Goal: Task Accomplishment & Management: Use online tool/utility

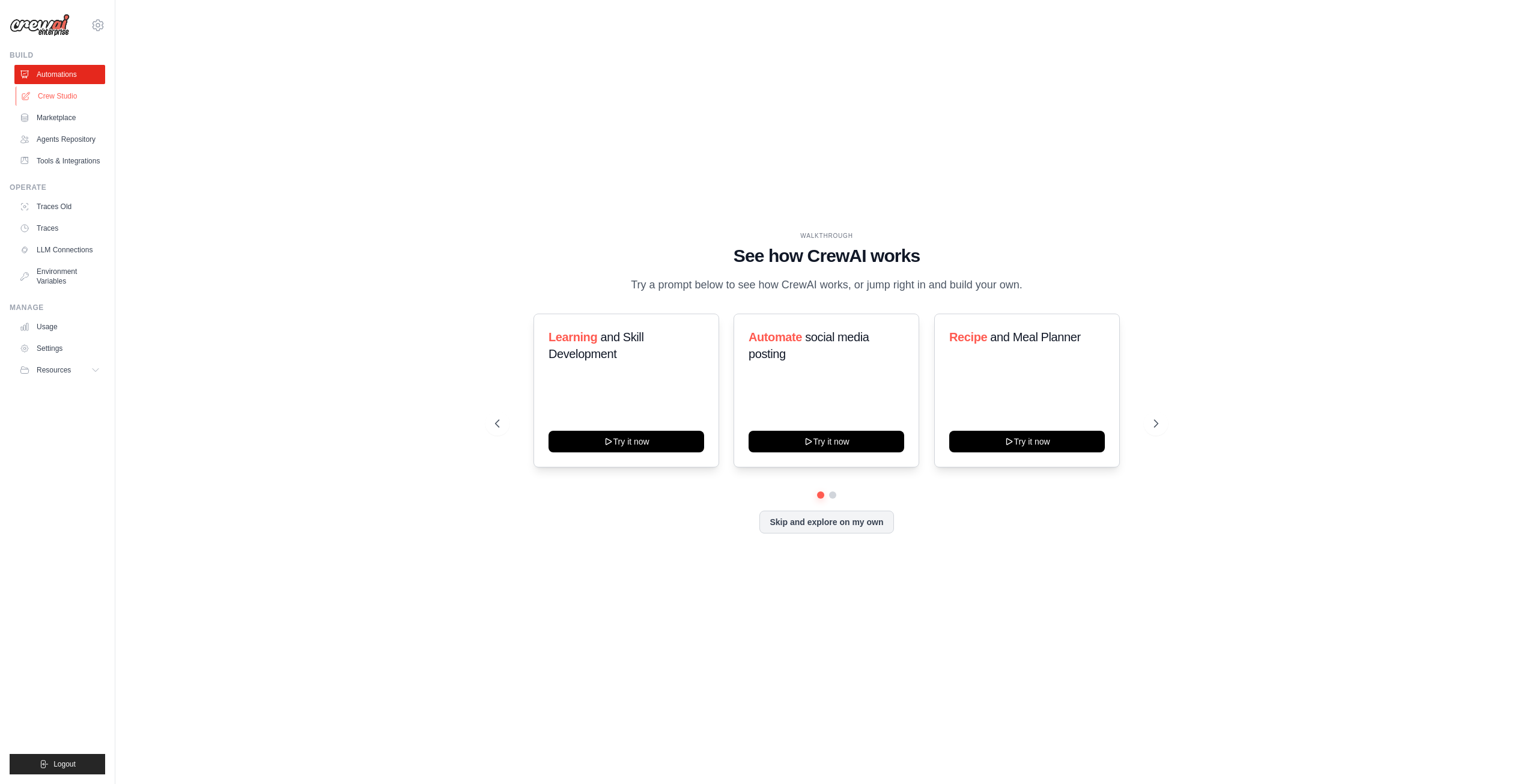
click at [73, 92] on link "Crew Studio" at bounding box center [61, 96] width 91 height 19
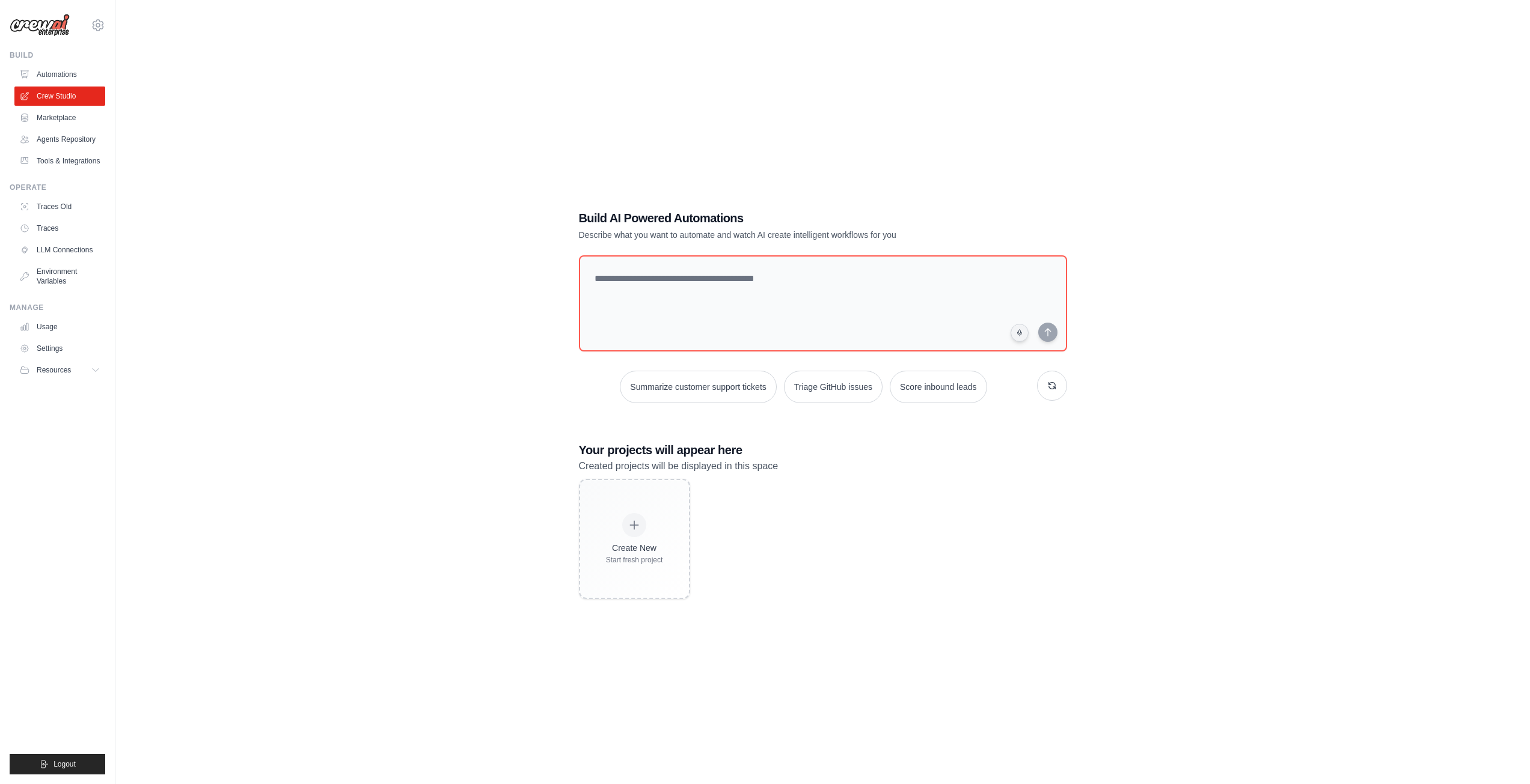
click at [87, 118] on link "Marketplace" at bounding box center [59, 118] width 91 height 19
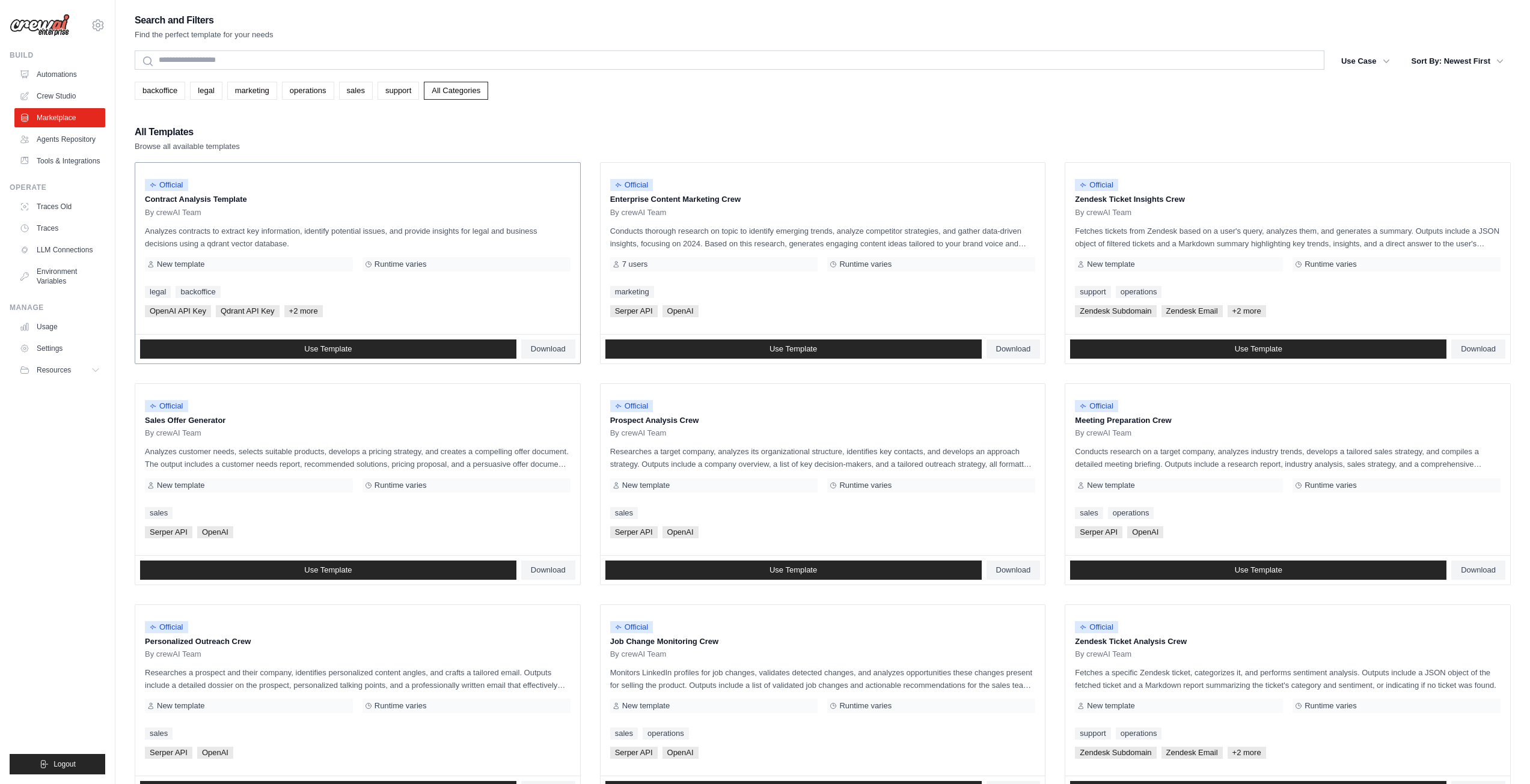
click at [319, 220] on div "Official Contract Analysis Template By crewAI Team Analyzes contracts to extrac…" at bounding box center [357, 248] width 445 height 171
click at [544, 353] on link "Download" at bounding box center [548, 349] width 55 height 19
click at [416, 353] on link "Use Template" at bounding box center [328, 349] width 376 height 19
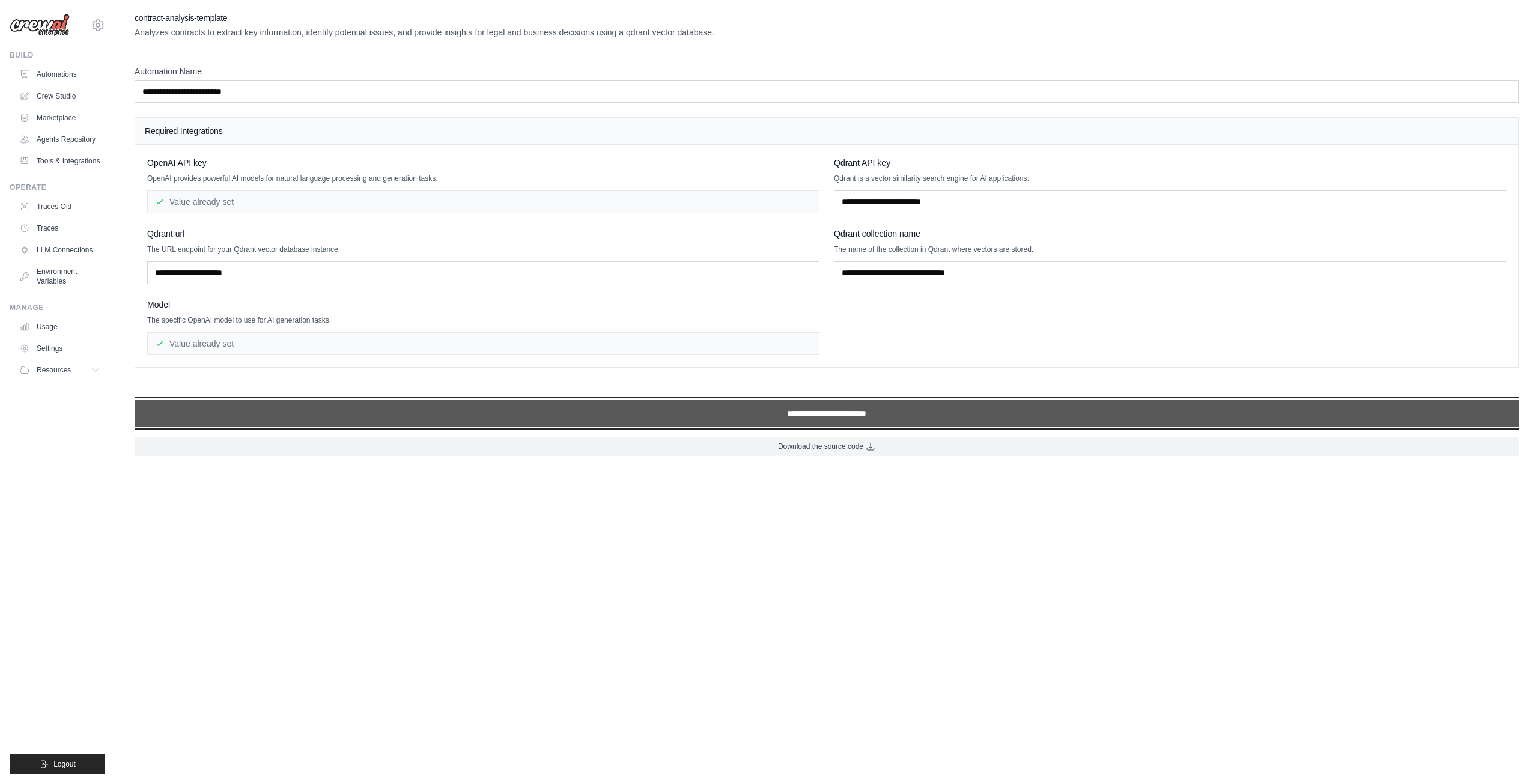
click at [854, 417] on input "**********" at bounding box center [826, 413] width 1384 height 27
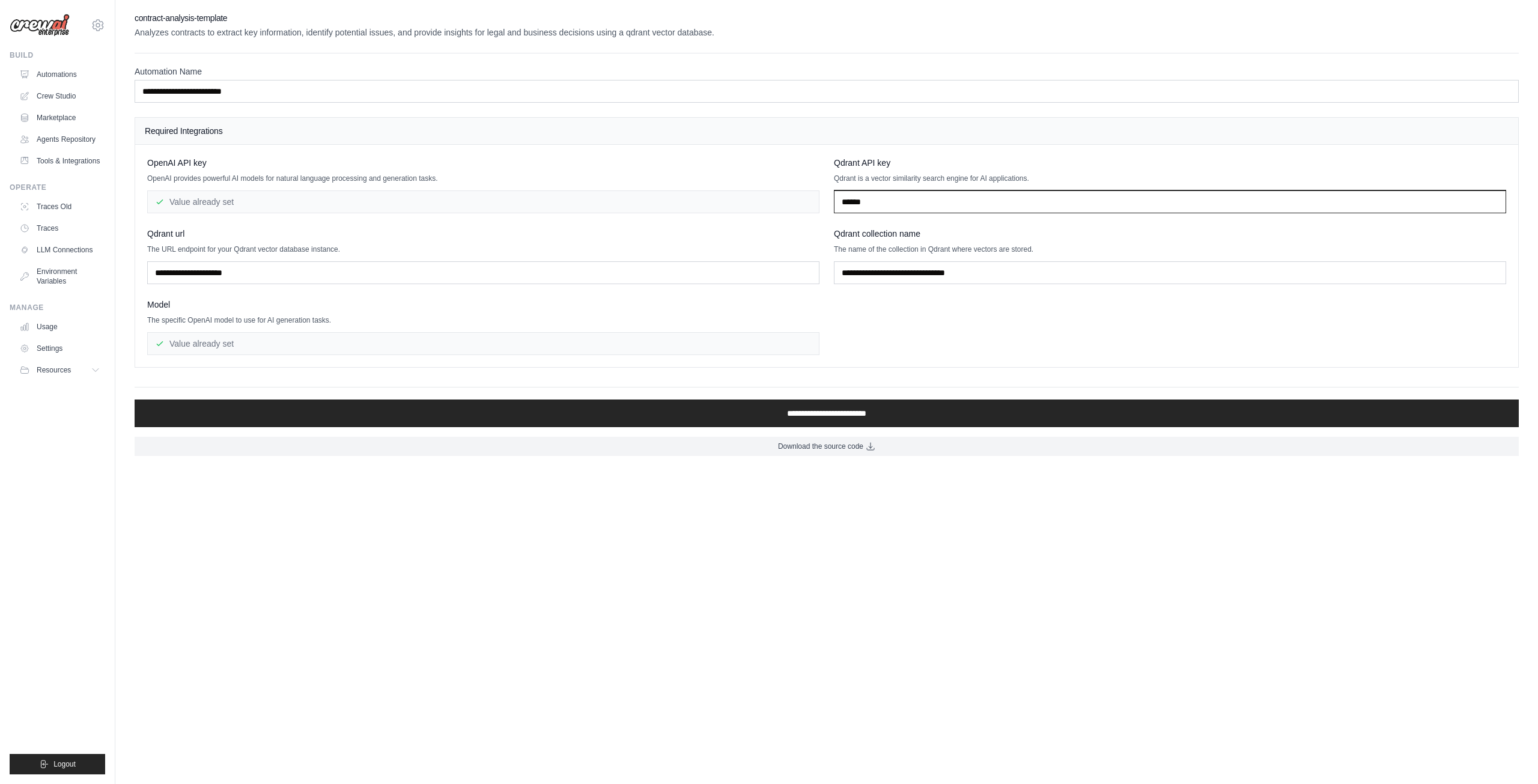
type input "******"
click at [871, 274] on input "text" at bounding box center [1169, 273] width 672 height 23
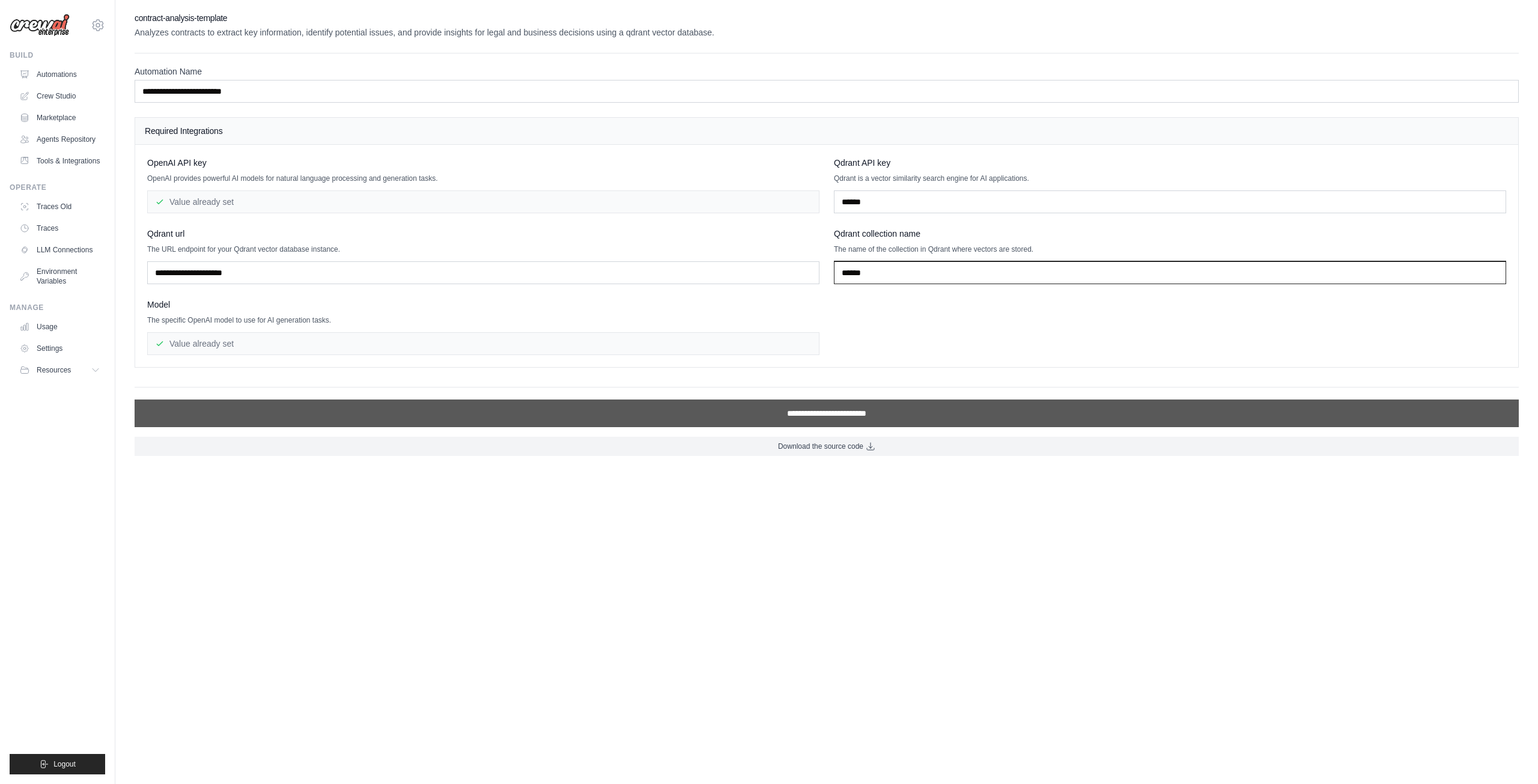
type input "******"
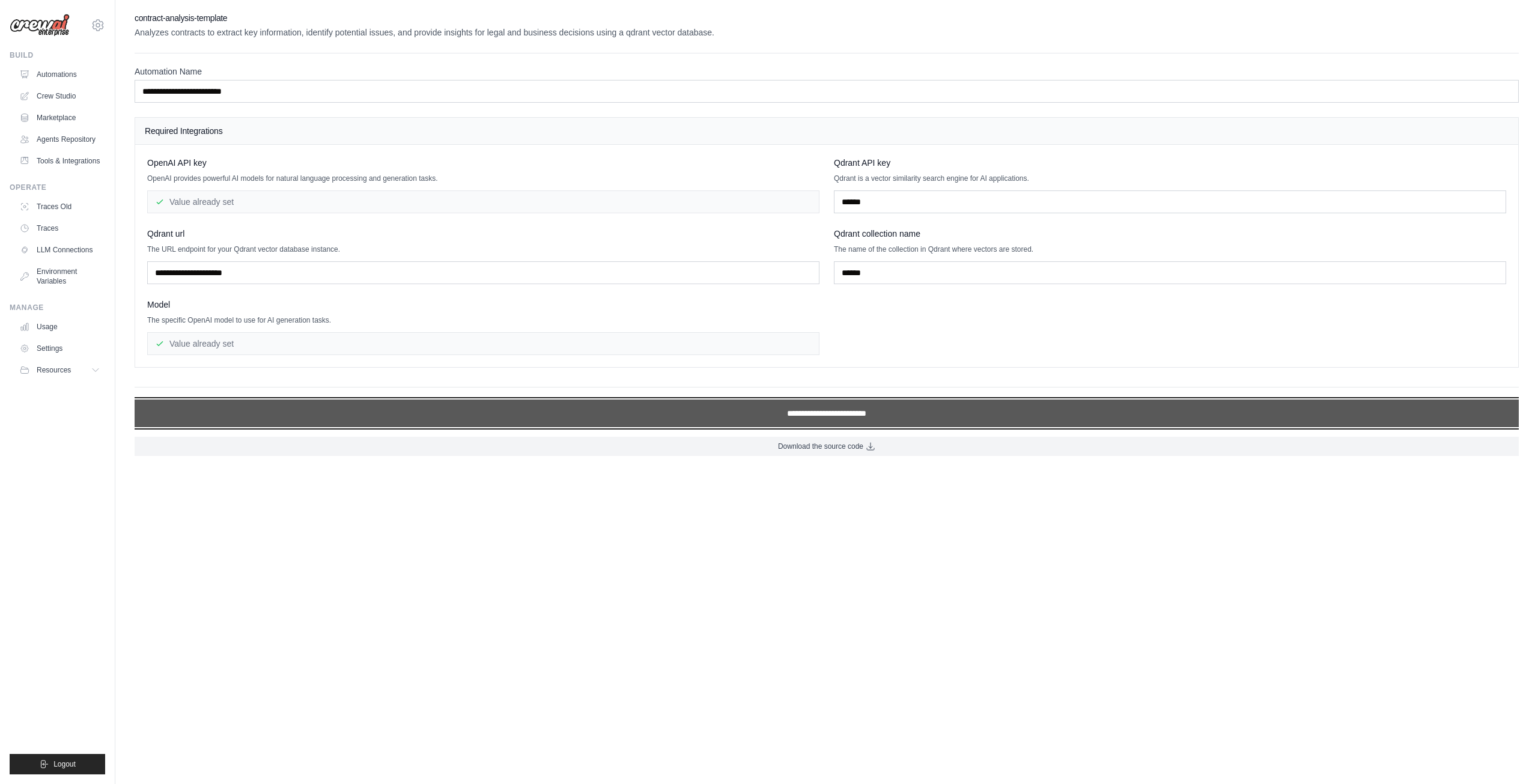
click at [824, 422] on input "**********" at bounding box center [826, 413] width 1384 height 27
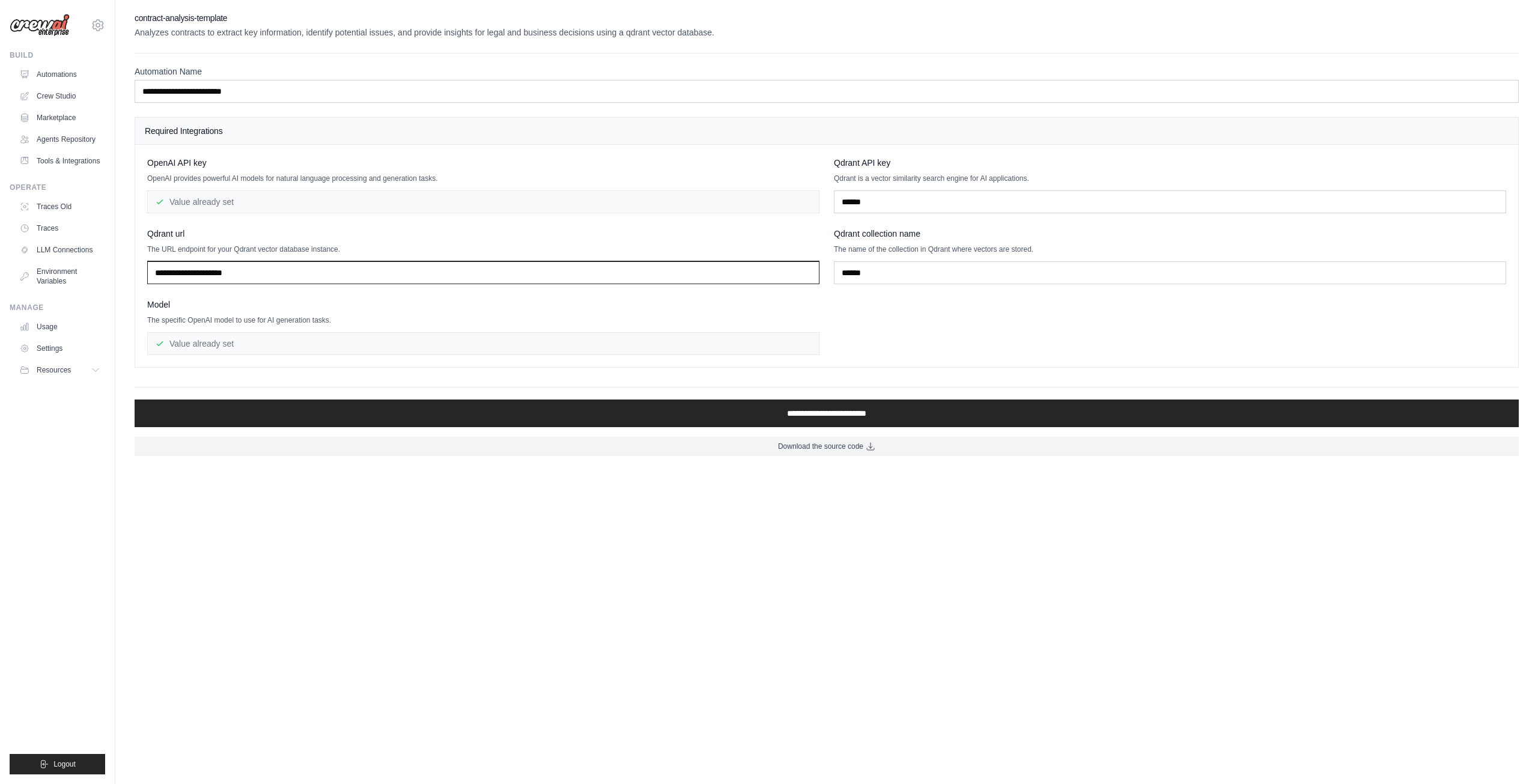
click at [231, 275] on input "text" at bounding box center [483, 273] width 672 height 23
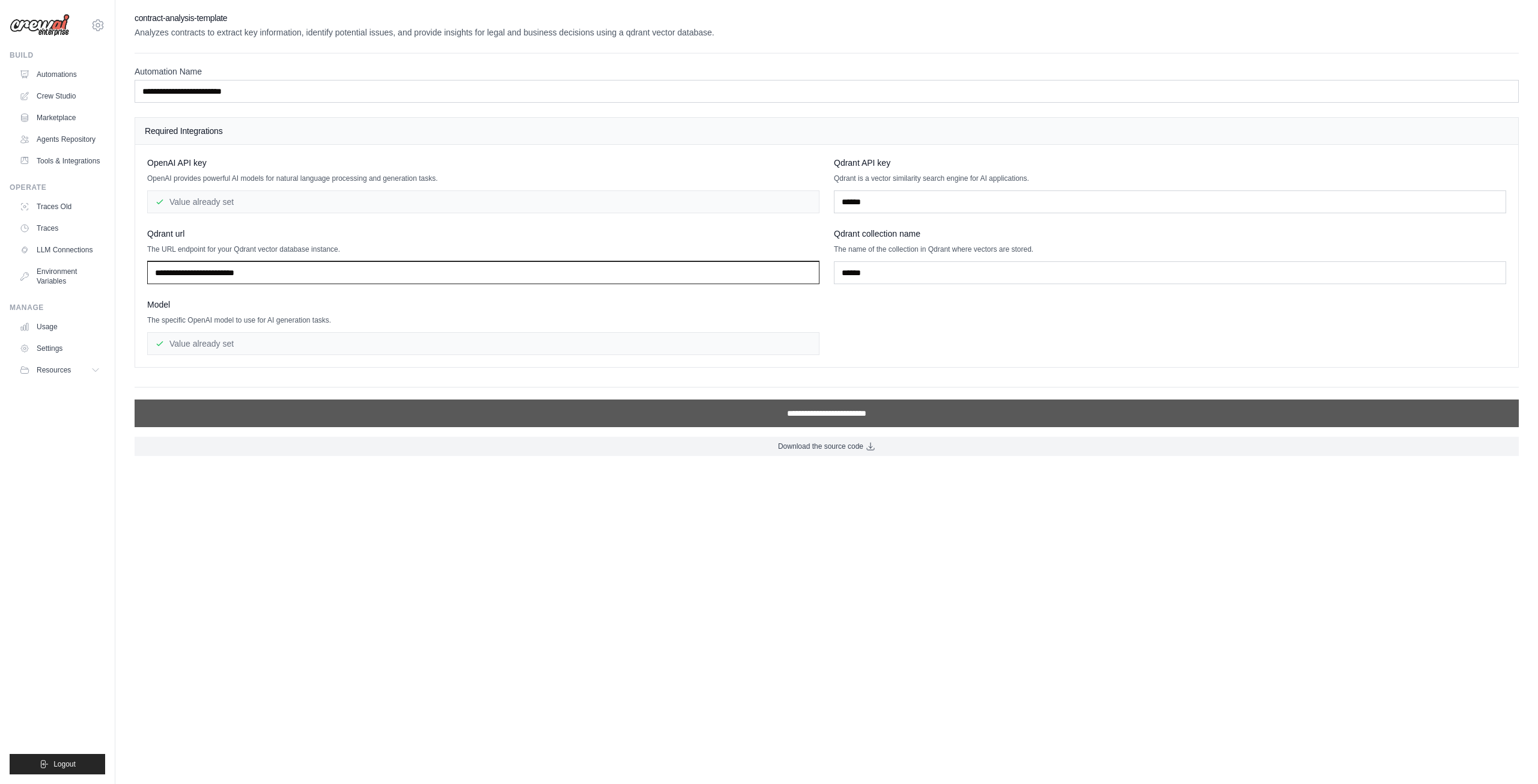
type input "**********"
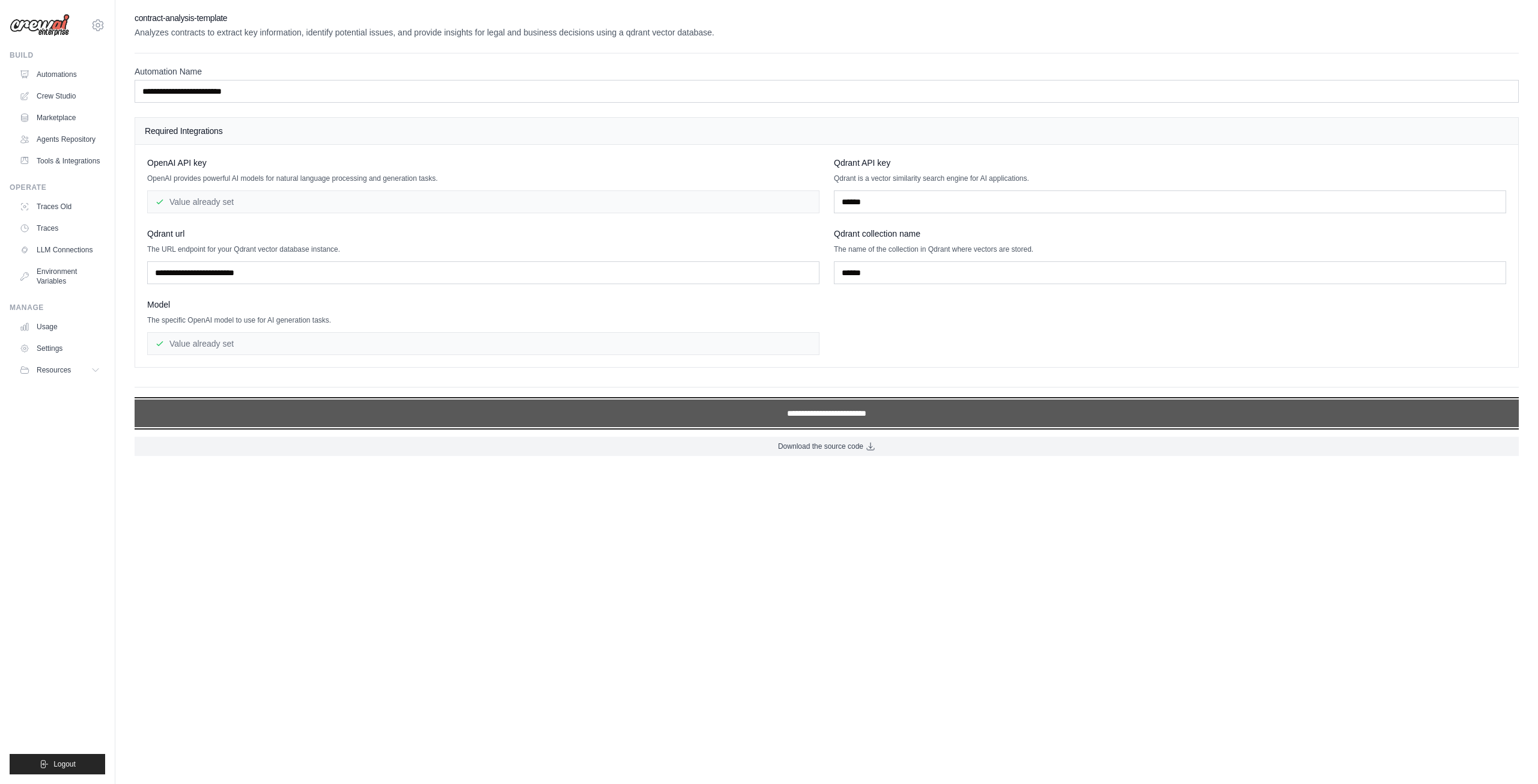
click at [699, 415] on input "**********" at bounding box center [826, 413] width 1384 height 27
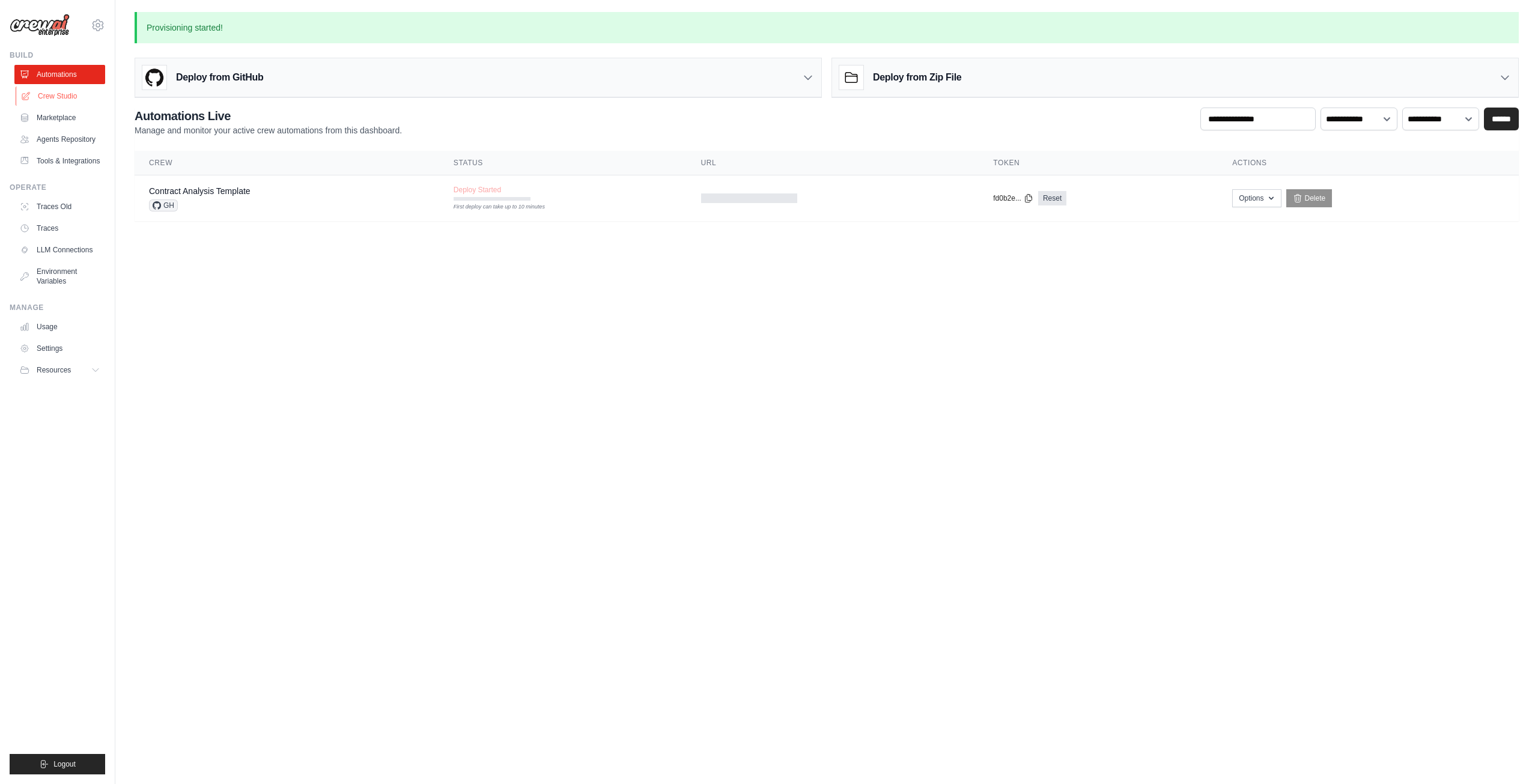
click at [80, 94] on link "Crew Studio" at bounding box center [61, 96] width 91 height 19
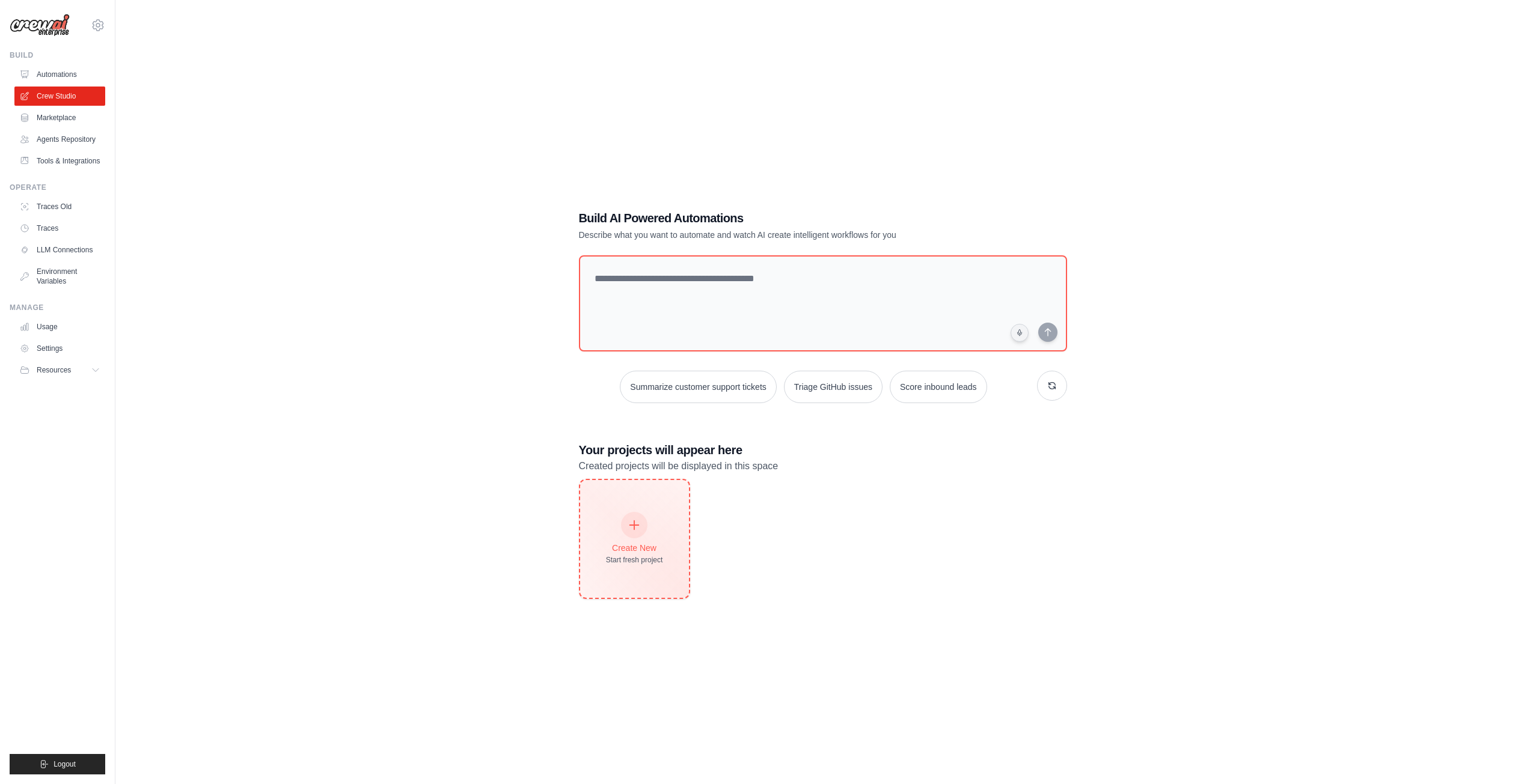
click at [651, 530] on div "Create New Start fresh project" at bounding box center [634, 539] width 57 height 52
click at [82, 127] on link "Marketplace" at bounding box center [61, 118] width 91 height 19
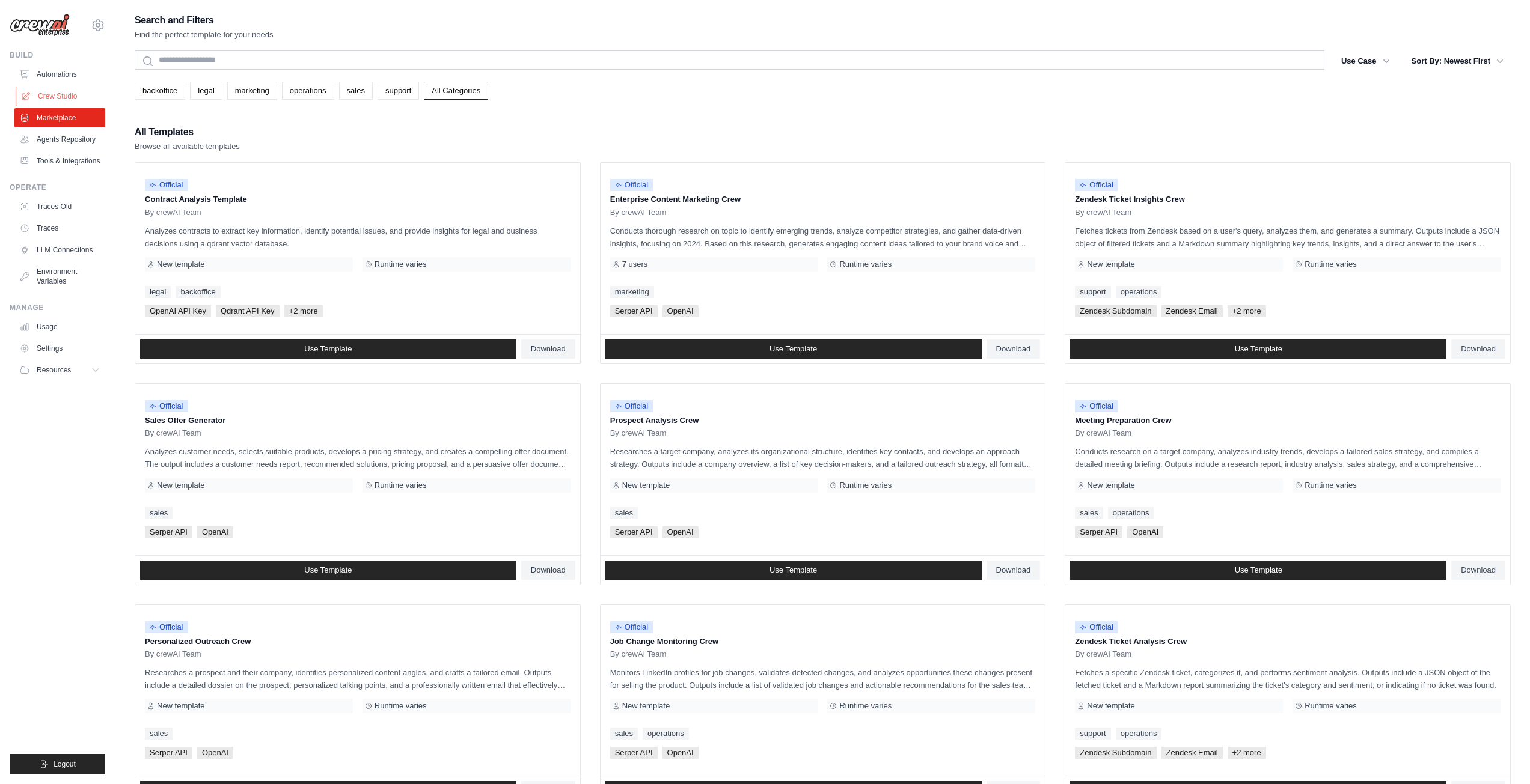
click at [62, 91] on link "Crew Studio" at bounding box center [61, 96] width 91 height 19
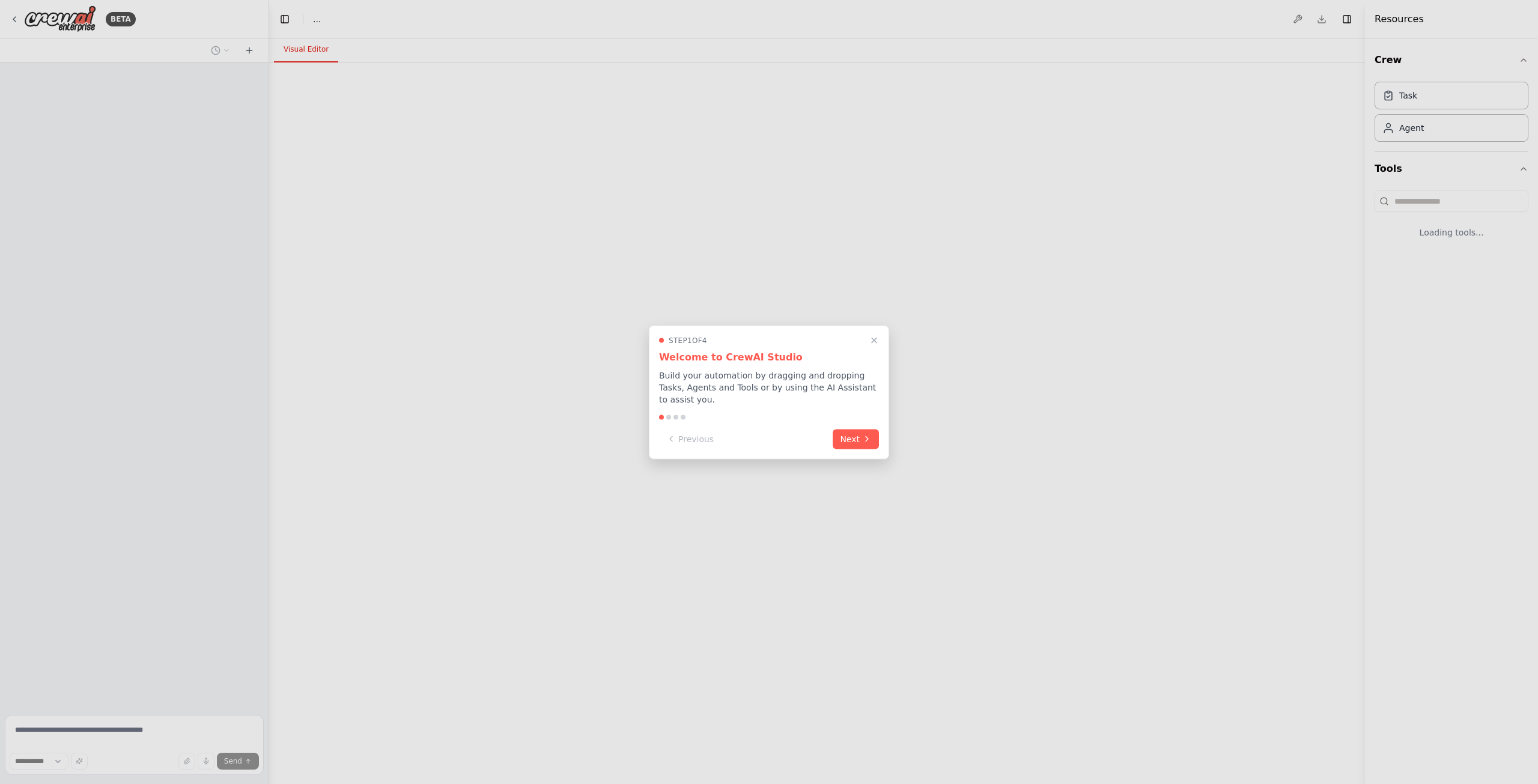
select select "****"
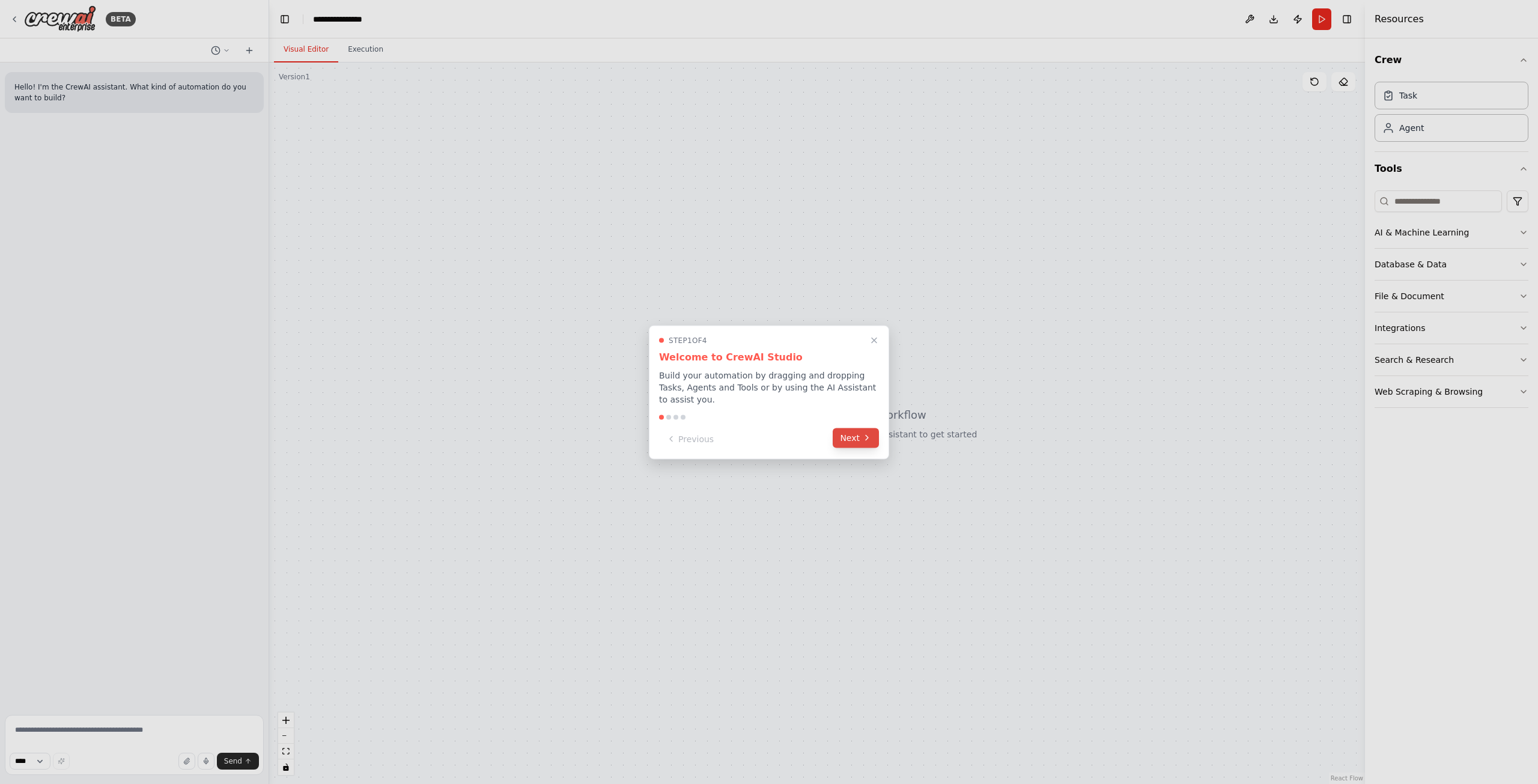
click at [847, 431] on button "Next" at bounding box center [855, 437] width 46 height 20
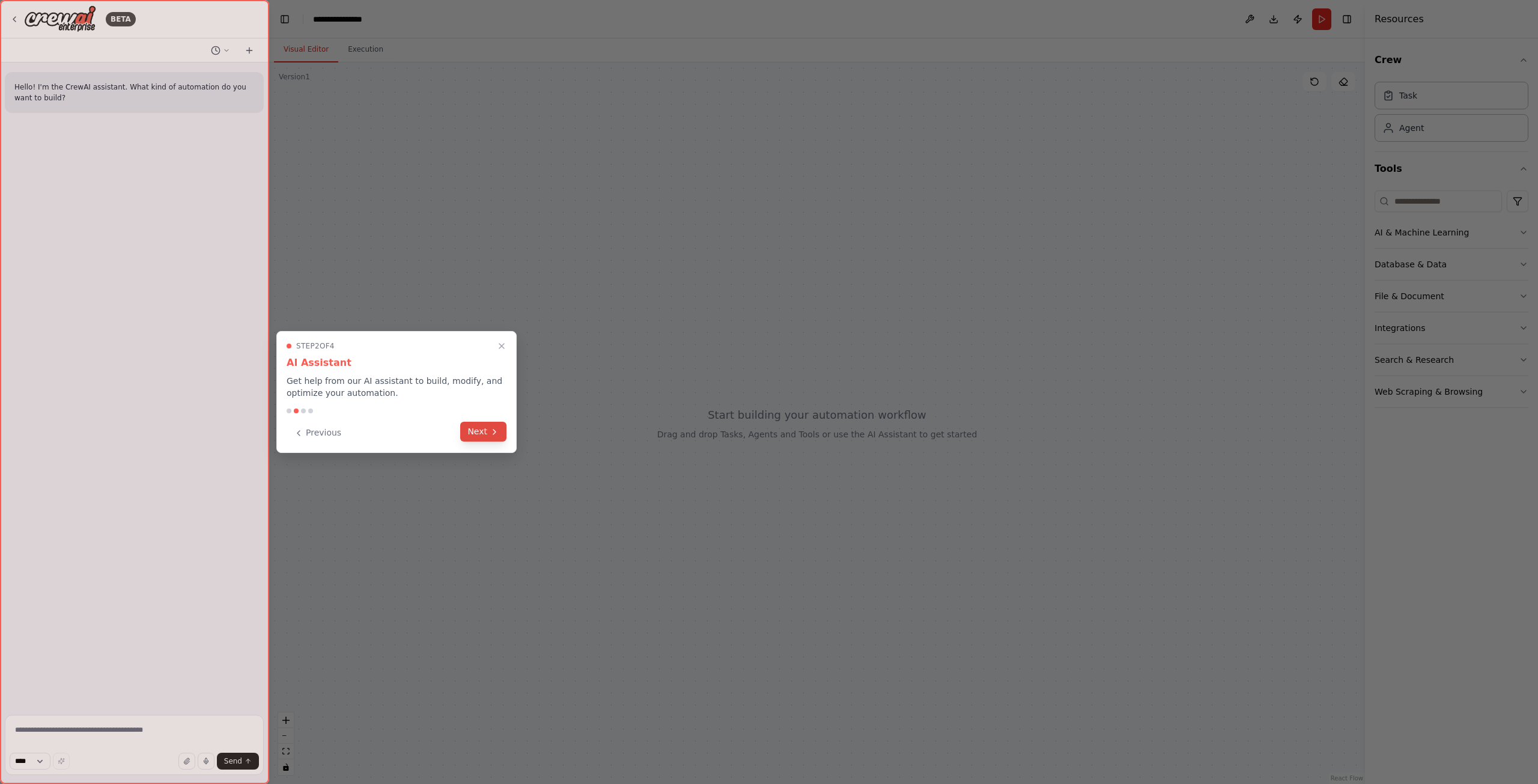
click at [479, 433] on button "Next" at bounding box center [483, 431] width 46 height 20
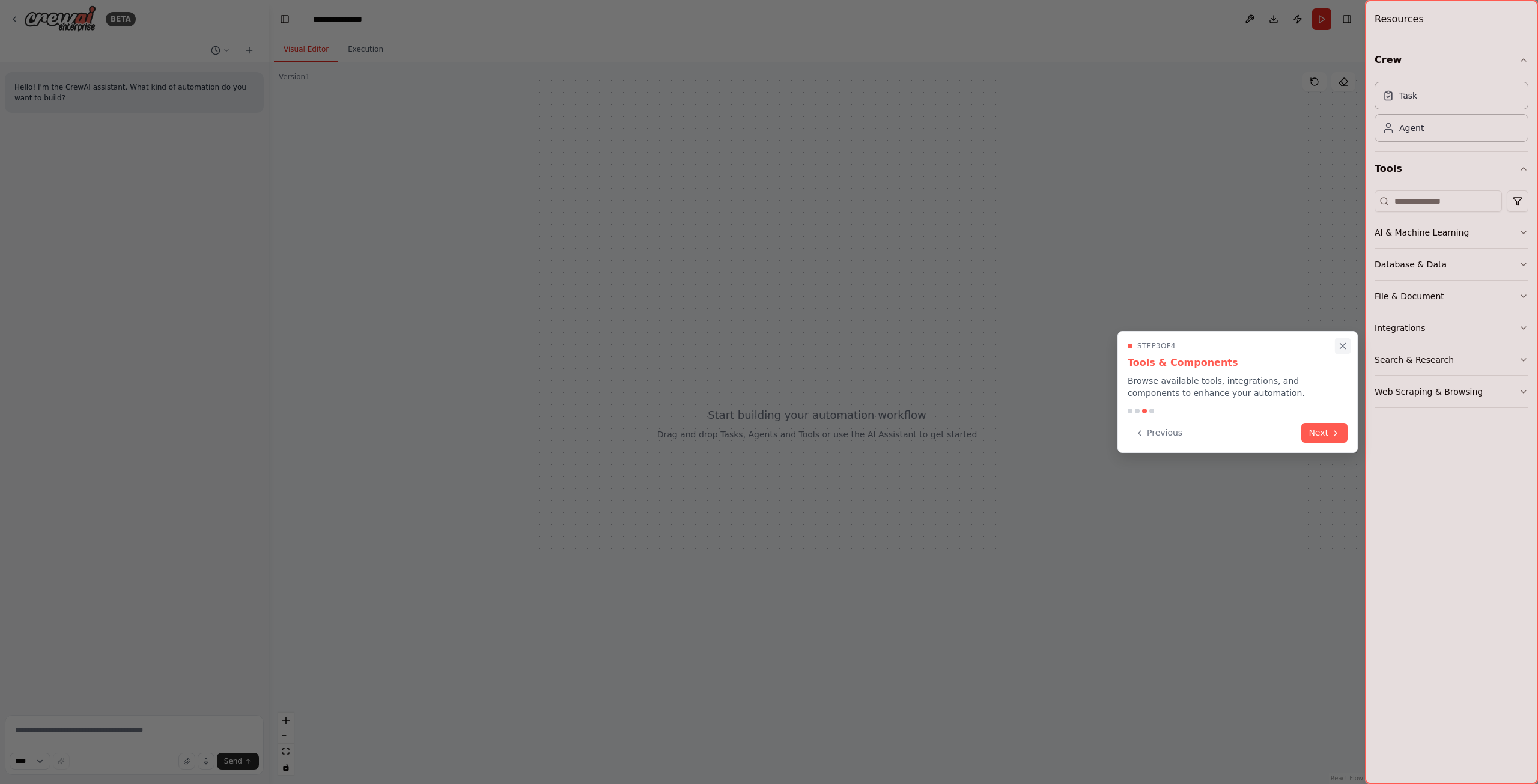
click at [1341, 349] on icon "Close walkthrough" at bounding box center [1343, 347] width 6 height 6
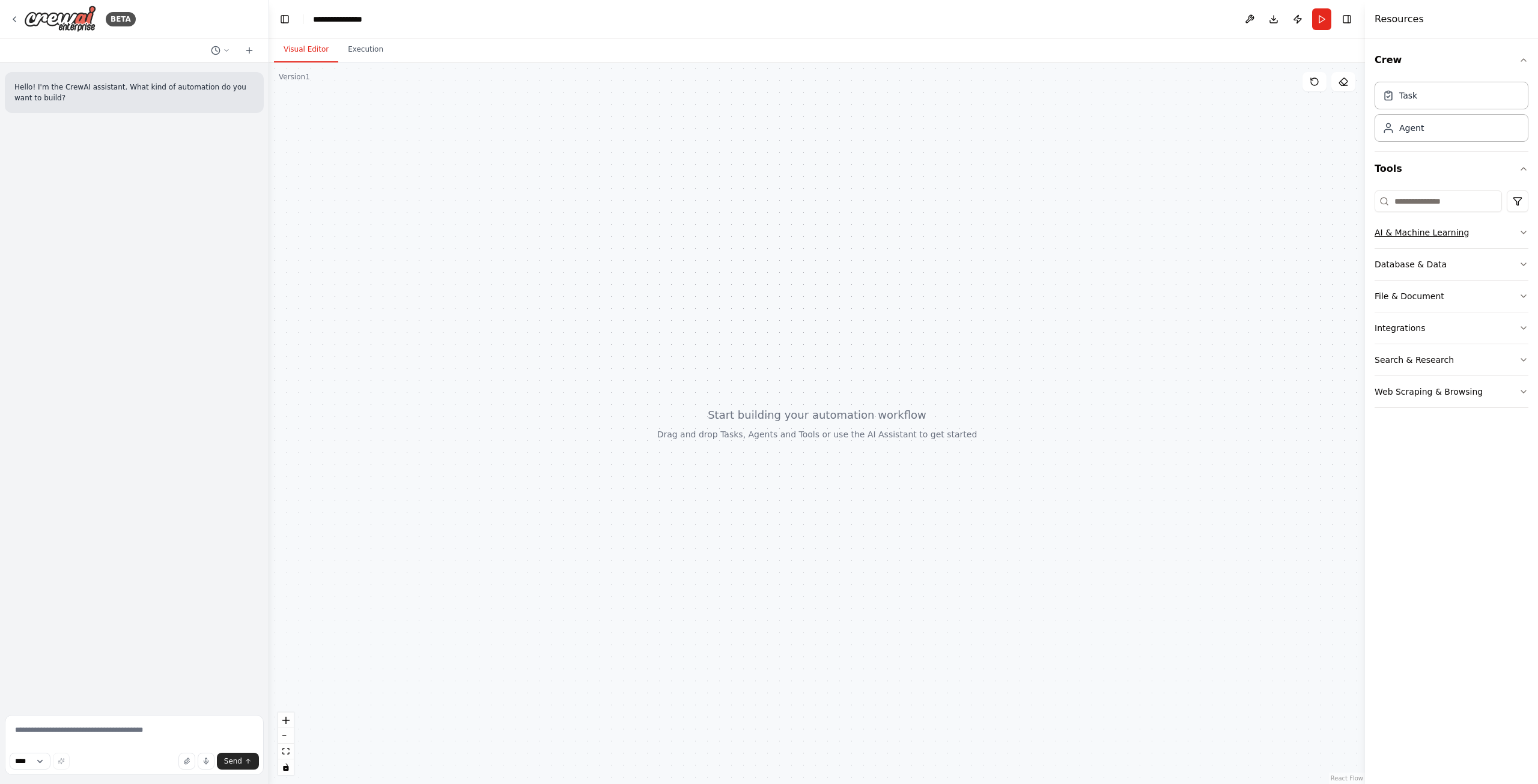
click at [1457, 234] on div "AI & Machine Learning" at bounding box center [1421, 232] width 94 height 12
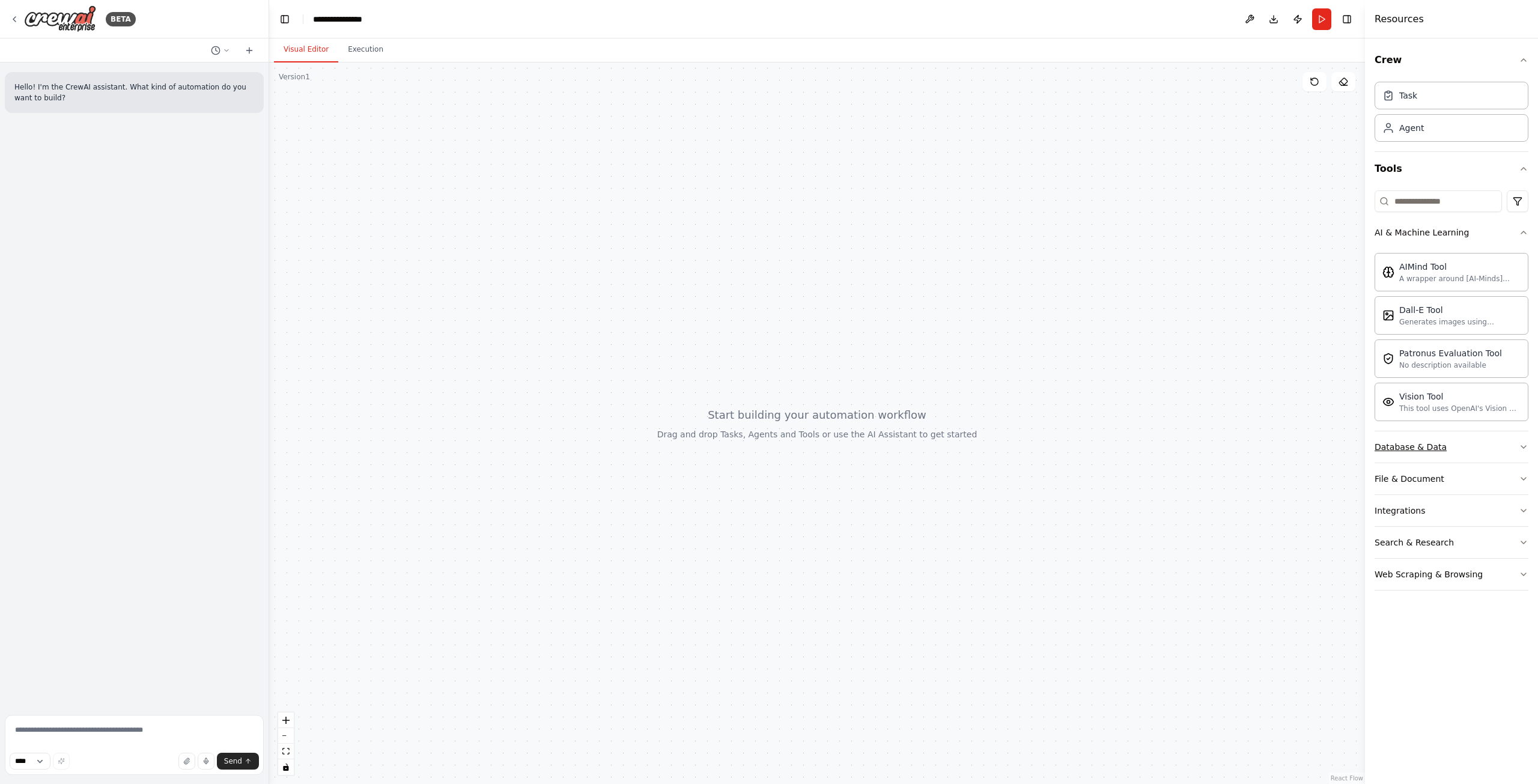
click at [1444, 453] on button "Database & Data" at bounding box center [1452, 447] width 154 height 31
click at [1419, 623] on div "File & Document" at bounding box center [1409, 618] width 70 height 12
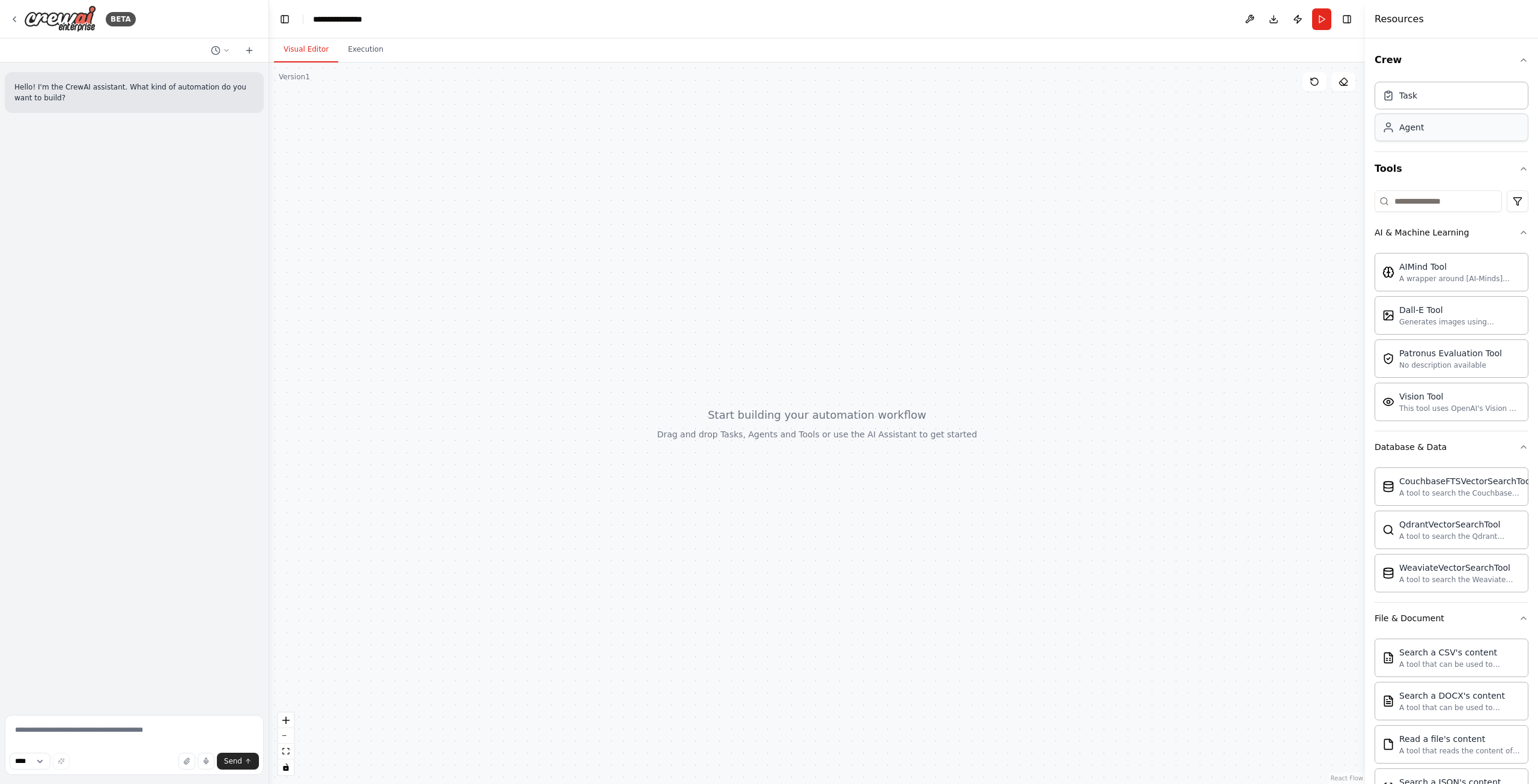
click at [1408, 131] on div "Agent" at bounding box center [1411, 127] width 24 height 12
drag, startPoint x: 815, startPoint y: 204, endPoint x: 526, endPoint y: 322, distance: 312.2
click at [558, 292] on div "Role of the agent Goal of the agent" at bounding box center [632, 273] width 148 height 39
click at [1442, 237] on div "AI & Machine Learning" at bounding box center [1421, 232] width 94 height 12
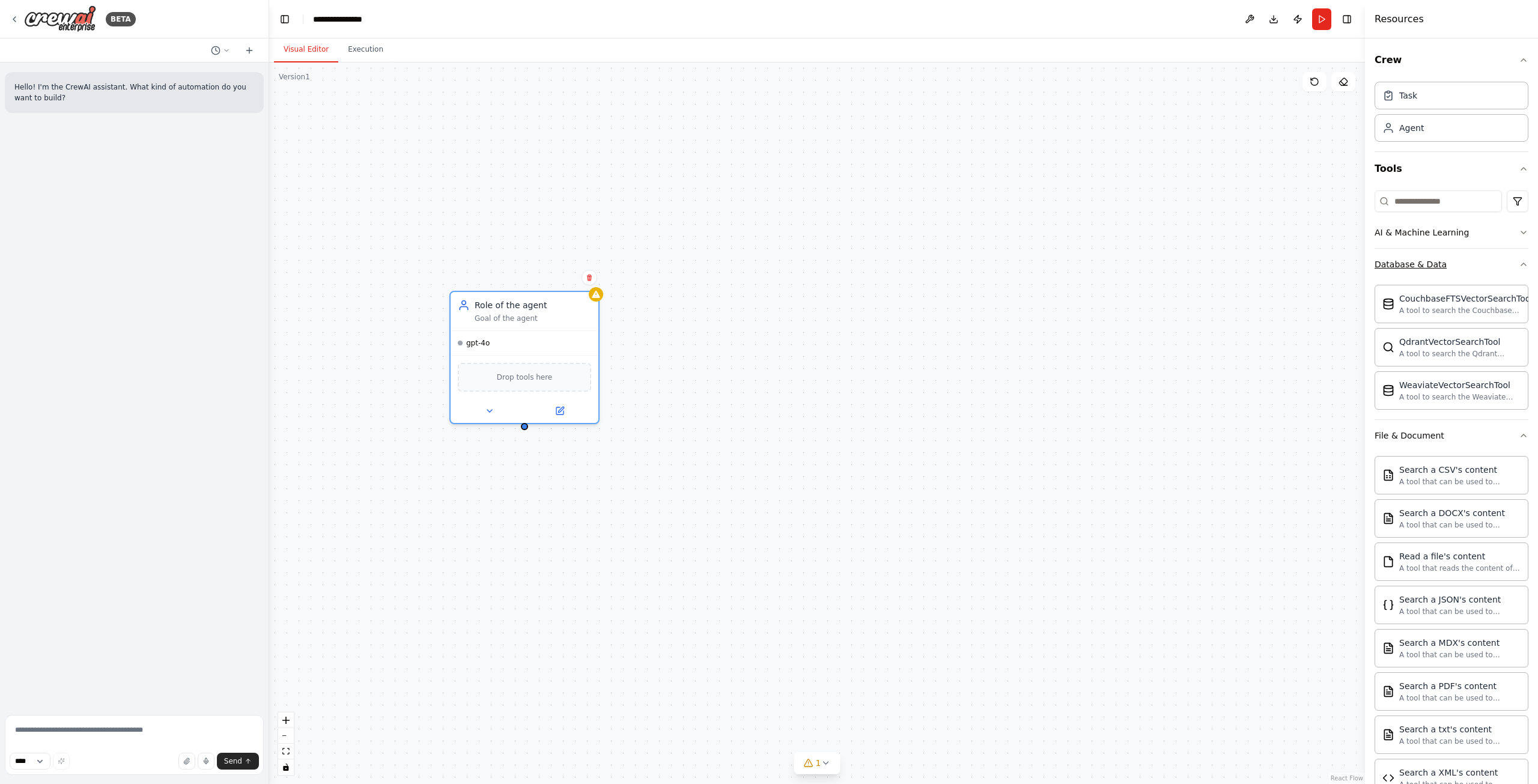
click at [1422, 260] on div "Database & Data" at bounding box center [1410, 264] width 72 height 12
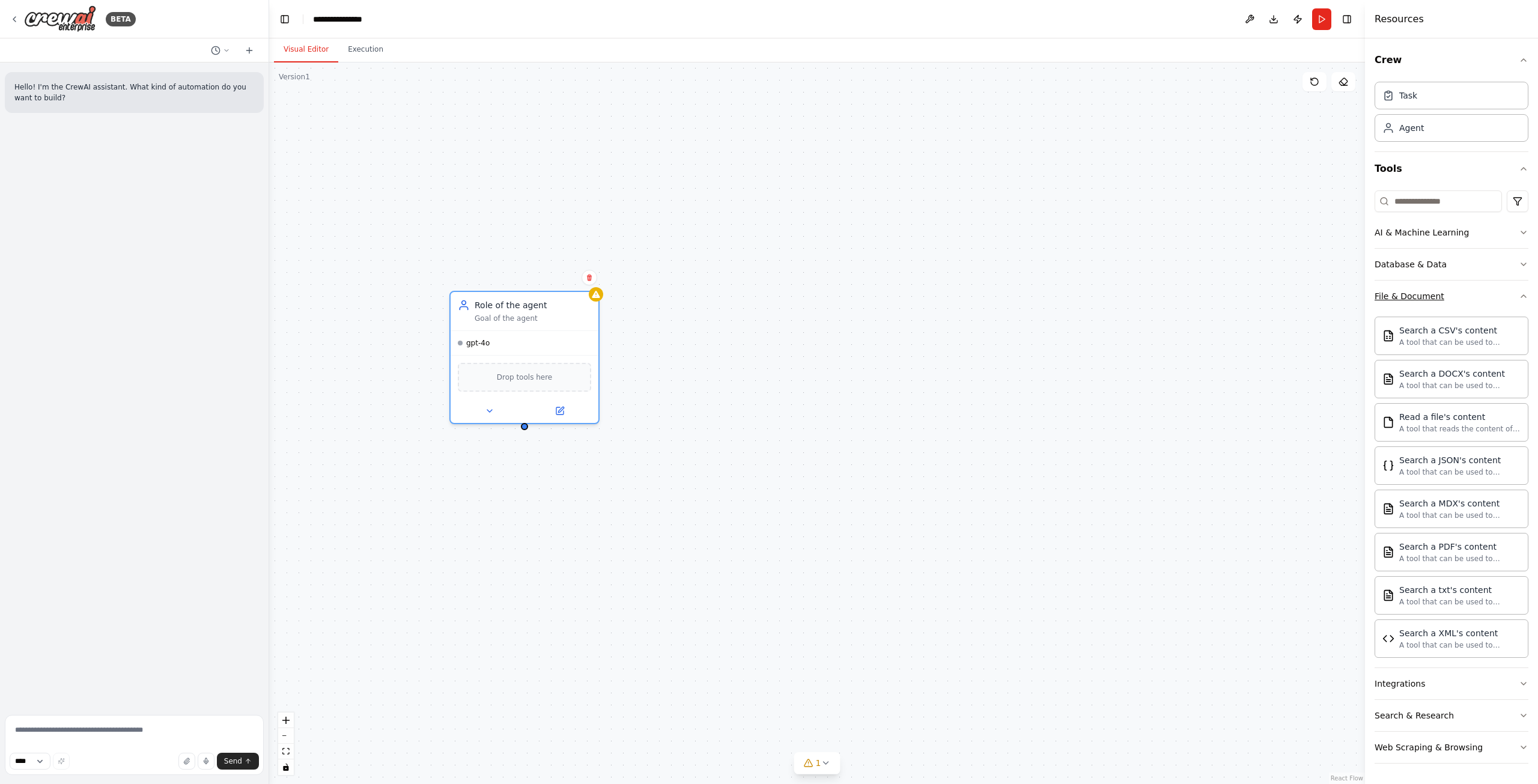
click at [1403, 297] on div "File & Document" at bounding box center [1409, 296] width 70 height 12
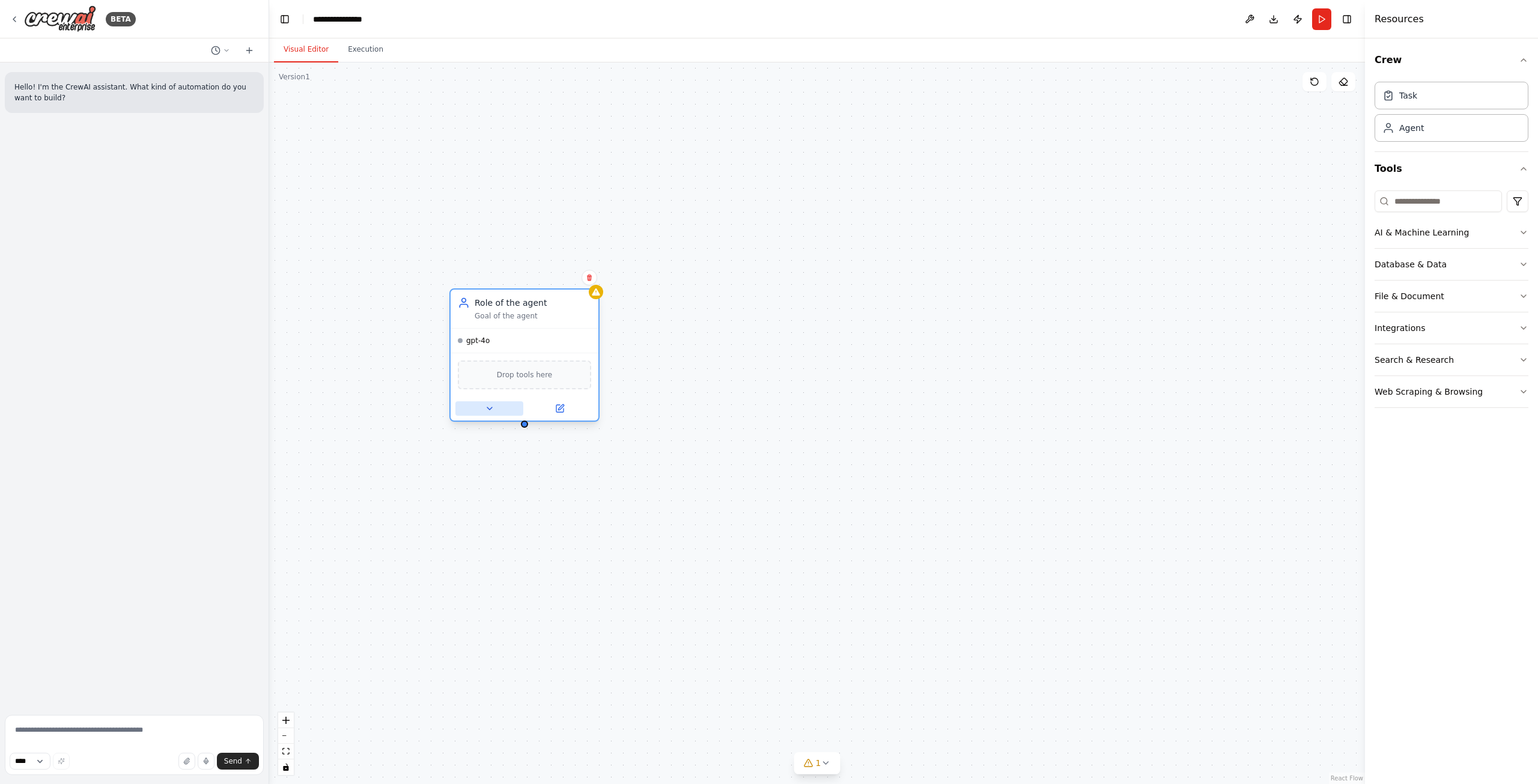
click at [493, 407] on icon at bounding box center [490, 408] width 9 height 9
click at [563, 558] on div "**********" at bounding box center [569, 584] width 238 height 307
click at [500, 636] on button "LLM Settings" at bounding box center [570, 630] width 219 height 23
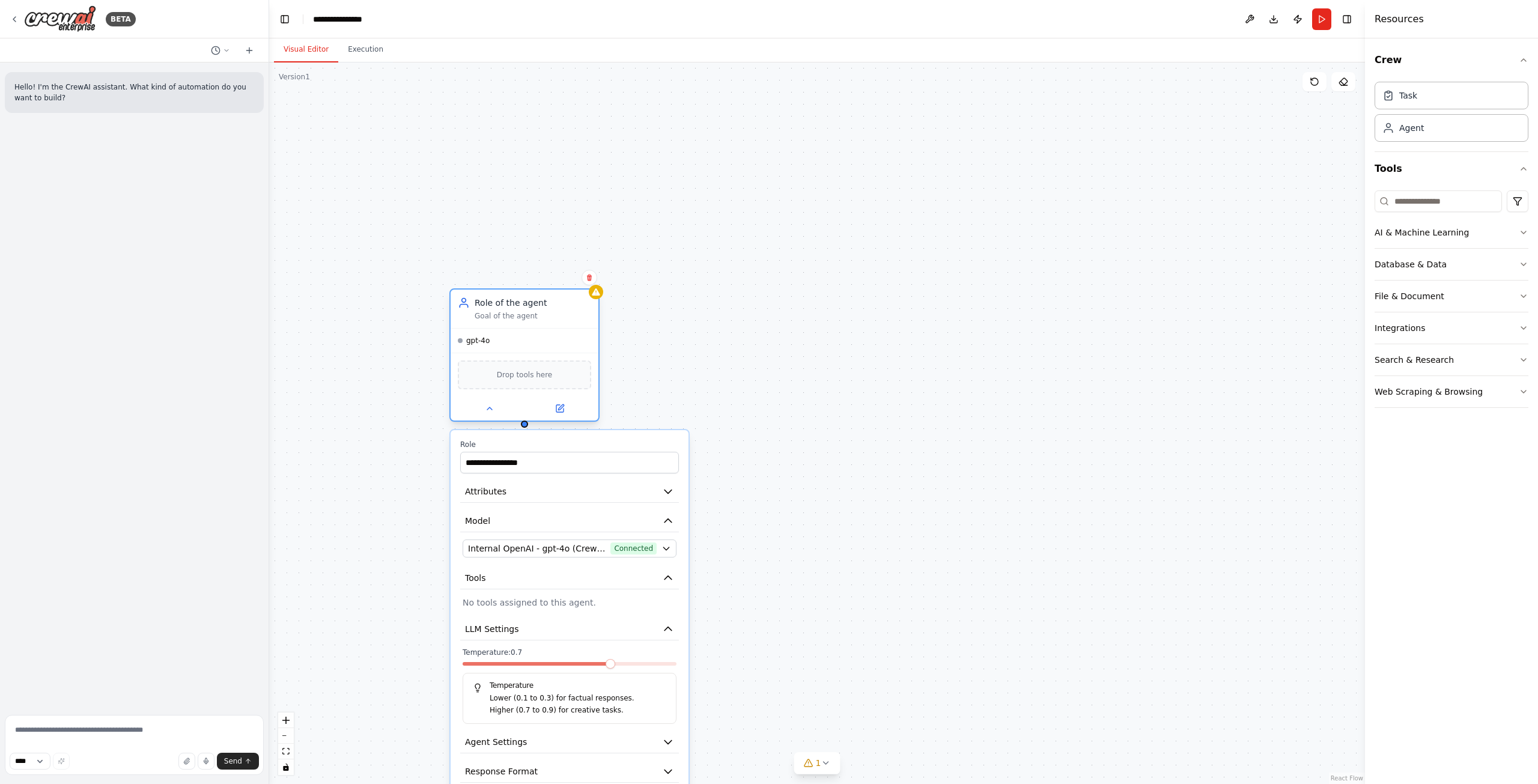
click at [491, 416] on div at bounding box center [524, 409] width 148 height 24
click at [491, 412] on icon at bounding box center [490, 408] width 9 height 9
click at [1451, 260] on button "Database & Data" at bounding box center [1452, 264] width 154 height 31
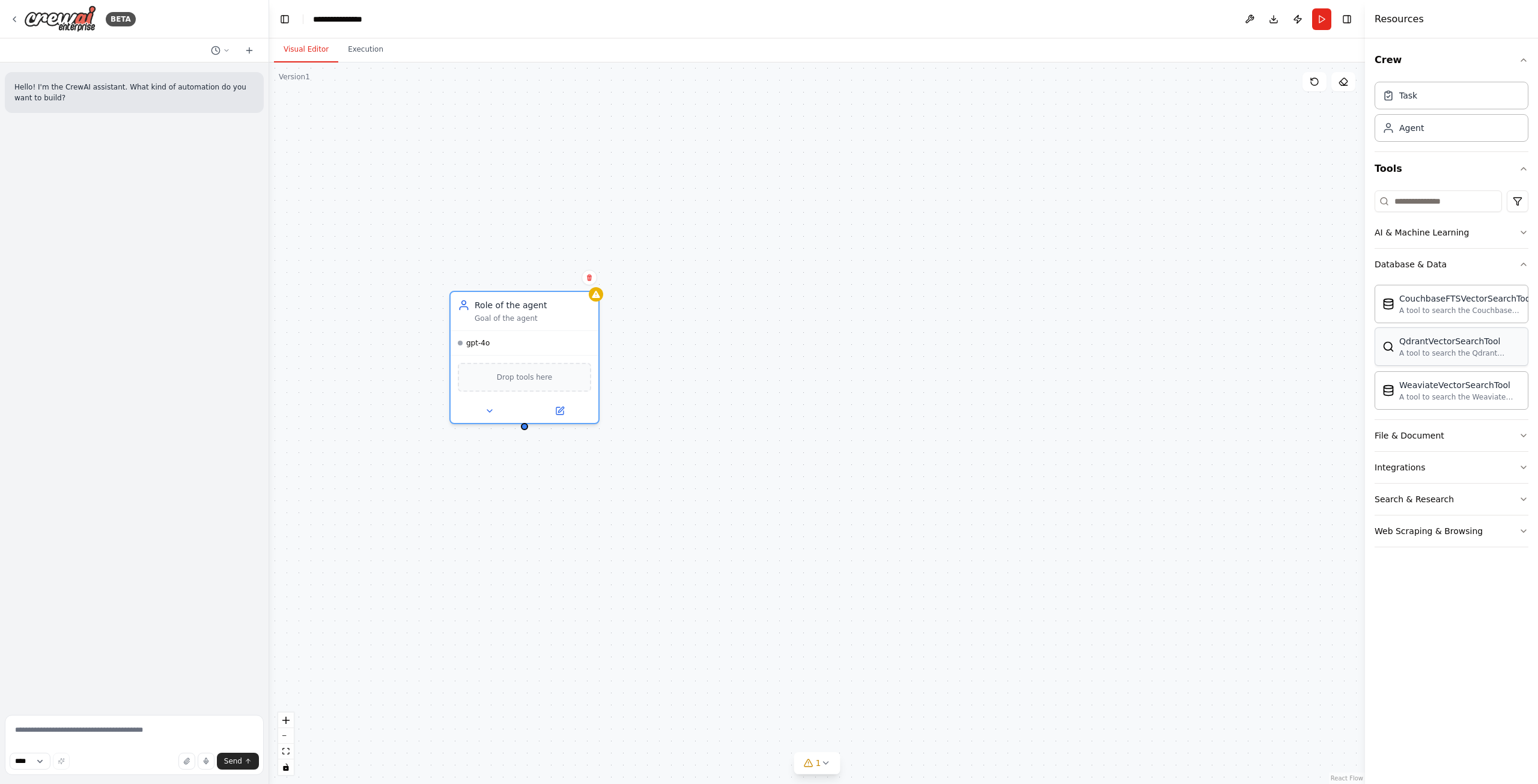
click at [1429, 354] on div "A tool to search the Qdrant database for relevant information on internal docum…" at bounding box center [1459, 353] width 121 height 9
click at [1430, 311] on div "A tool to search the Couchbase database for relevant information on internal do…" at bounding box center [1466, 310] width 133 height 9
drag, startPoint x: 526, startPoint y: 429, endPoint x: 928, endPoint y: 372, distance: 406.0
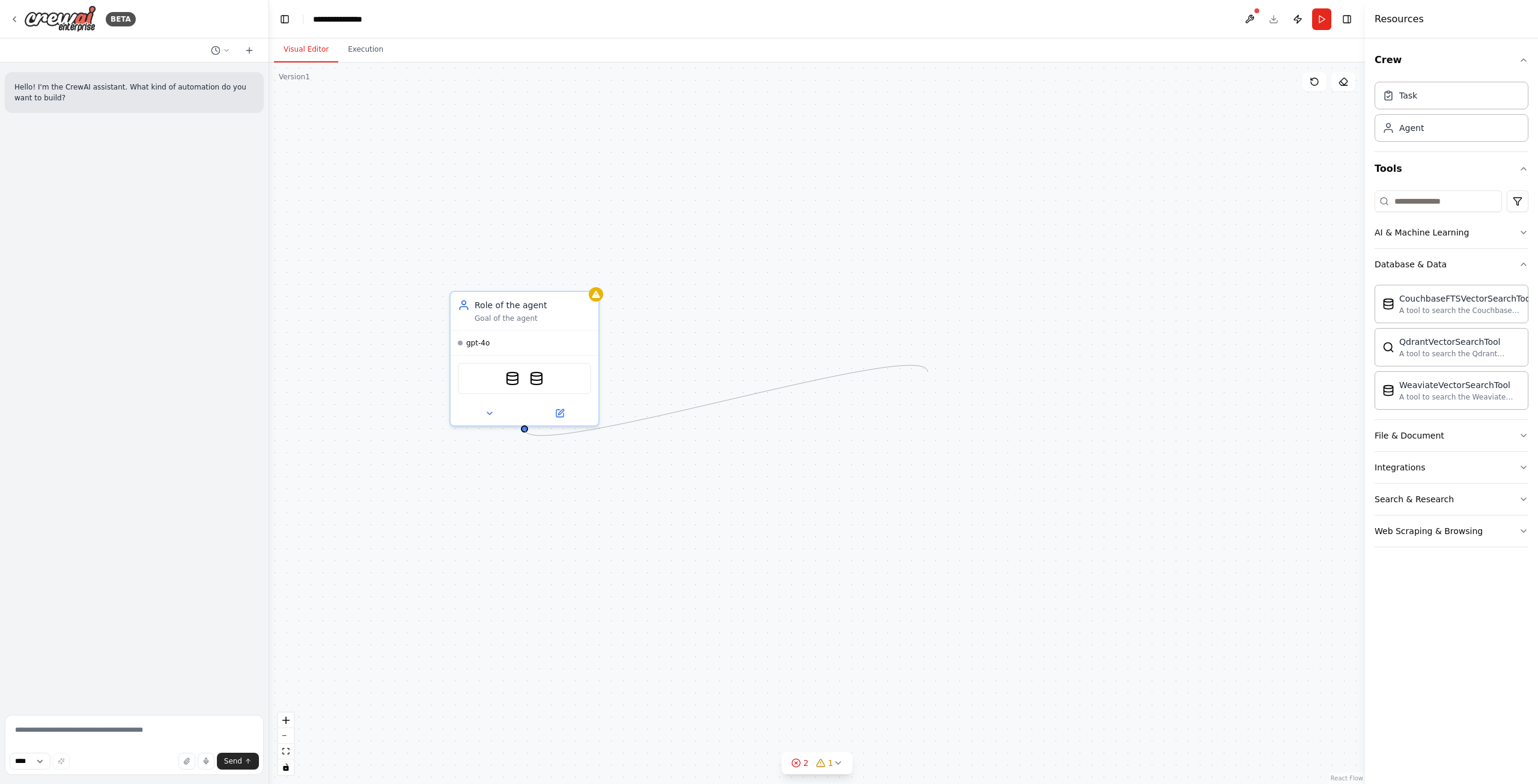
click at [928, 372] on div "Role of the agent Goal of the agent gpt-4o CouchbaseFTSVectorSearchTool Weaviat…" at bounding box center [817, 423] width 1096 height 722
click at [540, 382] on img at bounding box center [536, 375] width 14 height 14
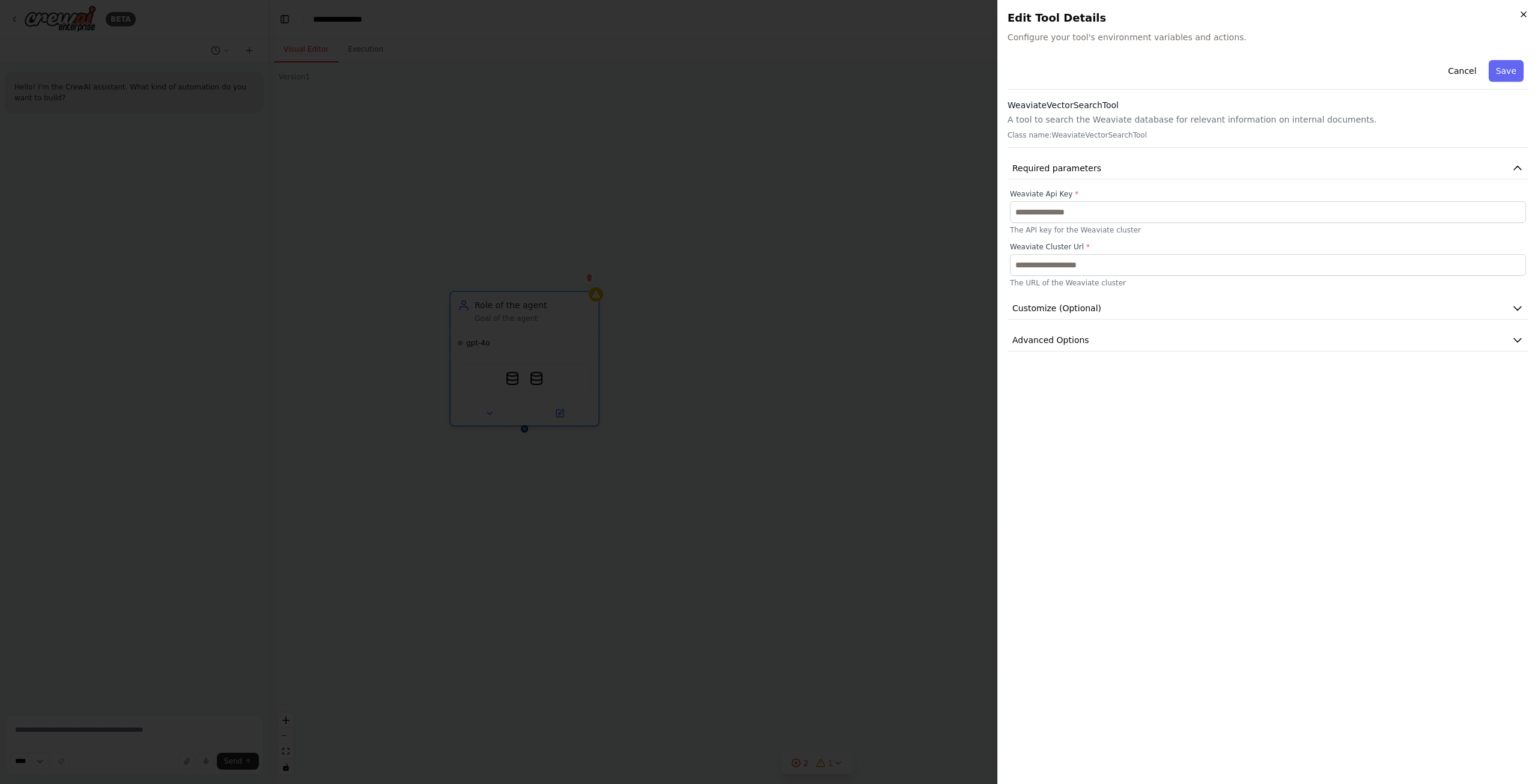
click at [1521, 16] on icon "button" at bounding box center [1524, 14] width 9 height 9
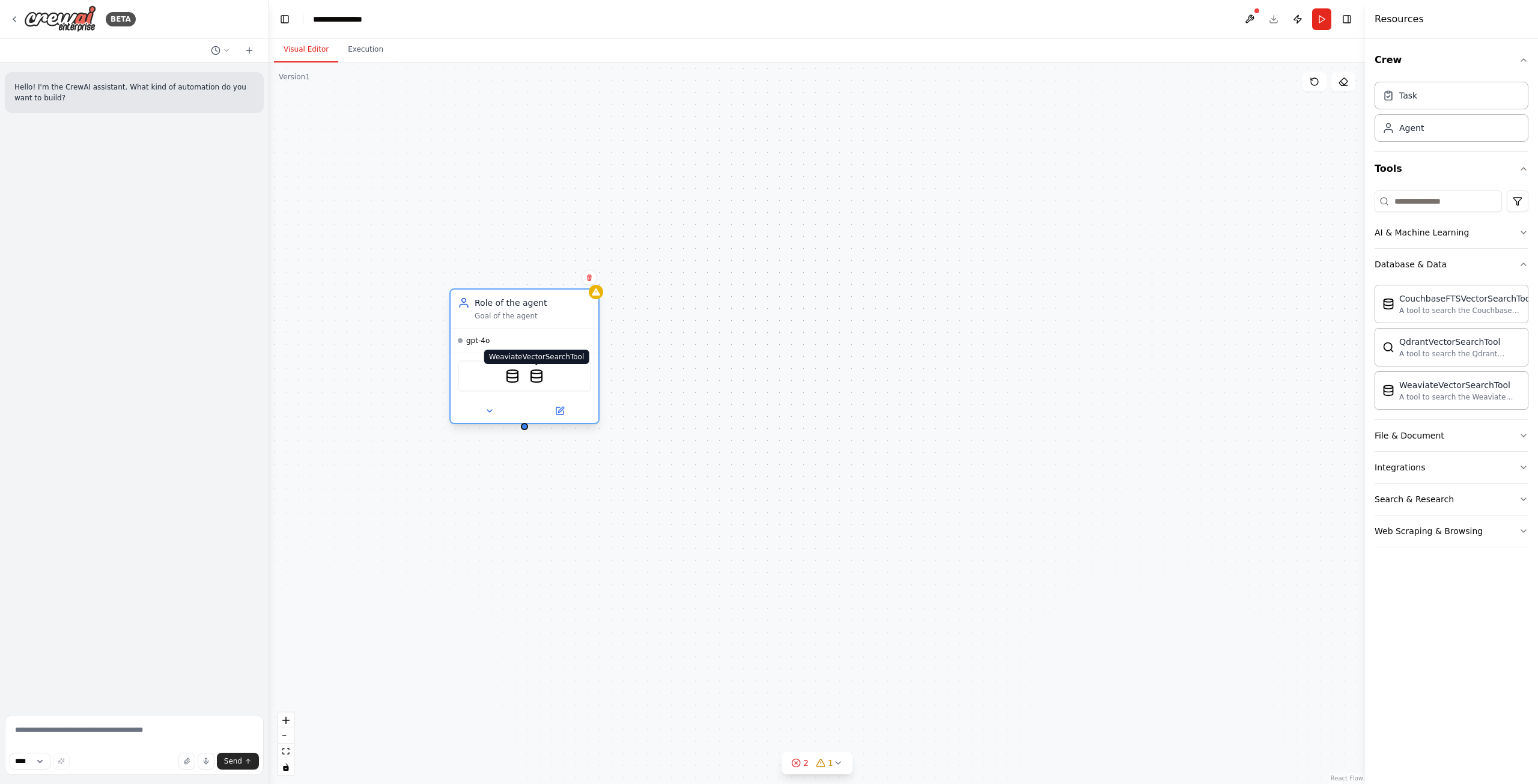
click at [539, 374] on img at bounding box center [536, 375] width 14 height 14
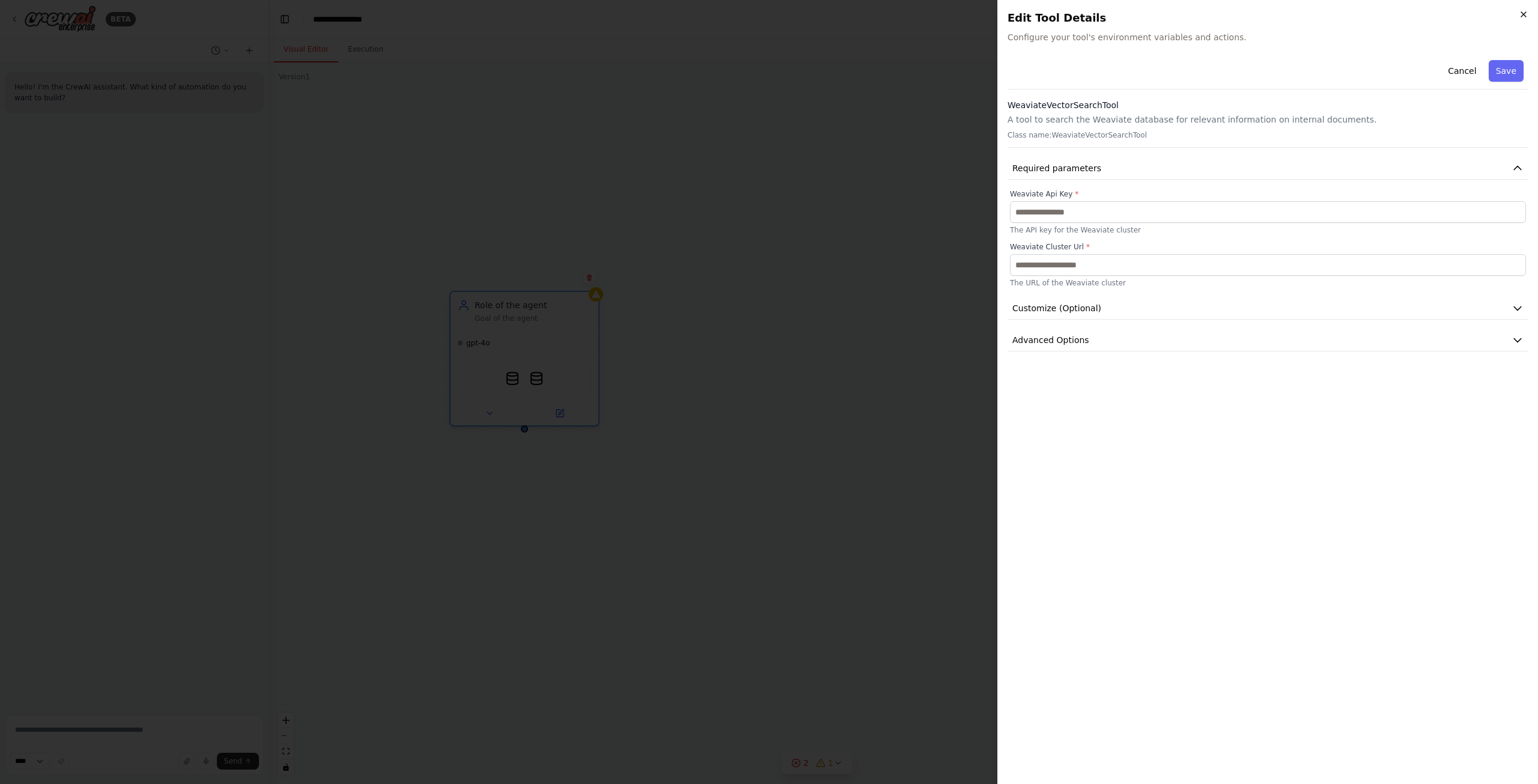
click at [1522, 18] on icon "button" at bounding box center [1524, 14] width 9 height 9
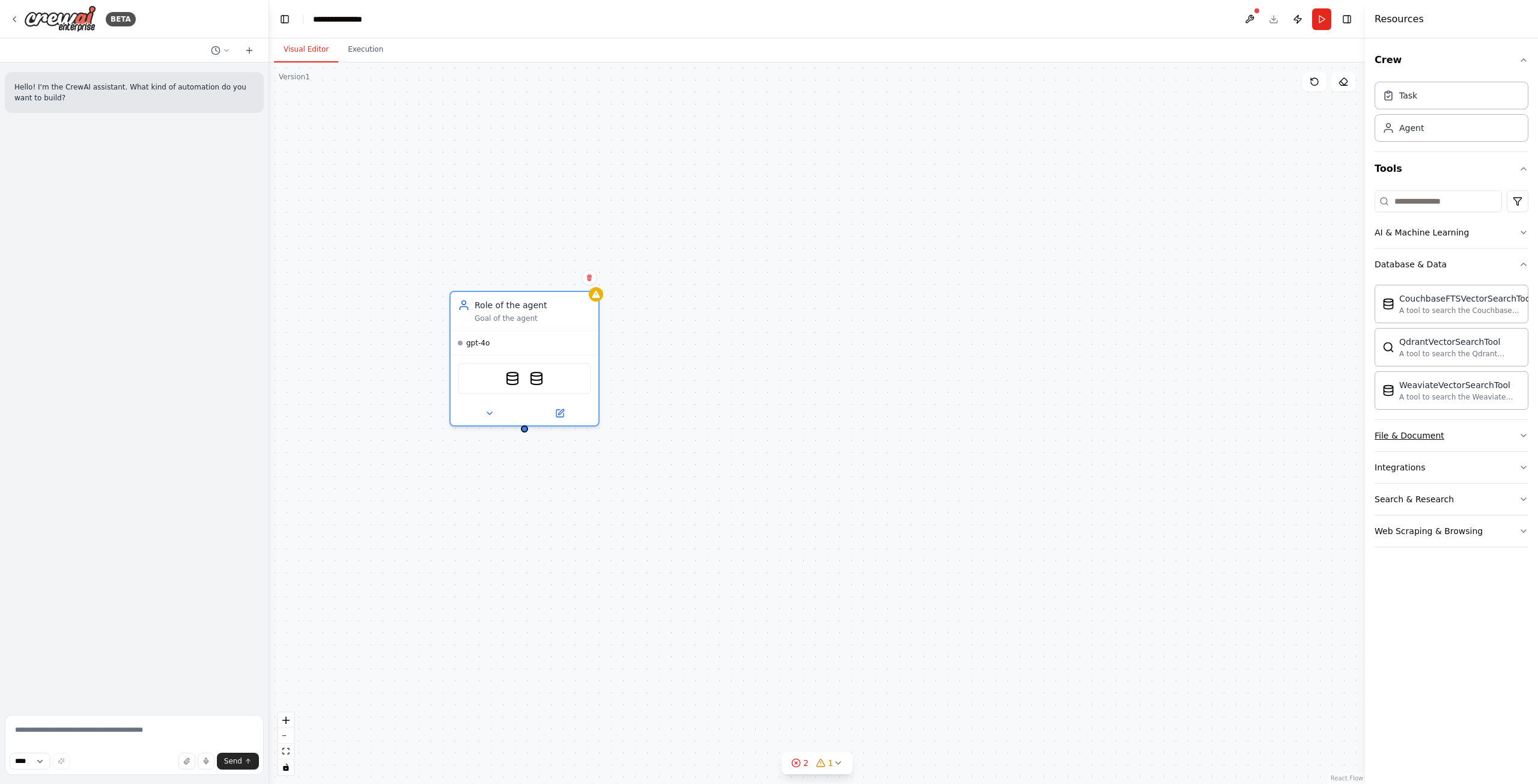
click at [1435, 429] on button "File & Document" at bounding box center [1452, 435] width 154 height 31
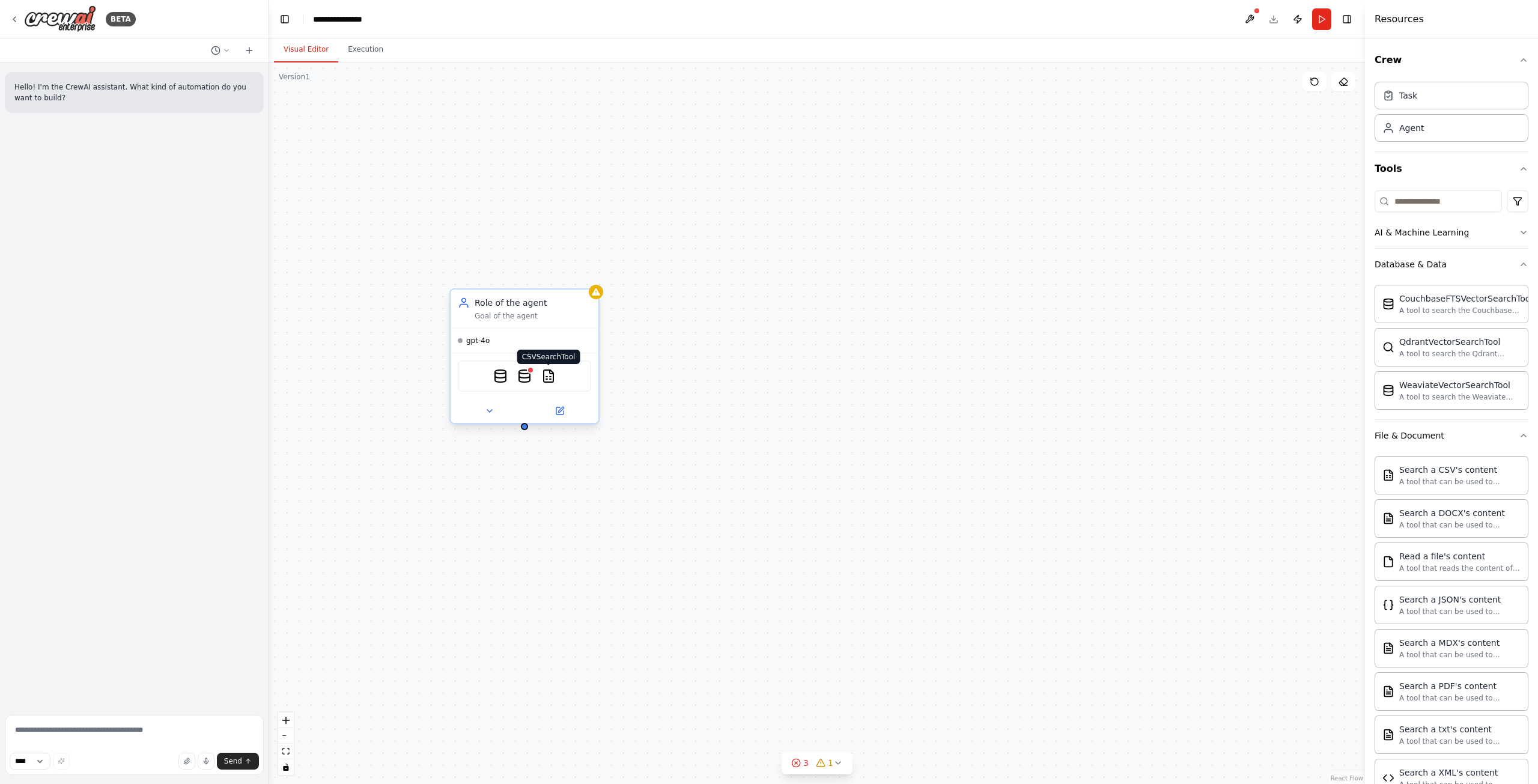
click at [546, 375] on img at bounding box center [548, 375] width 14 height 14
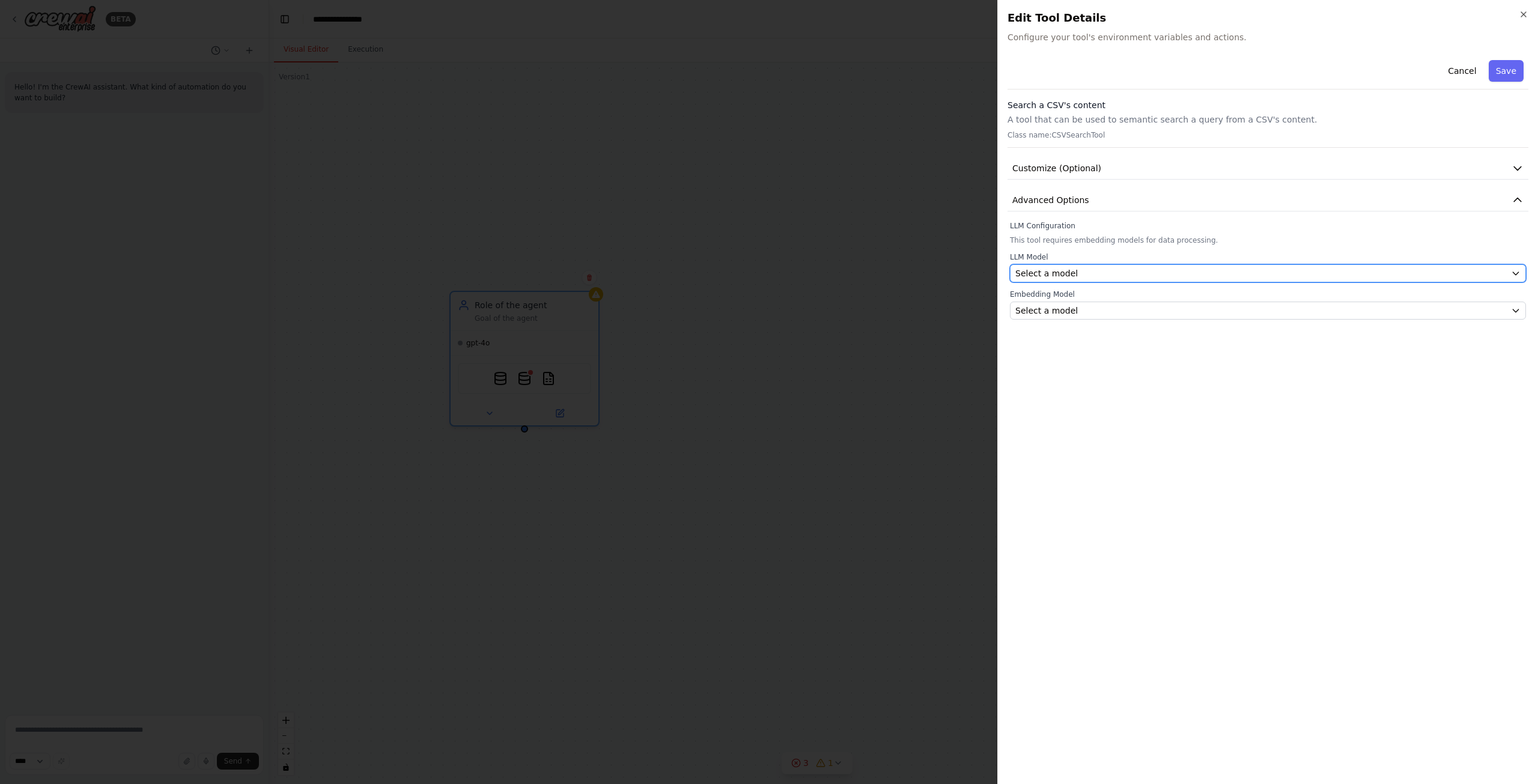
click at [1103, 277] on div "Select a model" at bounding box center [1261, 273] width 491 height 12
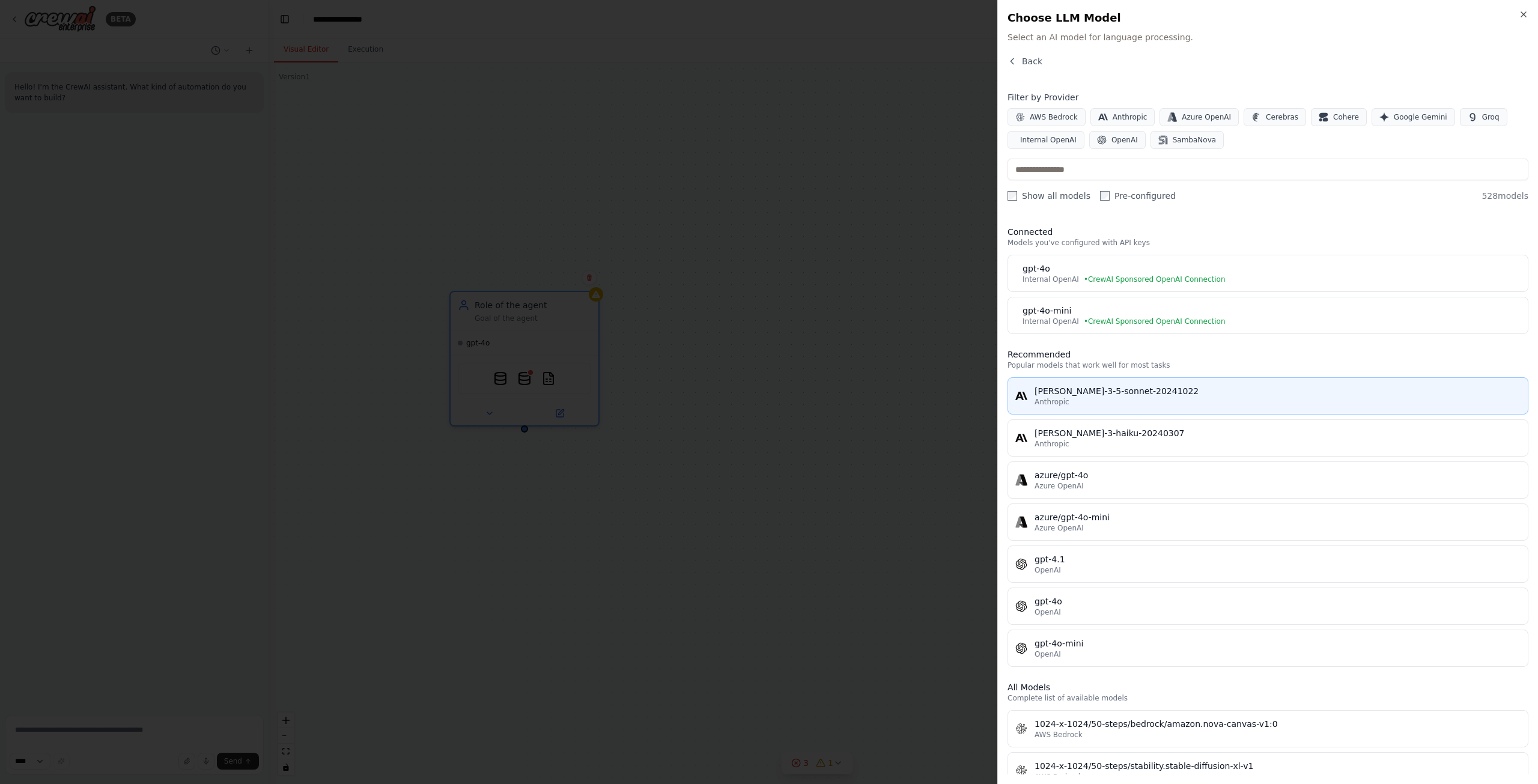
click at [1111, 406] on div "Anthropic" at bounding box center [1278, 401] width 486 height 9
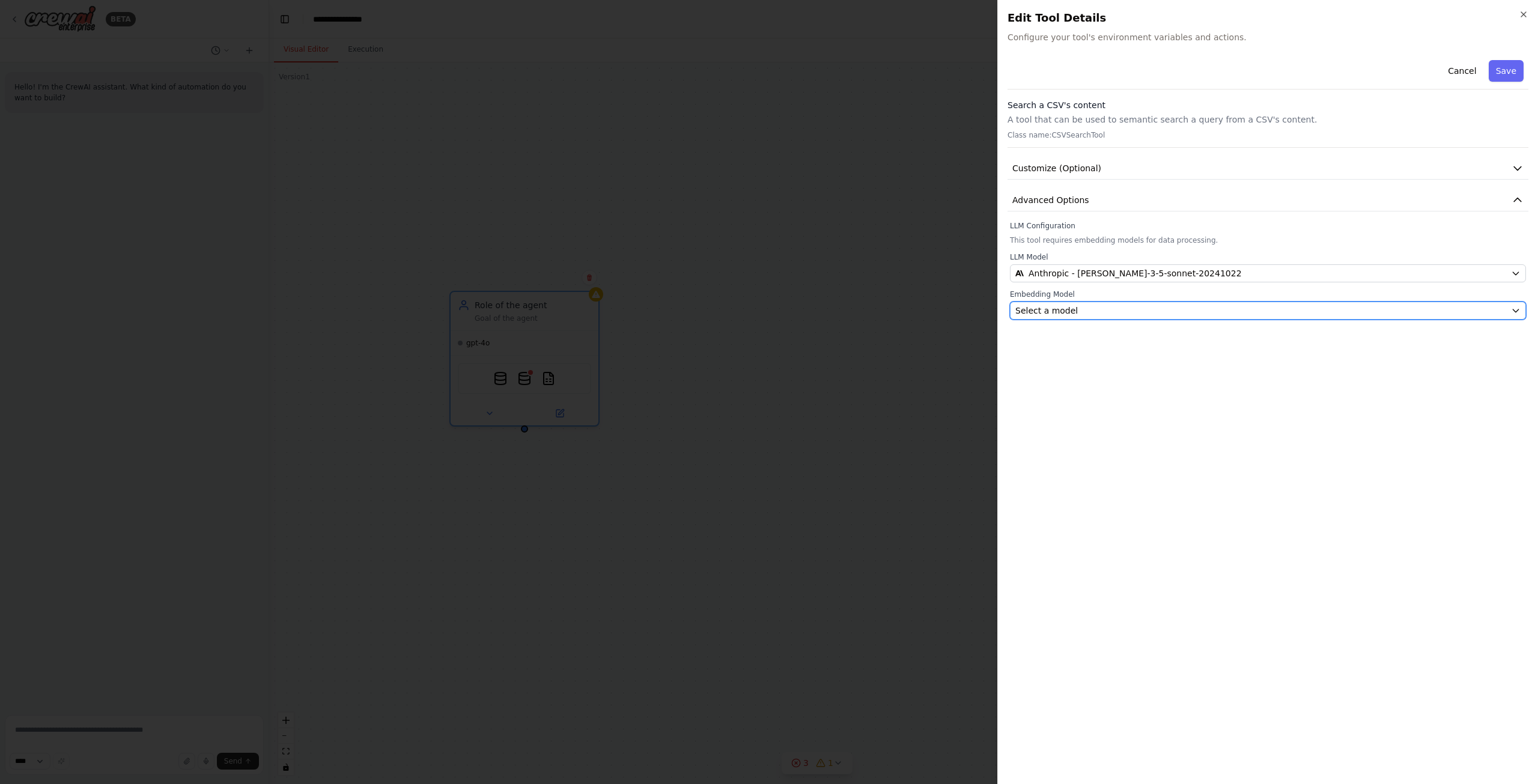
click at [1048, 302] on button "Select a model" at bounding box center [1267, 310] width 516 height 18
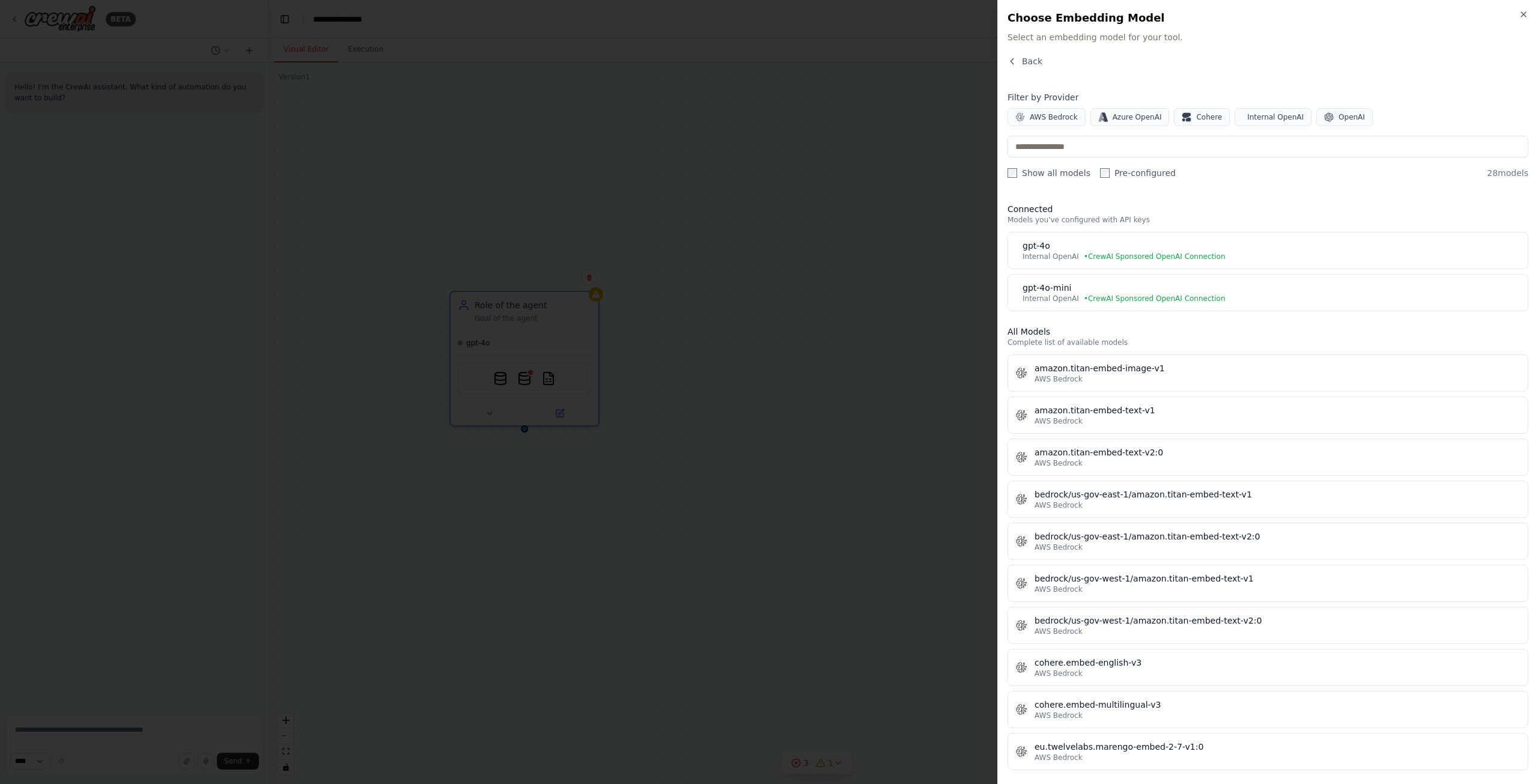
click at [1135, 323] on div "Connected Models you've configured with API keys gpt-4o Internal OpenAI • CrewA…" at bounding box center [1268, 484] width 521 height 581
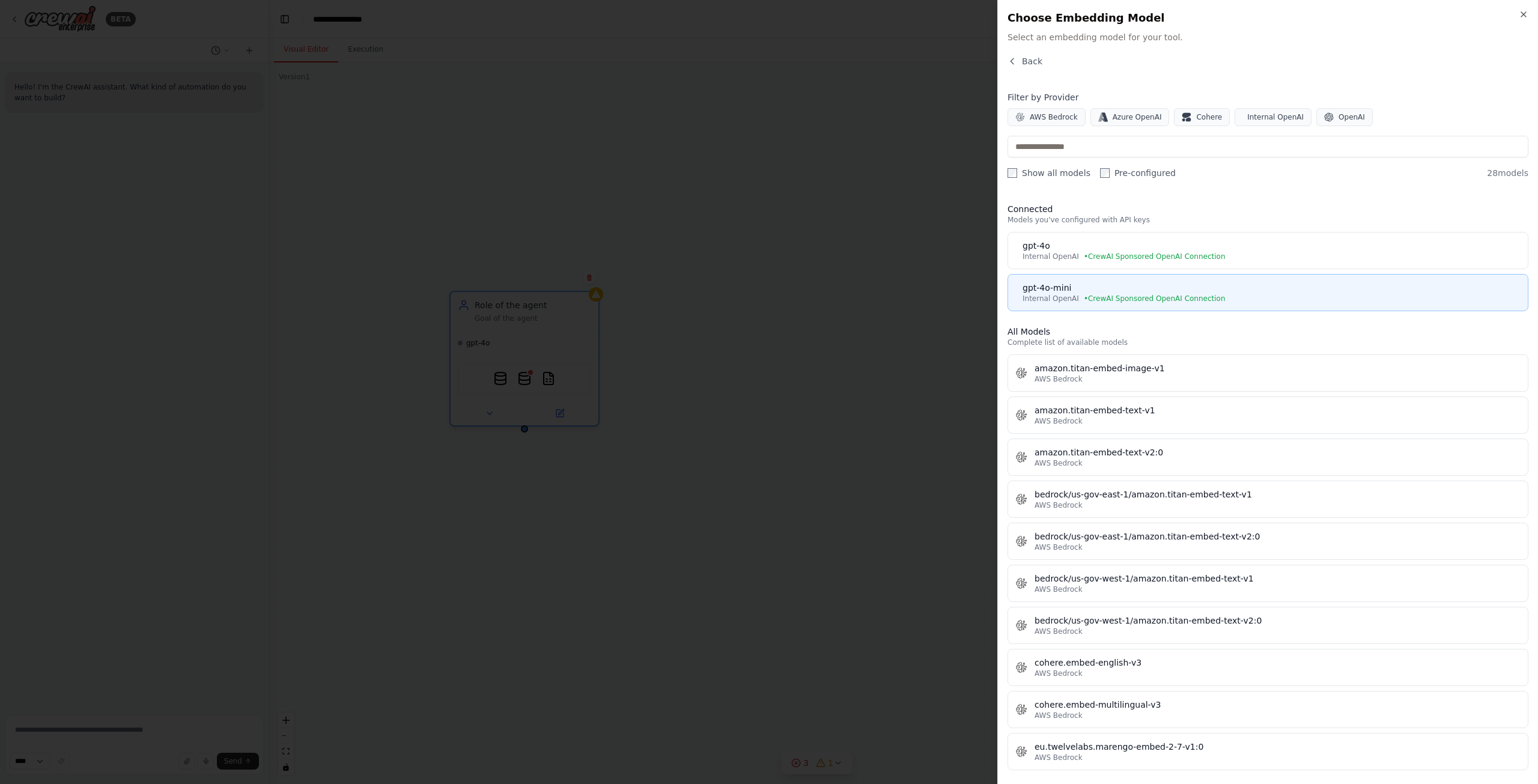
click at [1146, 290] on div "gpt-4o-mini" at bounding box center [1272, 288] width 498 height 12
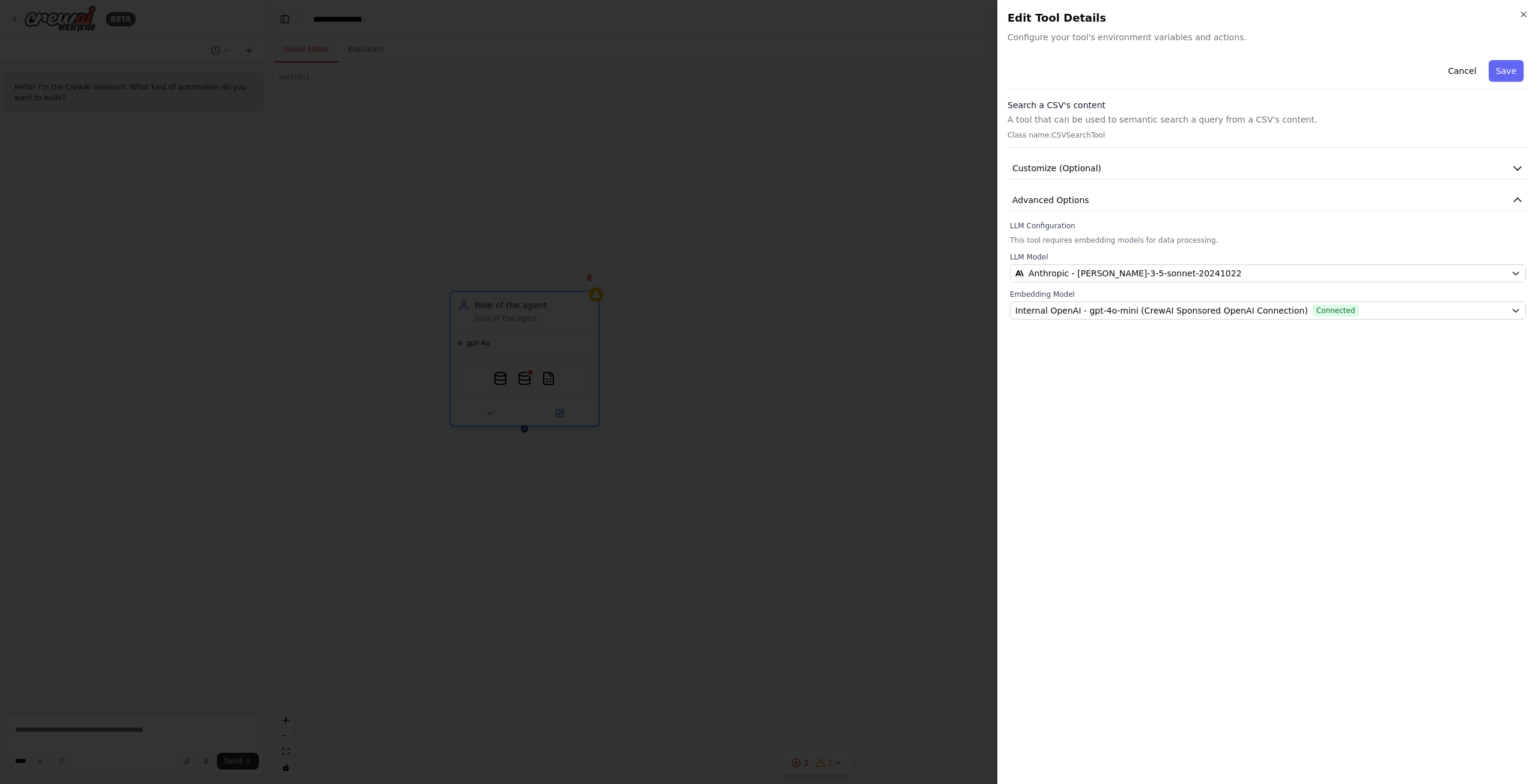
click at [1511, 72] on button "Save" at bounding box center [1506, 71] width 35 height 22
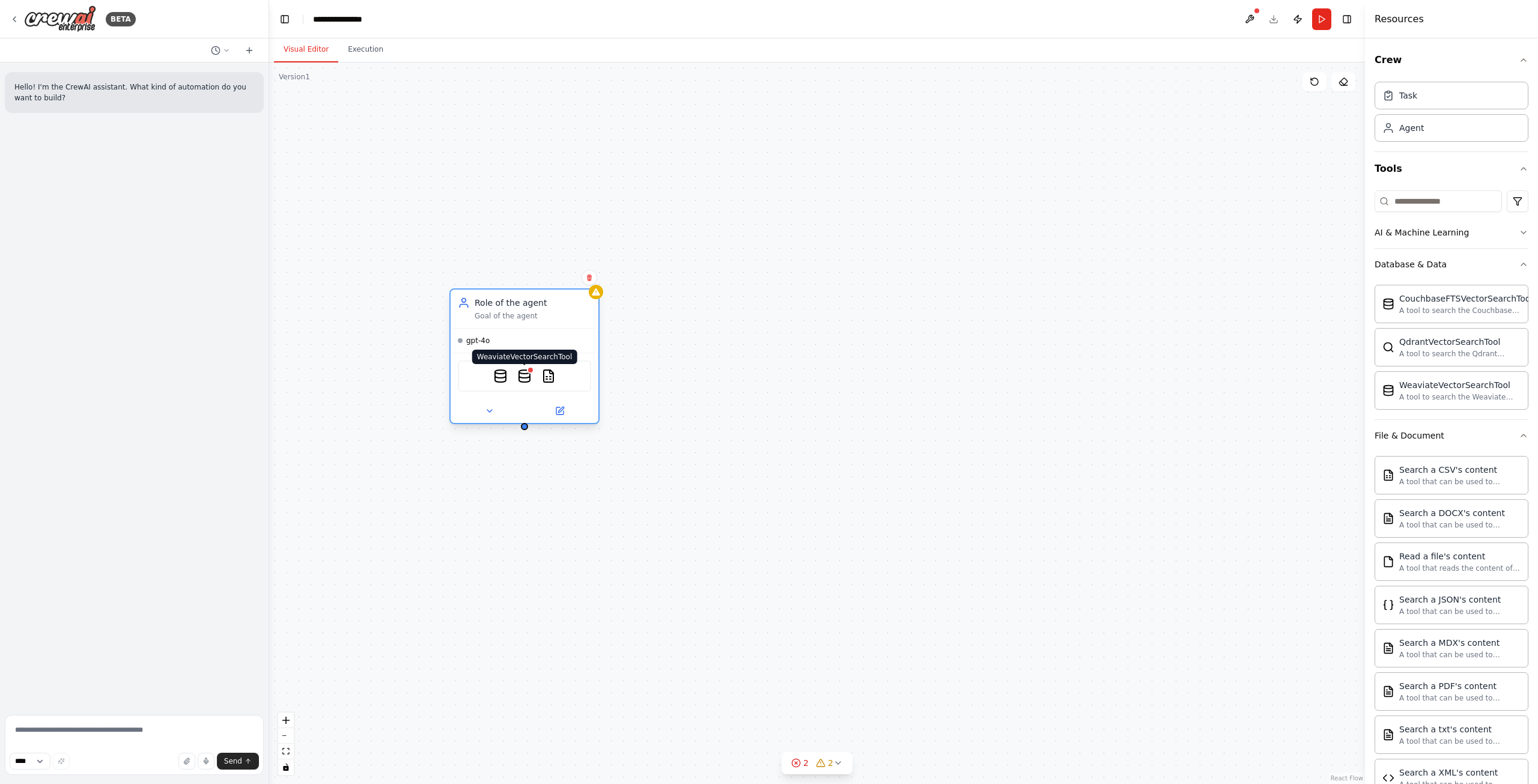
click at [527, 379] on img at bounding box center [524, 375] width 14 height 14
click at [526, 374] on img at bounding box center [524, 375] width 14 height 14
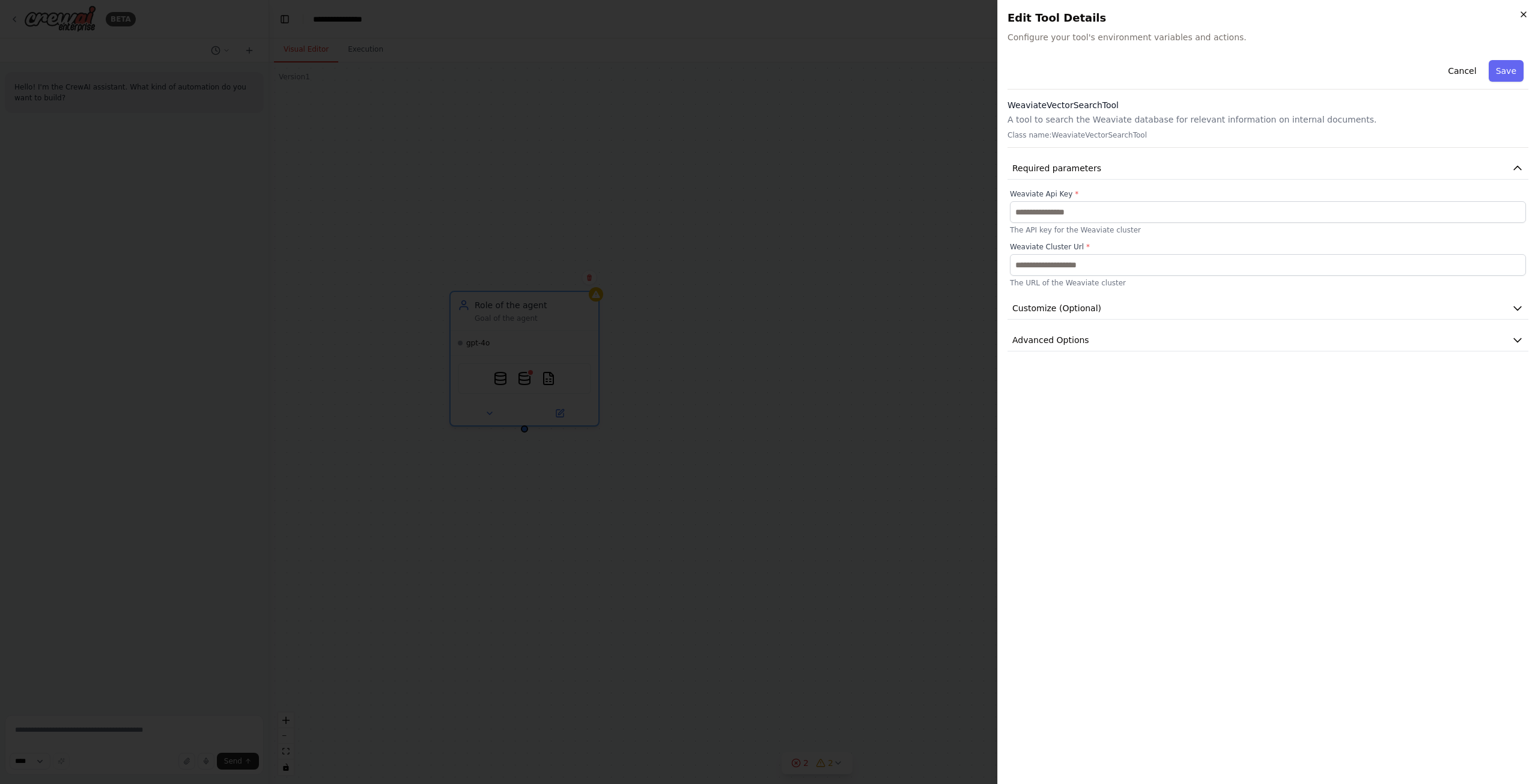
click at [1524, 18] on icon "button" at bounding box center [1524, 14] width 9 height 9
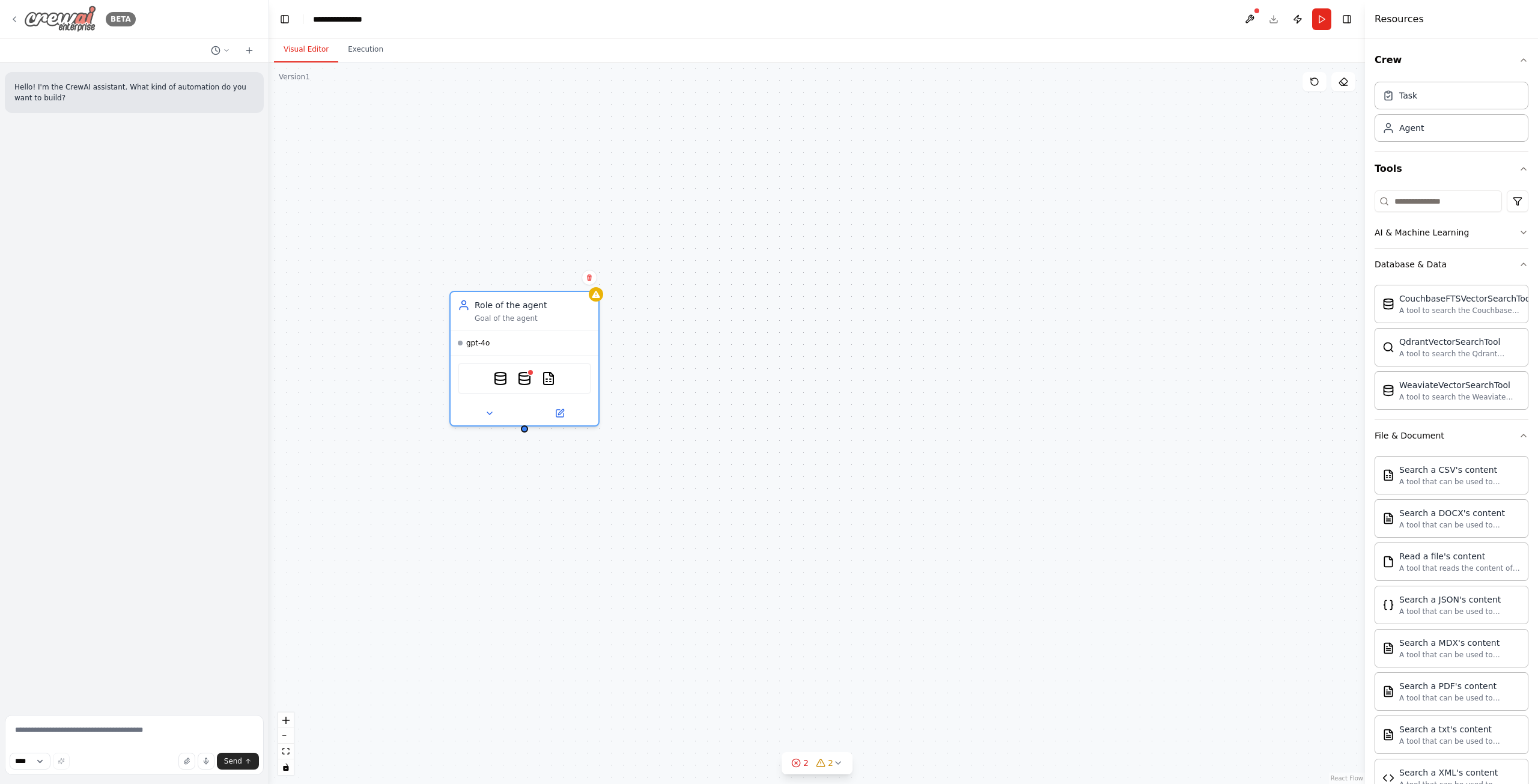
click at [11, 21] on icon at bounding box center [14, 19] width 9 height 9
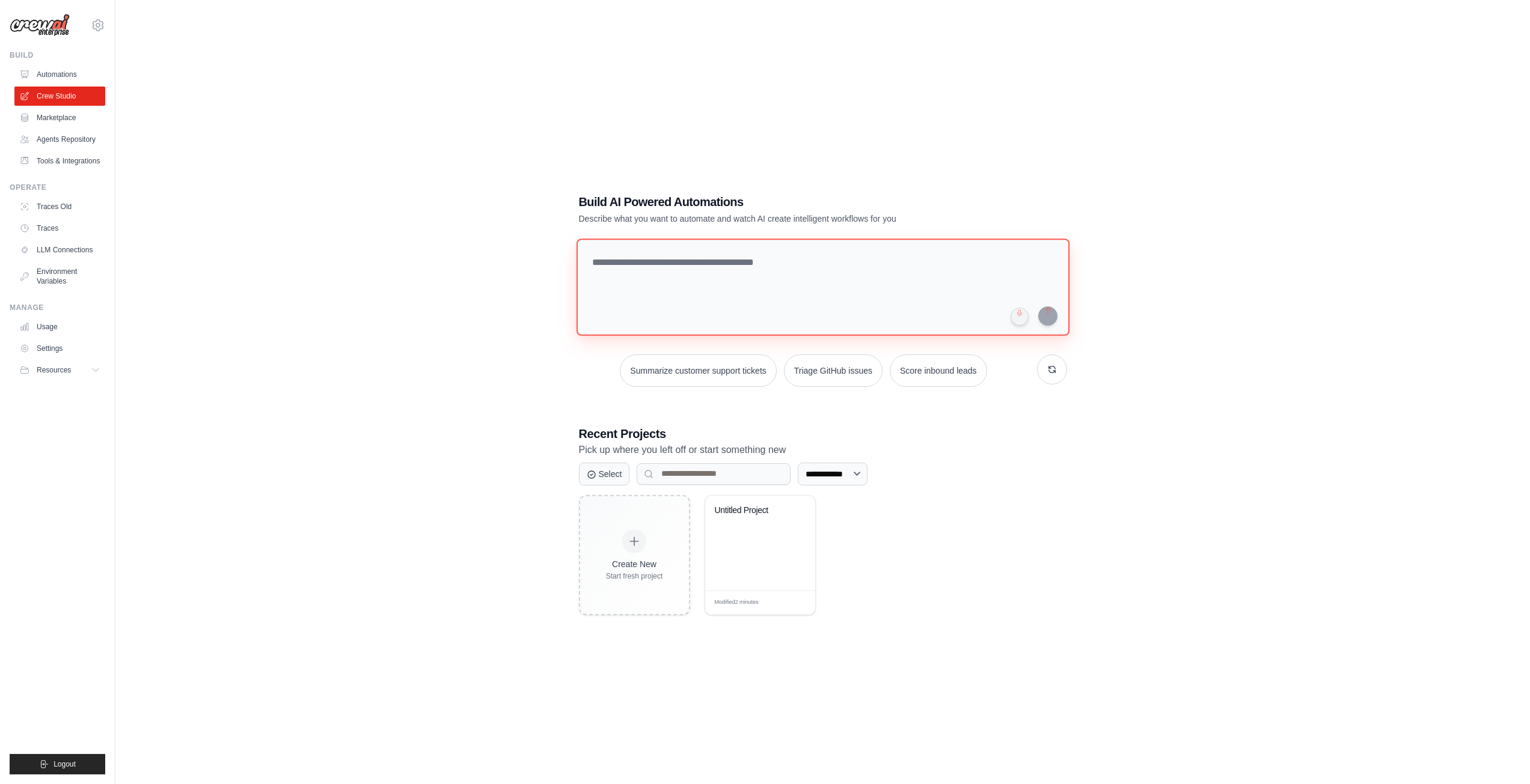
click at [714, 271] on textarea at bounding box center [822, 288] width 493 height 98
type textarea "**********"
click at [65, 256] on link "LLM Connections" at bounding box center [61, 250] width 91 height 19
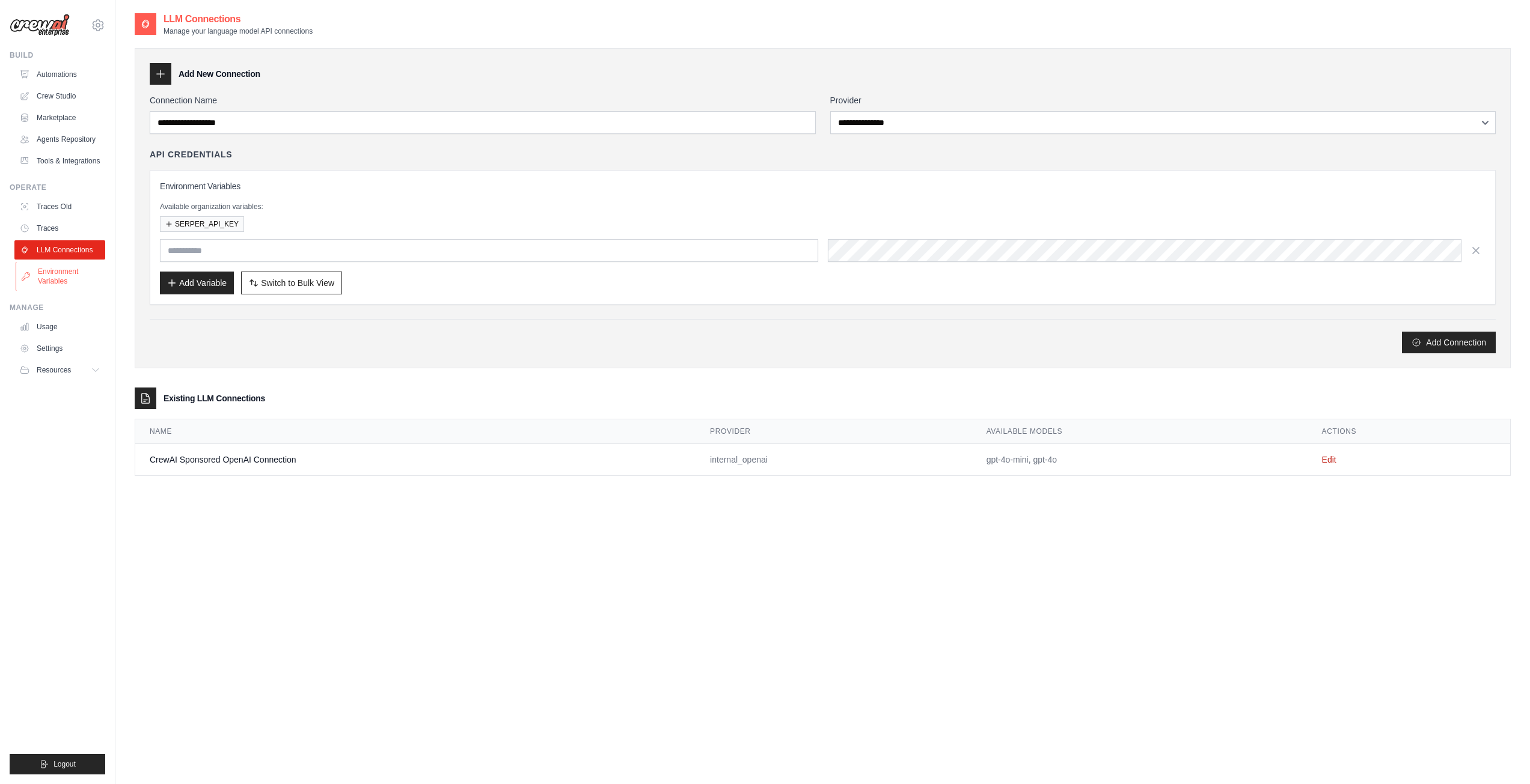
click at [71, 281] on link "Environment Variables" at bounding box center [61, 276] width 91 height 29
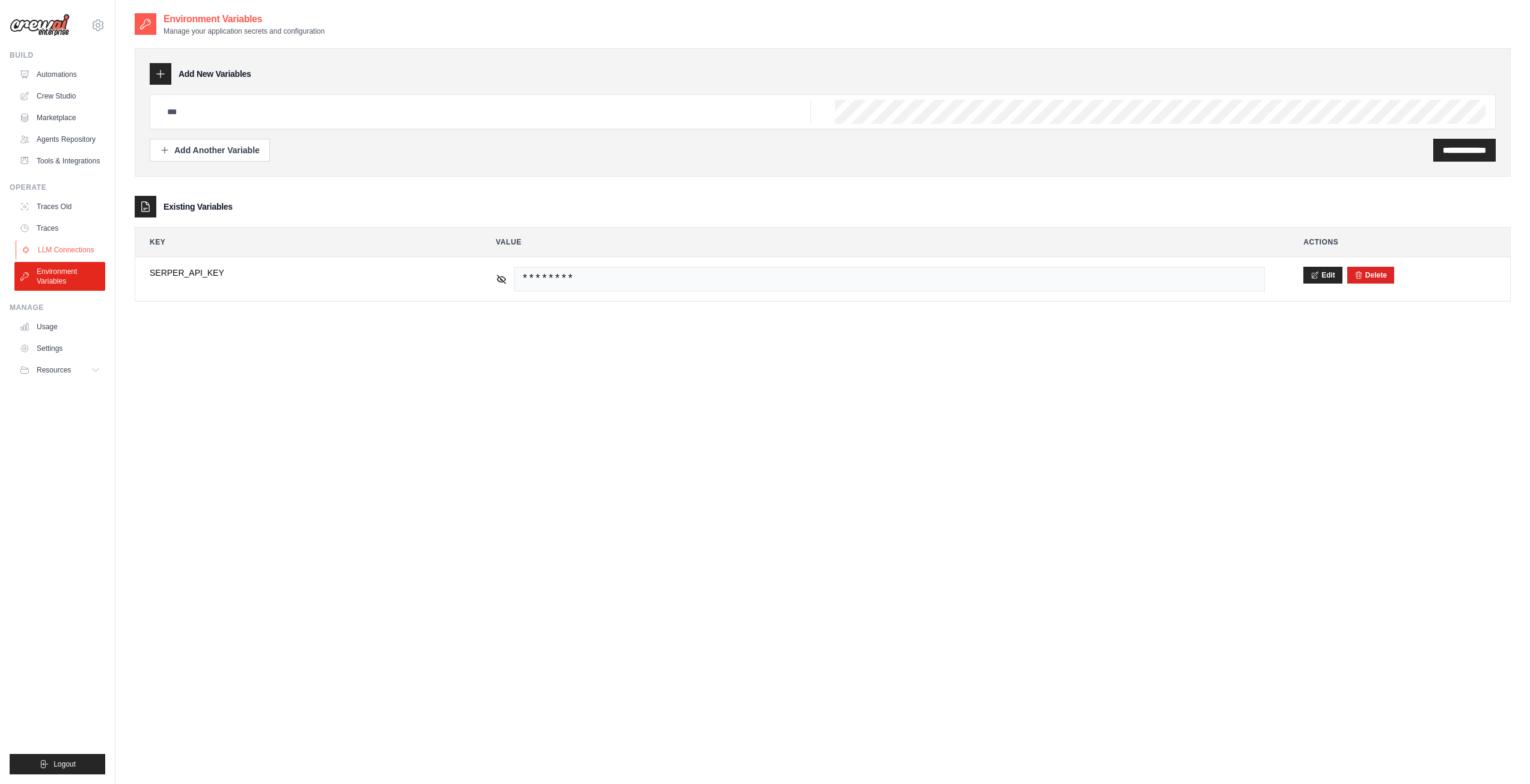
click at [71, 258] on link "LLM Connections" at bounding box center [61, 250] width 91 height 19
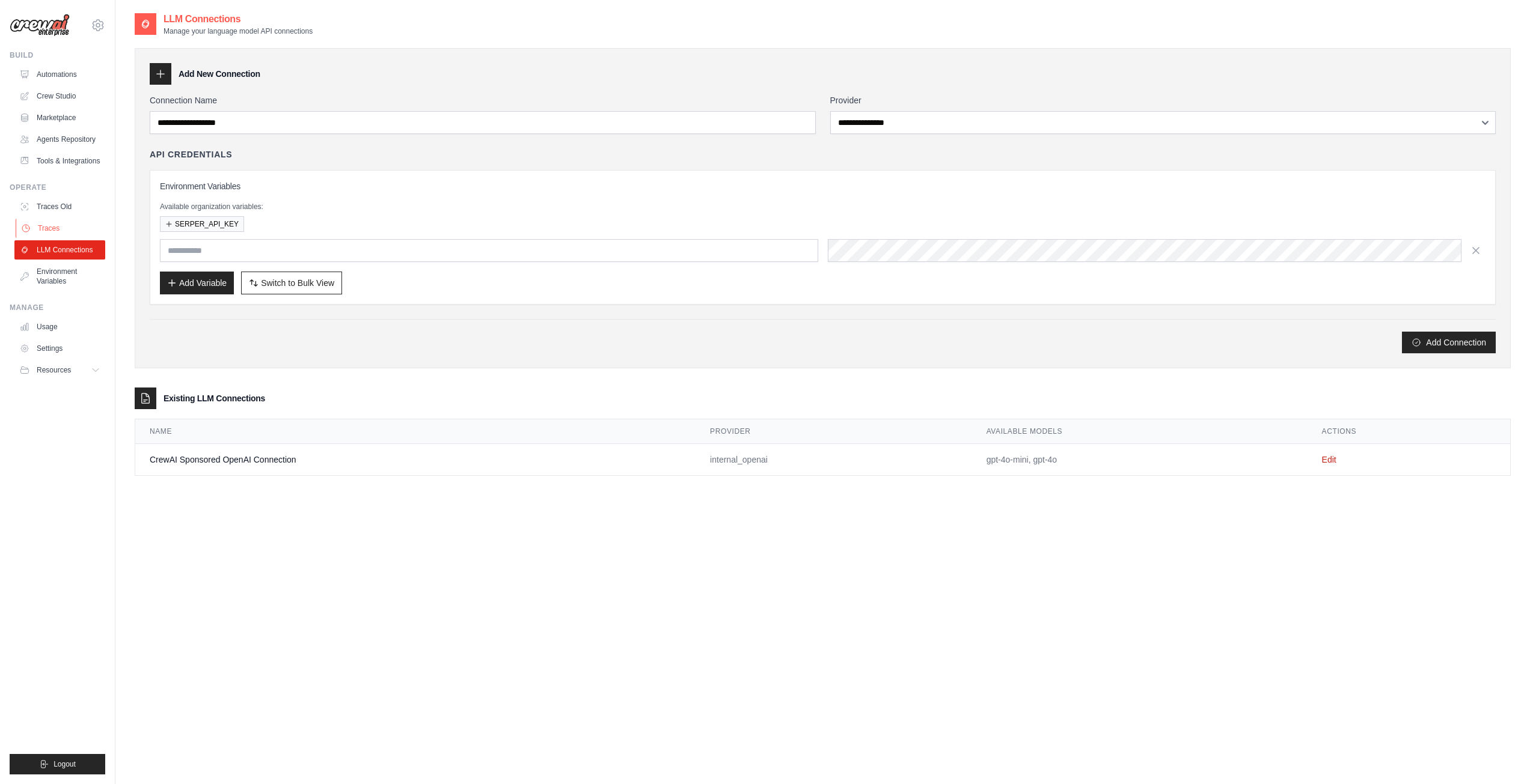
click at [63, 230] on link "Traces" at bounding box center [61, 228] width 91 height 19
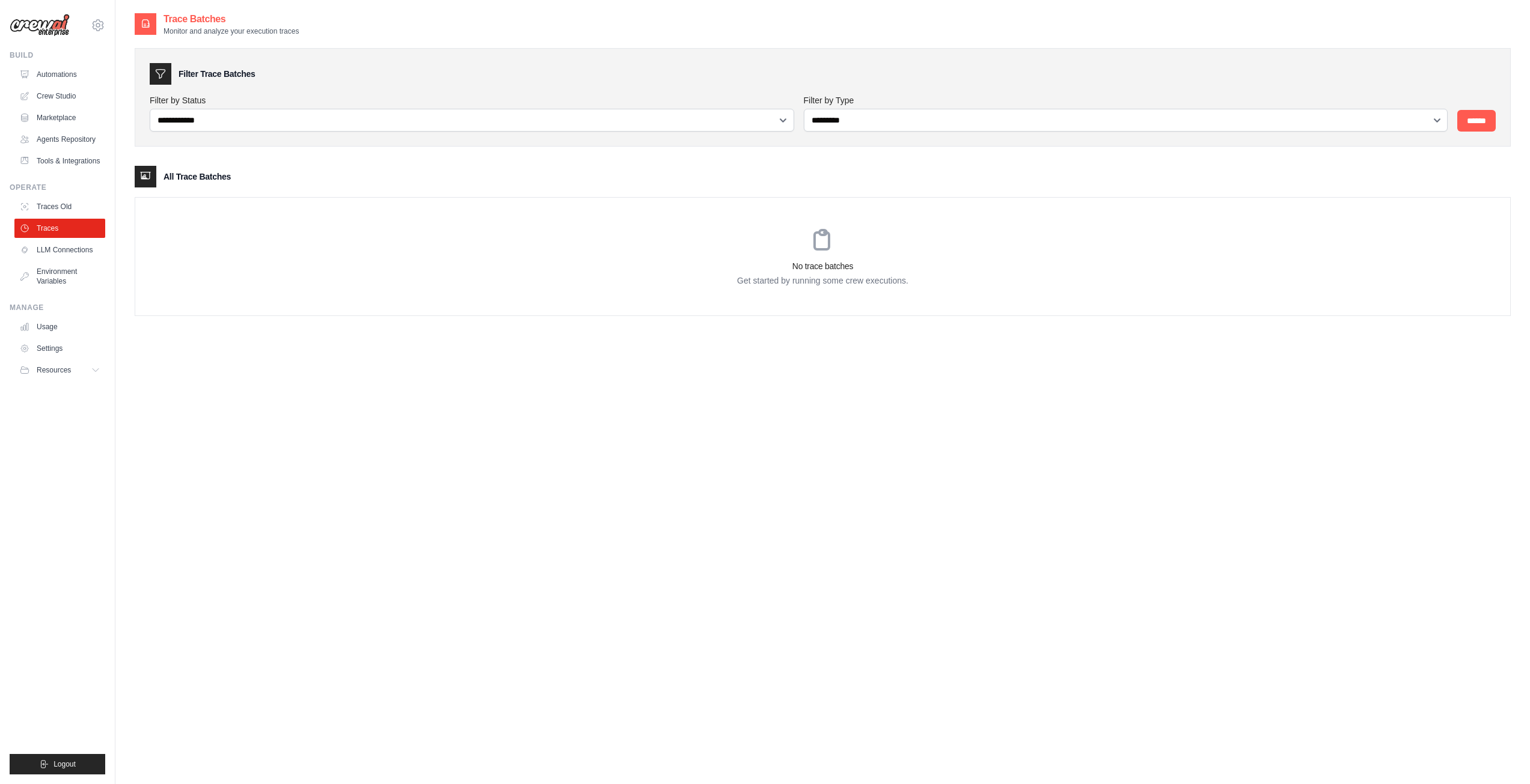
click at [70, 204] on link "Traces Old" at bounding box center [59, 207] width 91 height 19
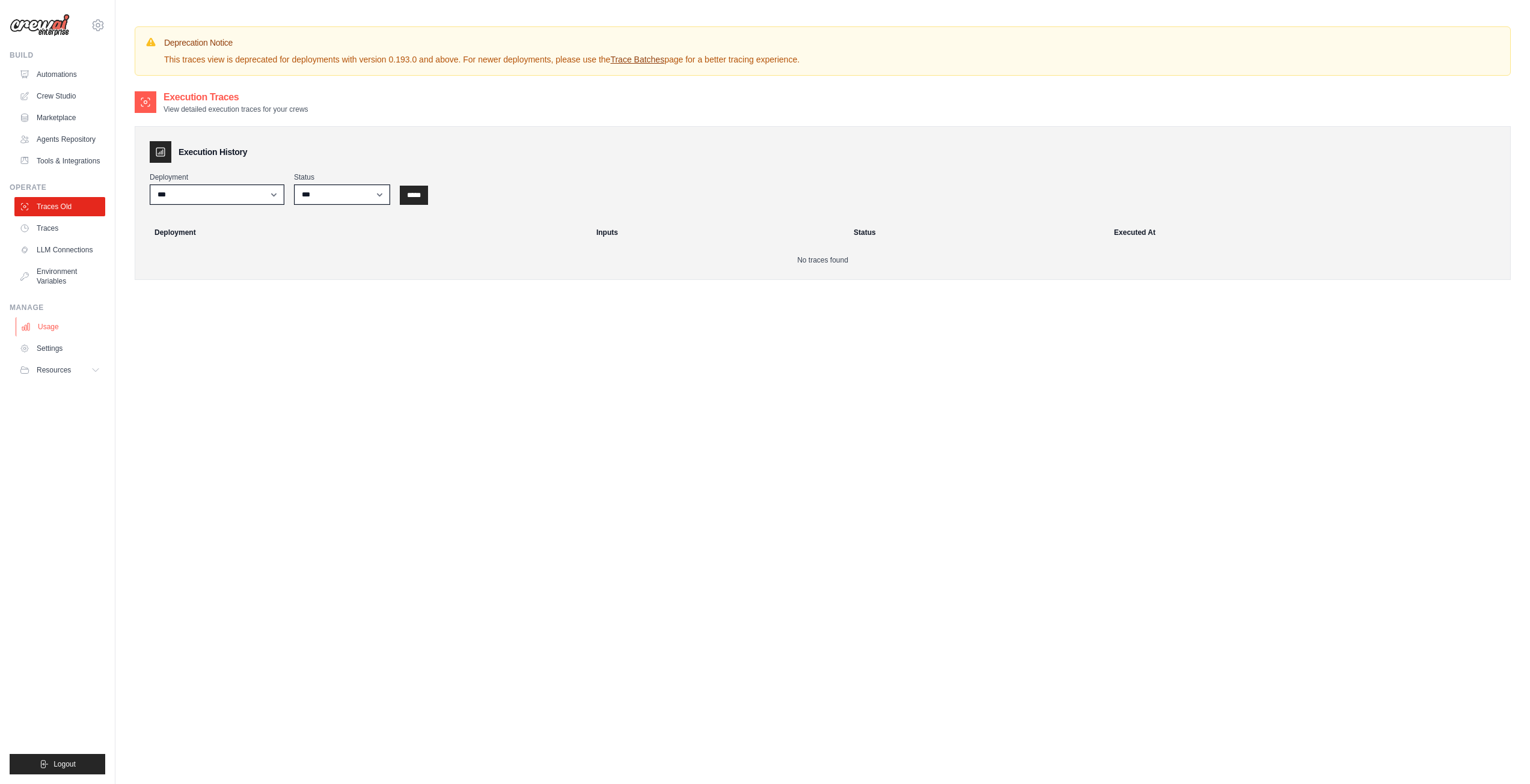
click at [77, 331] on link "Usage" at bounding box center [61, 326] width 91 height 19
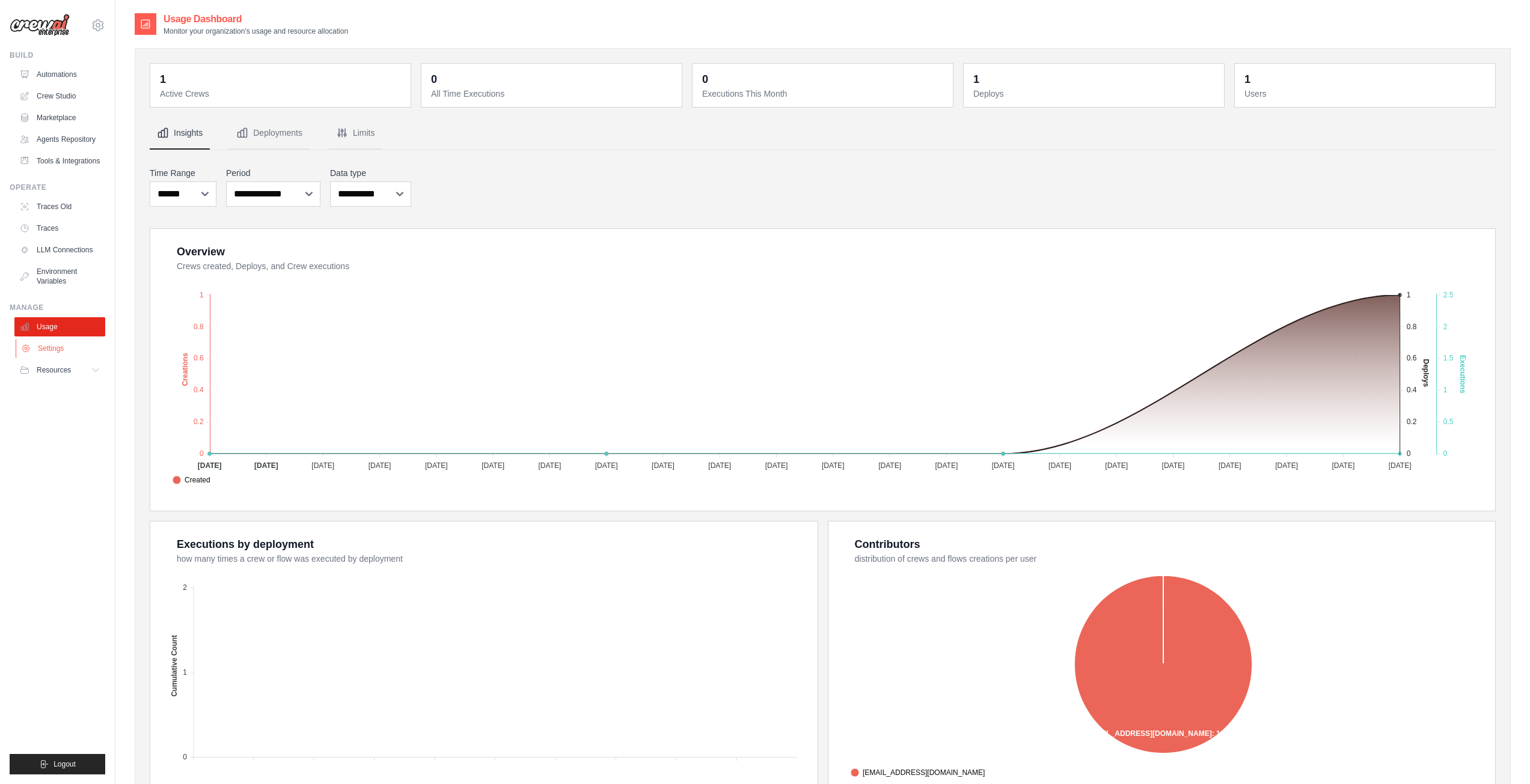
click at [68, 355] on link "Settings" at bounding box center [61, 348] width 91 height 19
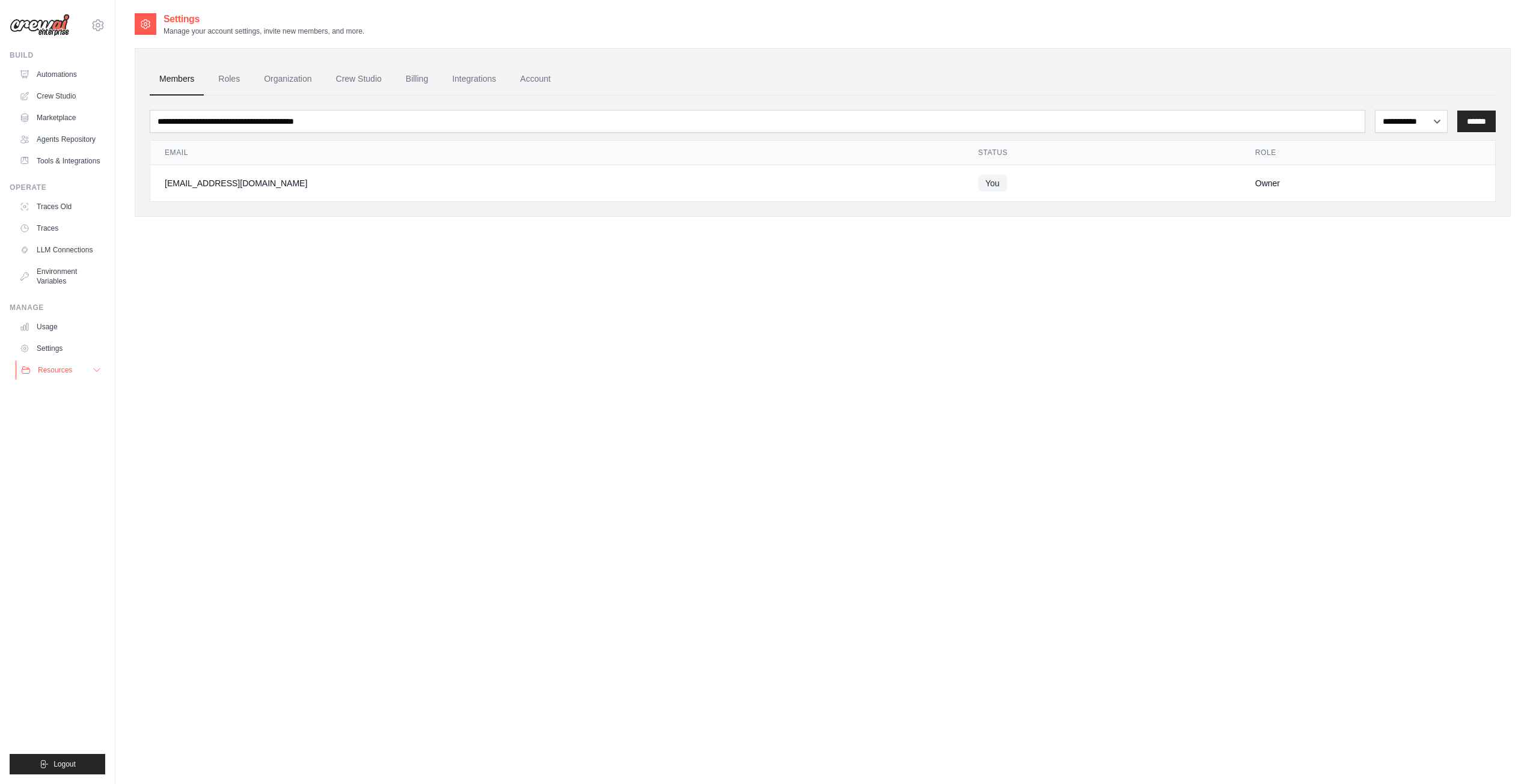
click at [46, 368] on span "Resources" at bounding box center [55, 370] width 34 height 9
click at [82, 392] on span "Documentation" at bounding box center [67, 390] width 49 height 9
click at [55, 221] on link "Traces" at bounding box center [61, 228] width 91 height 19
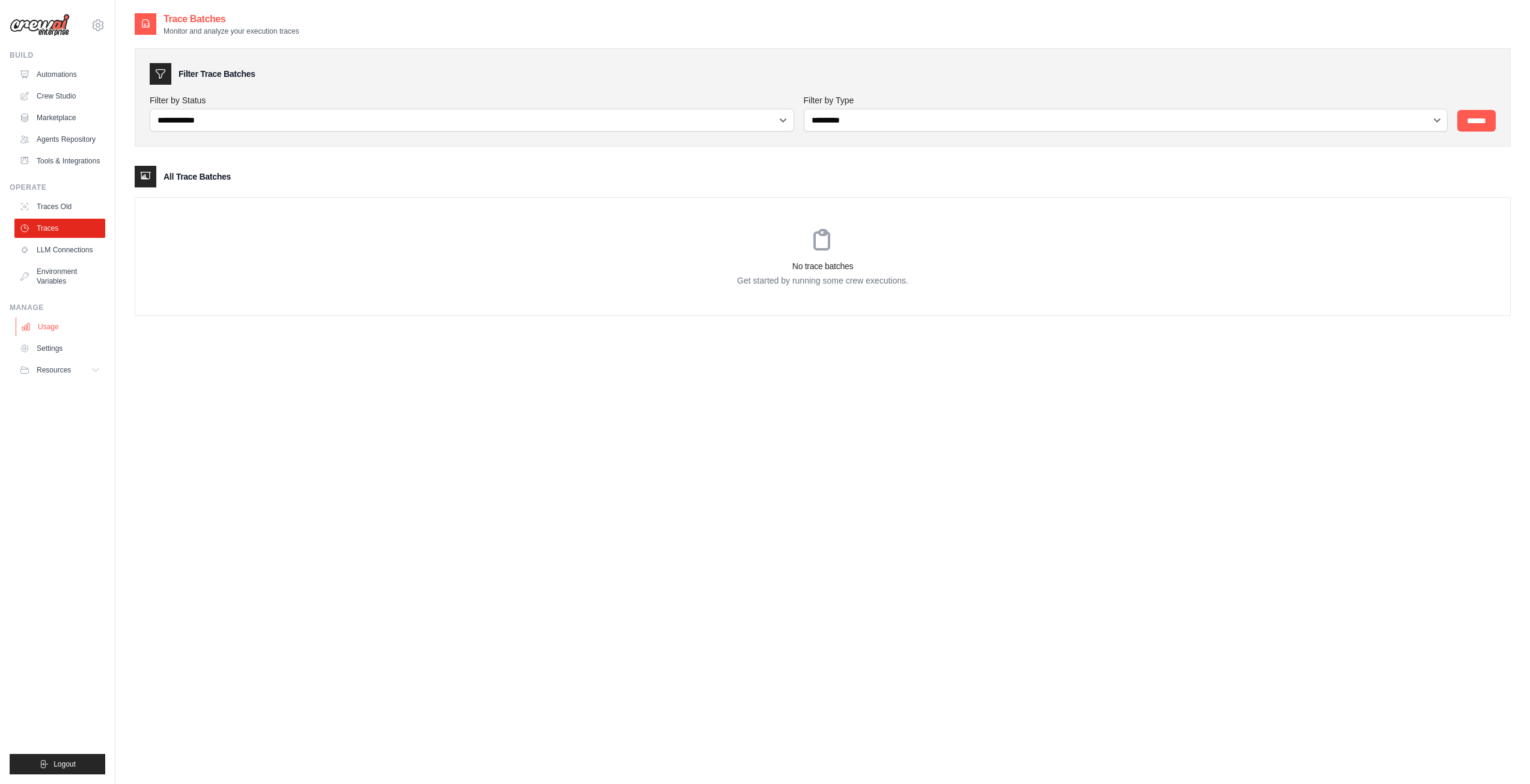
click at [65, 331] on link "Usage" at bounding box center [61, 326] width 91 height 19
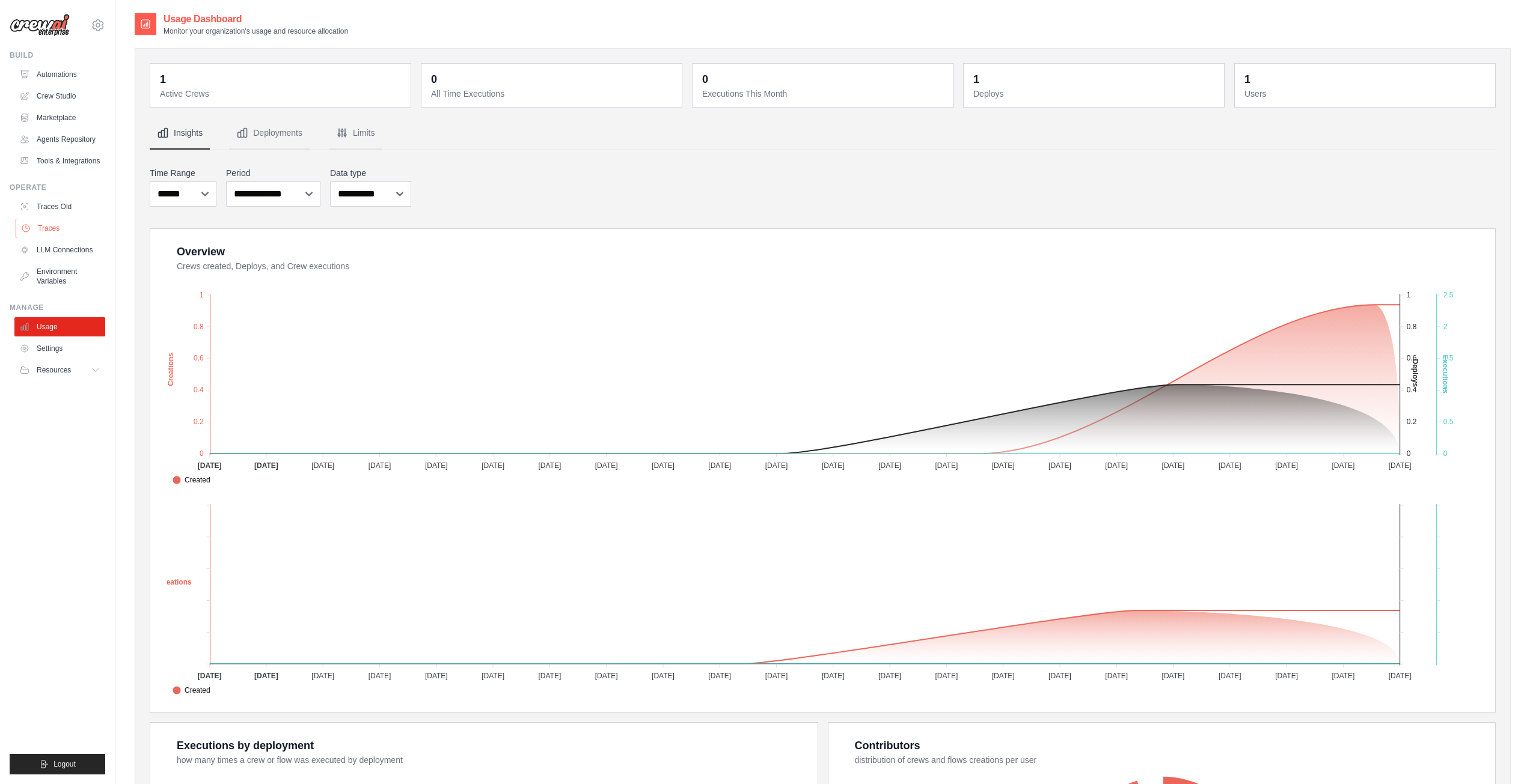
click at [64, 222] on link "Traces" at bounding box center [61, 228] width 91 height 19
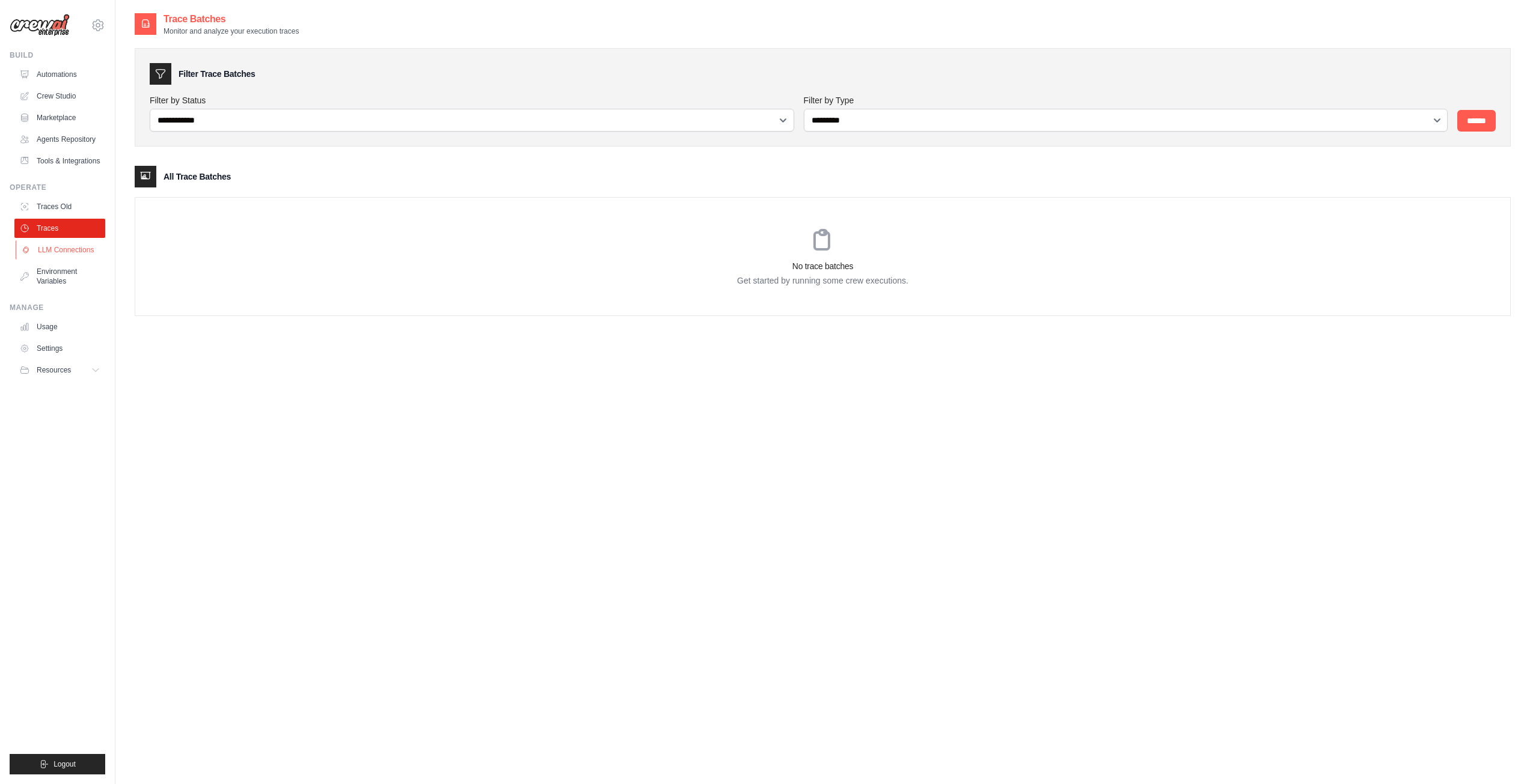
click at [59, 249] on link "LLM Connections" at bounding box center [61, 250] width 91 height 19
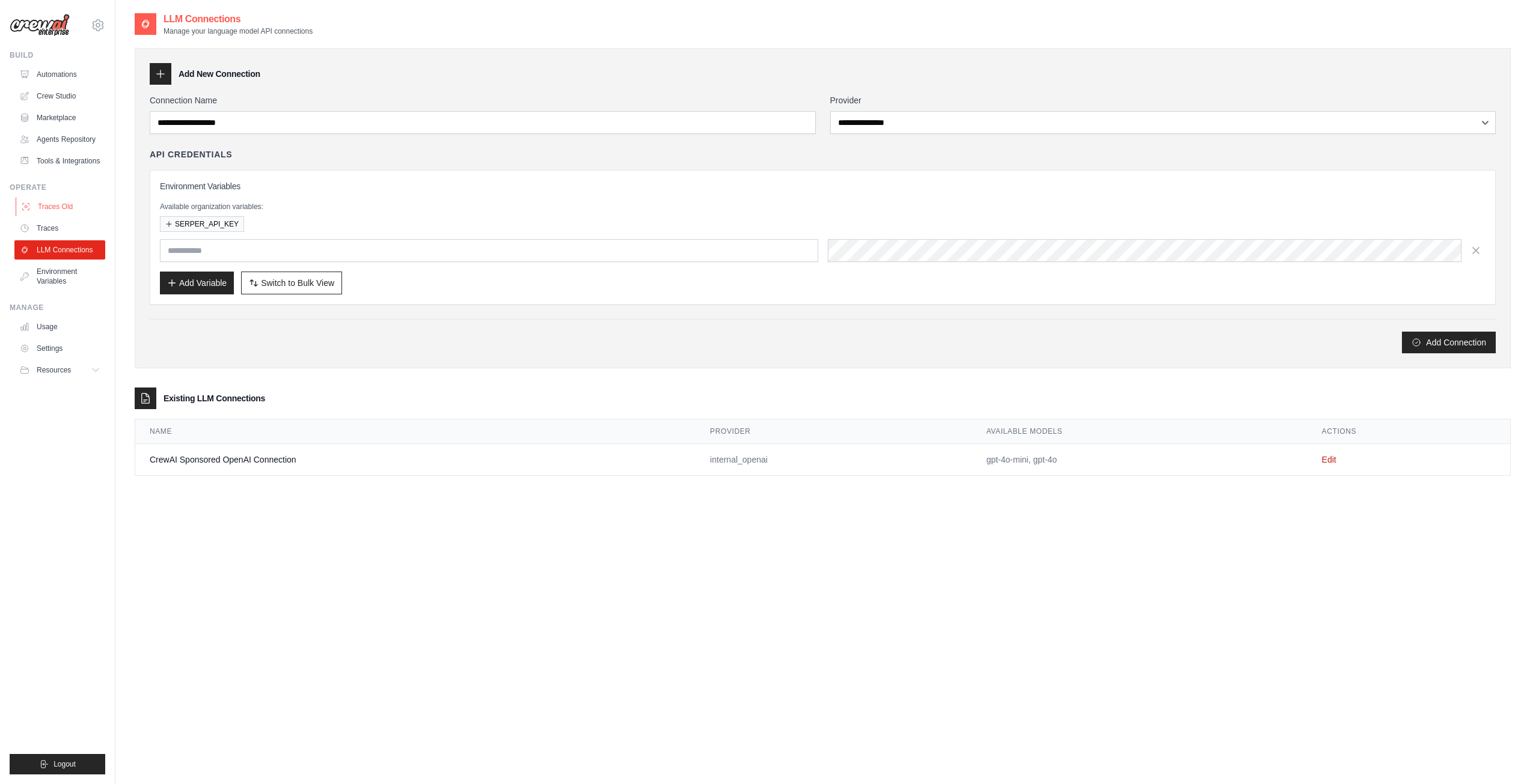
click at [72, 209] on link "Traces Old" at bounding box center [61, 207] width 91 height 19
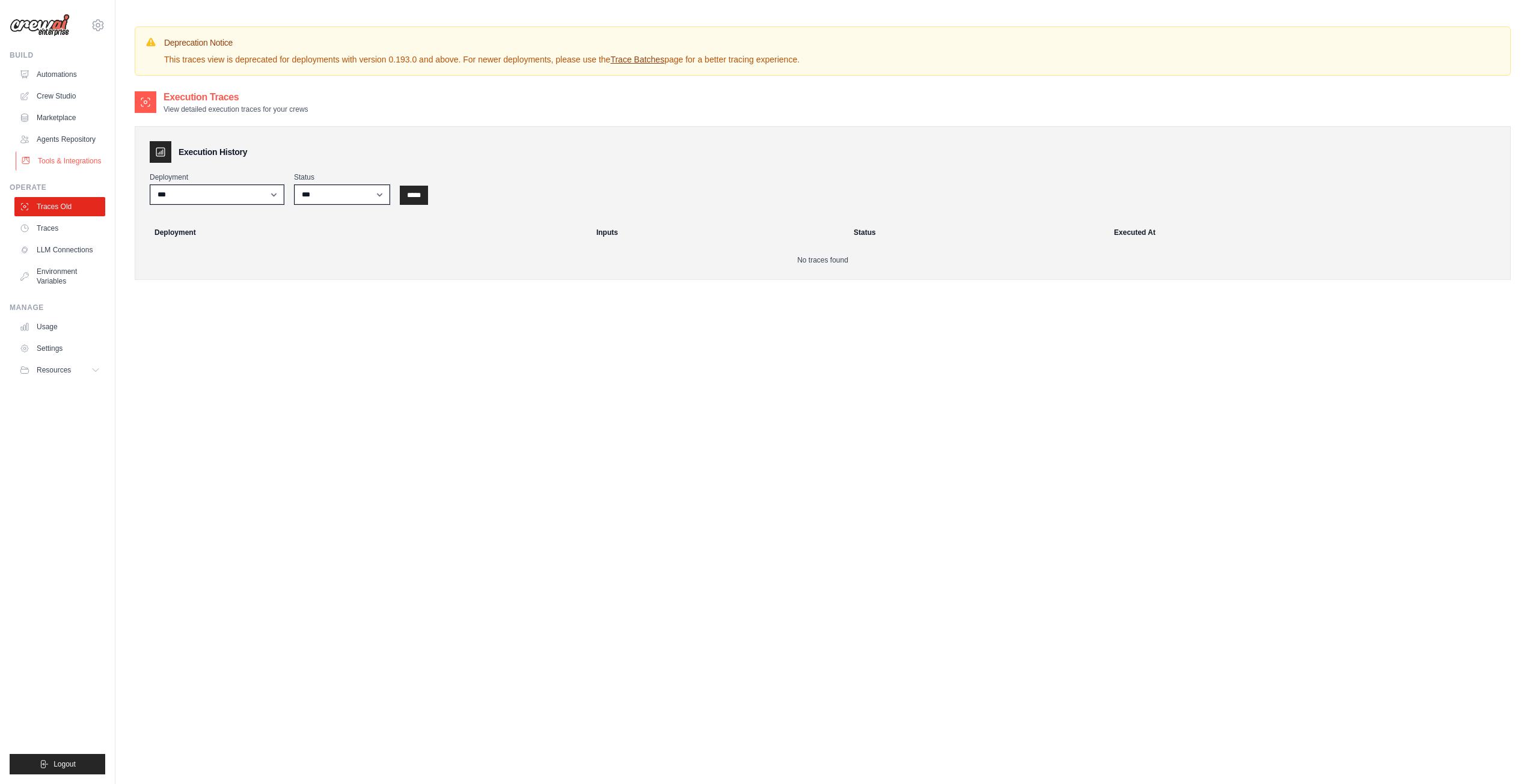
click at [64, 161] on link "Tools & Integrations" at bounding box center [61, 161] width 91 height 19
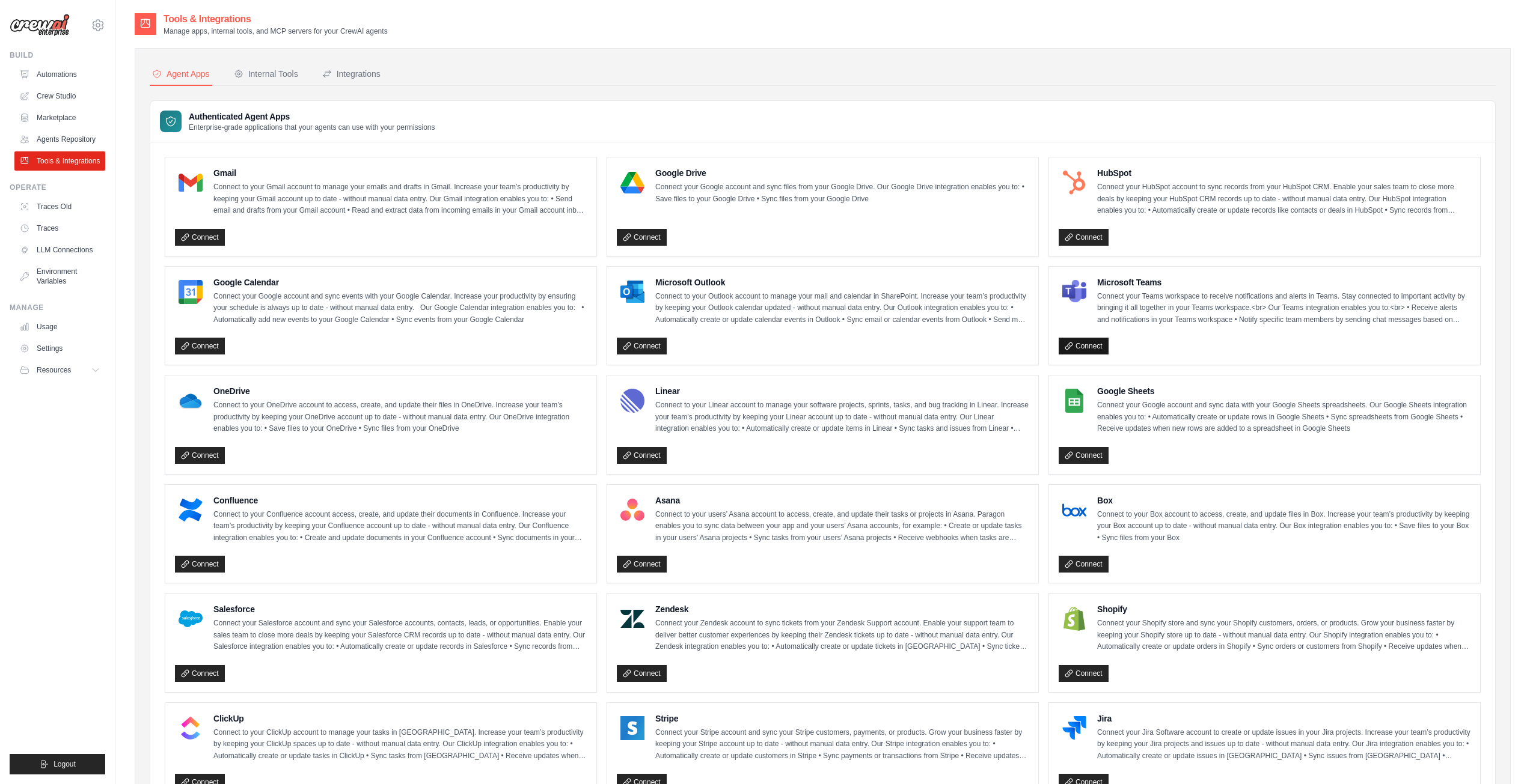
click at [1092, 349] on link "Connect" at bounding box center [1082, 346] width 50 height 17
click at [62, 135] on link "Agents Repository" at bounding box center [61, 139] width 91 height 19
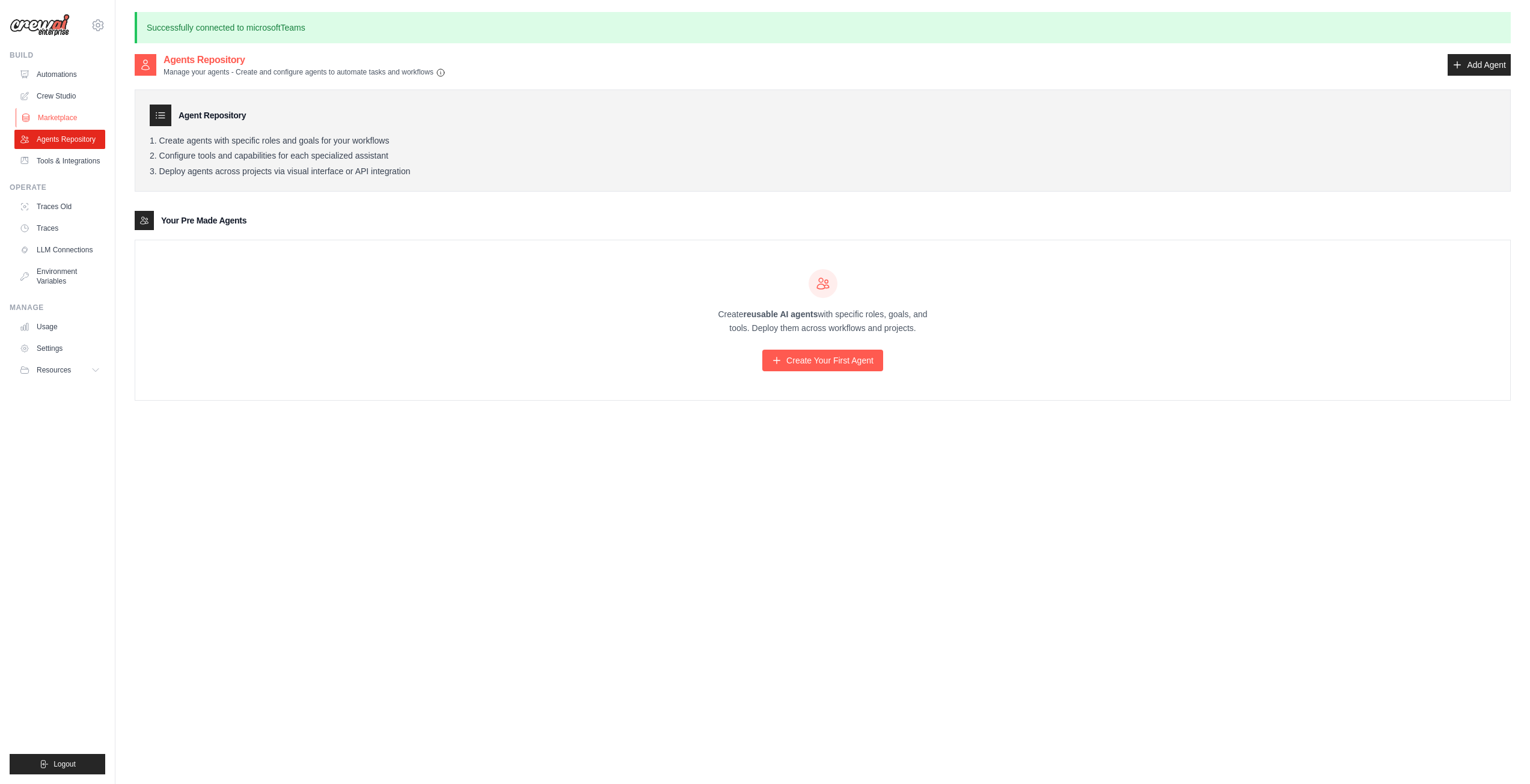
click at [67, 115] on link "Marketplace" at bounding box center [61, 118] width 91 height 19
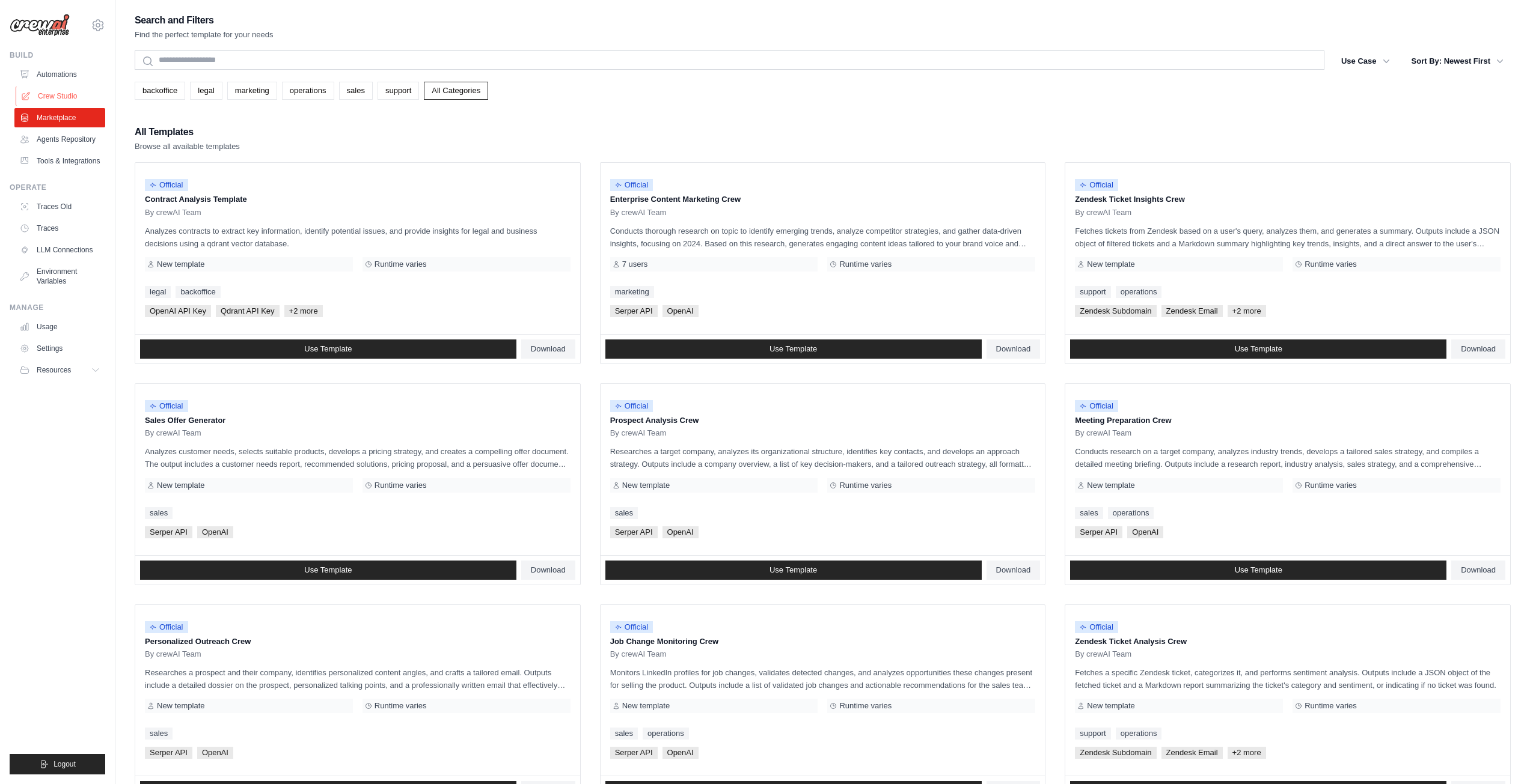
click at [70, 99] on link "Crew Studio" at bounding box center [61, 96] width 91 height 19
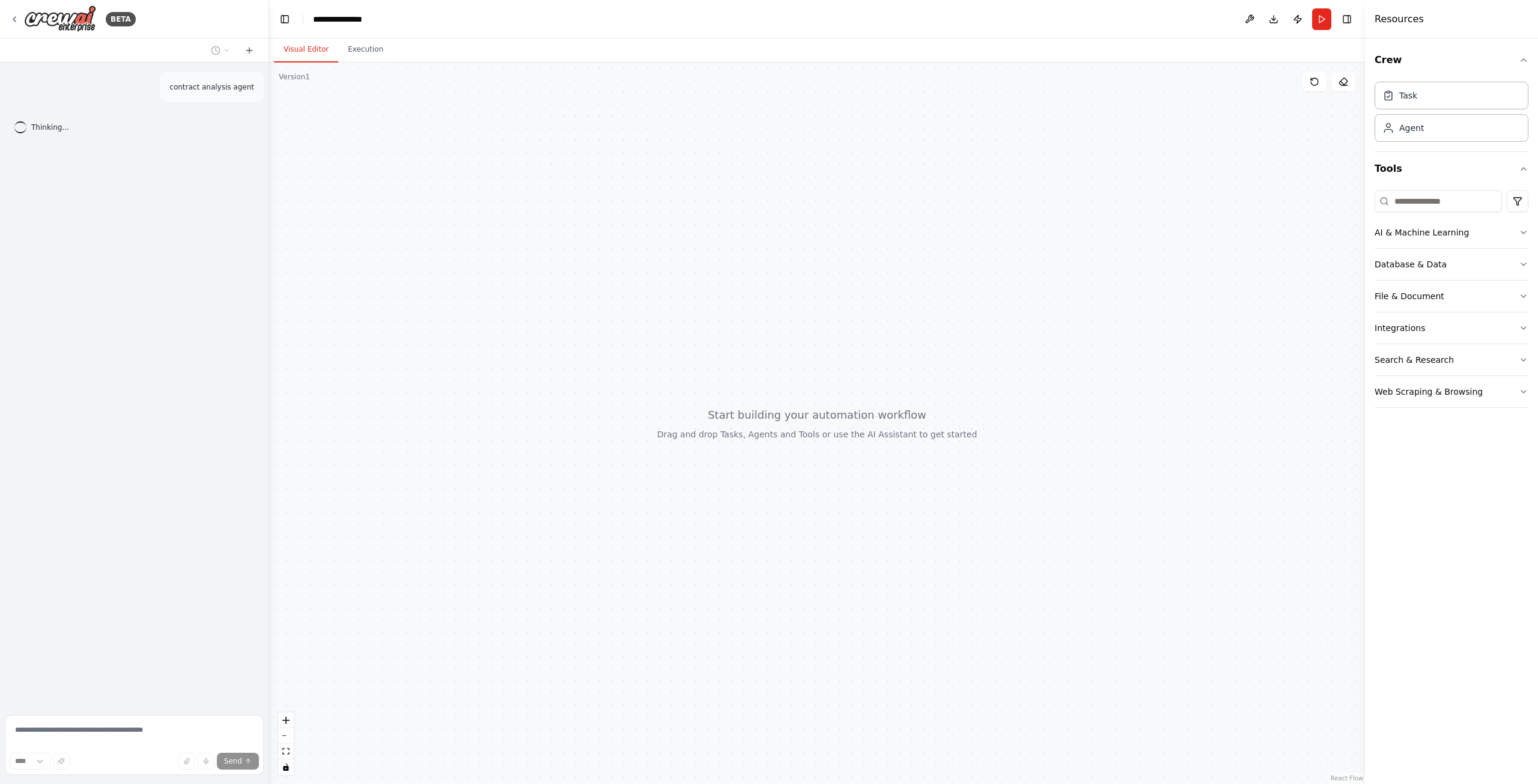
drag, startPoint x: 922, startPoint y: 133, endPoint x: 912, endPoint y: 133, distance: 10.0
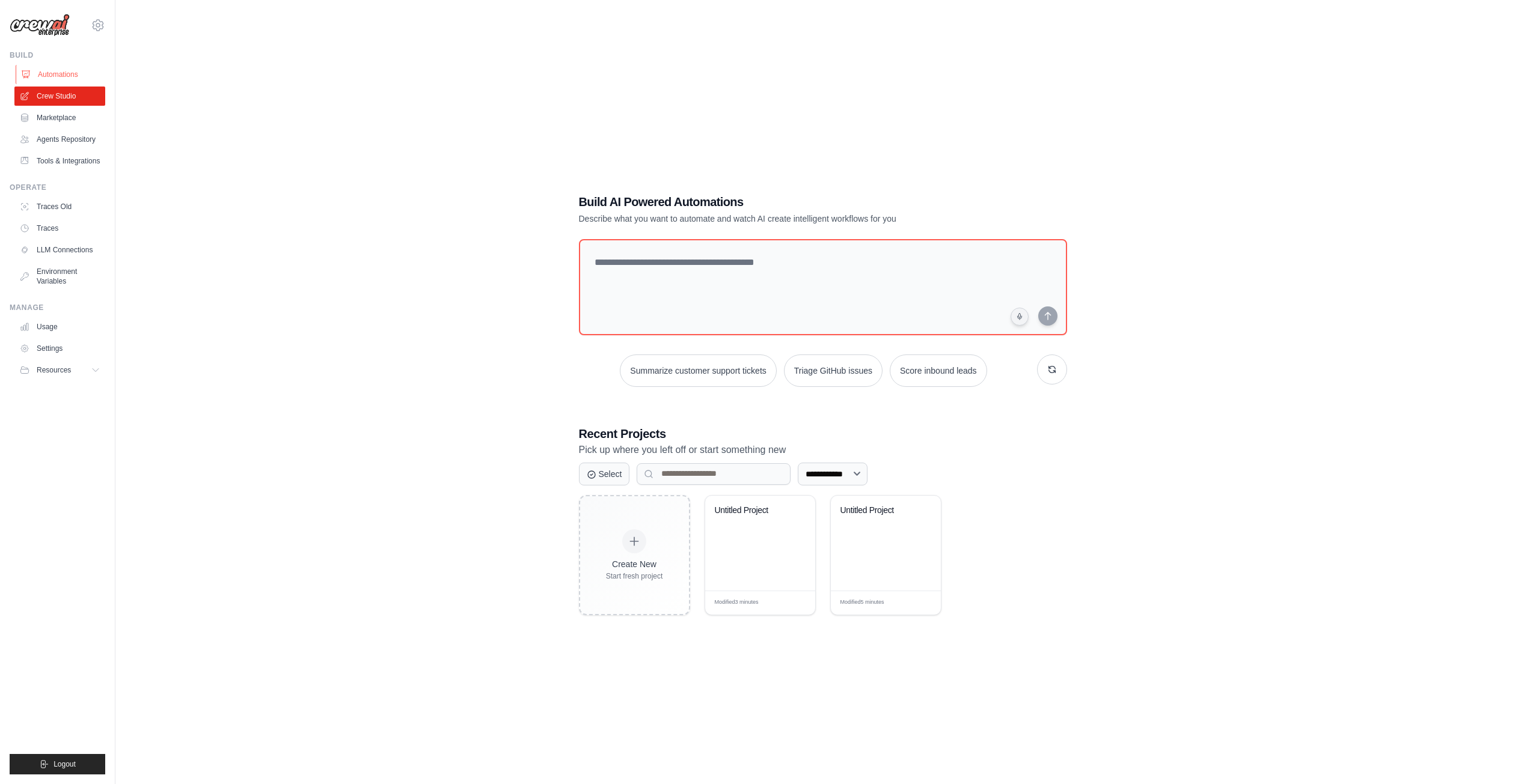
click at [71, 74] on link "Automations" at bounding box center [61, 74] width 91 height 19
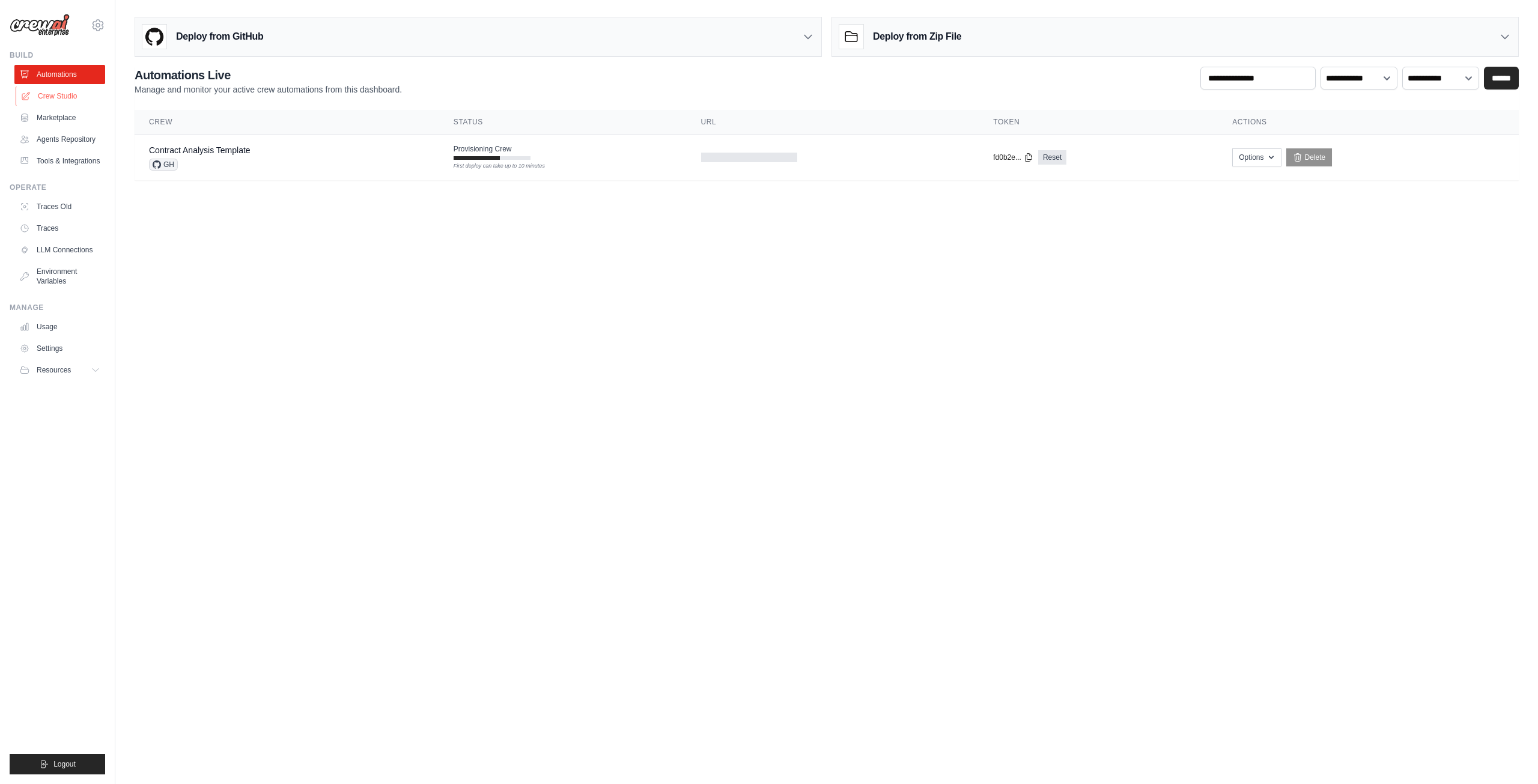
click at [69, 99] on link "Crew Studio" at bounding box center [61, 96] width 91 height 19
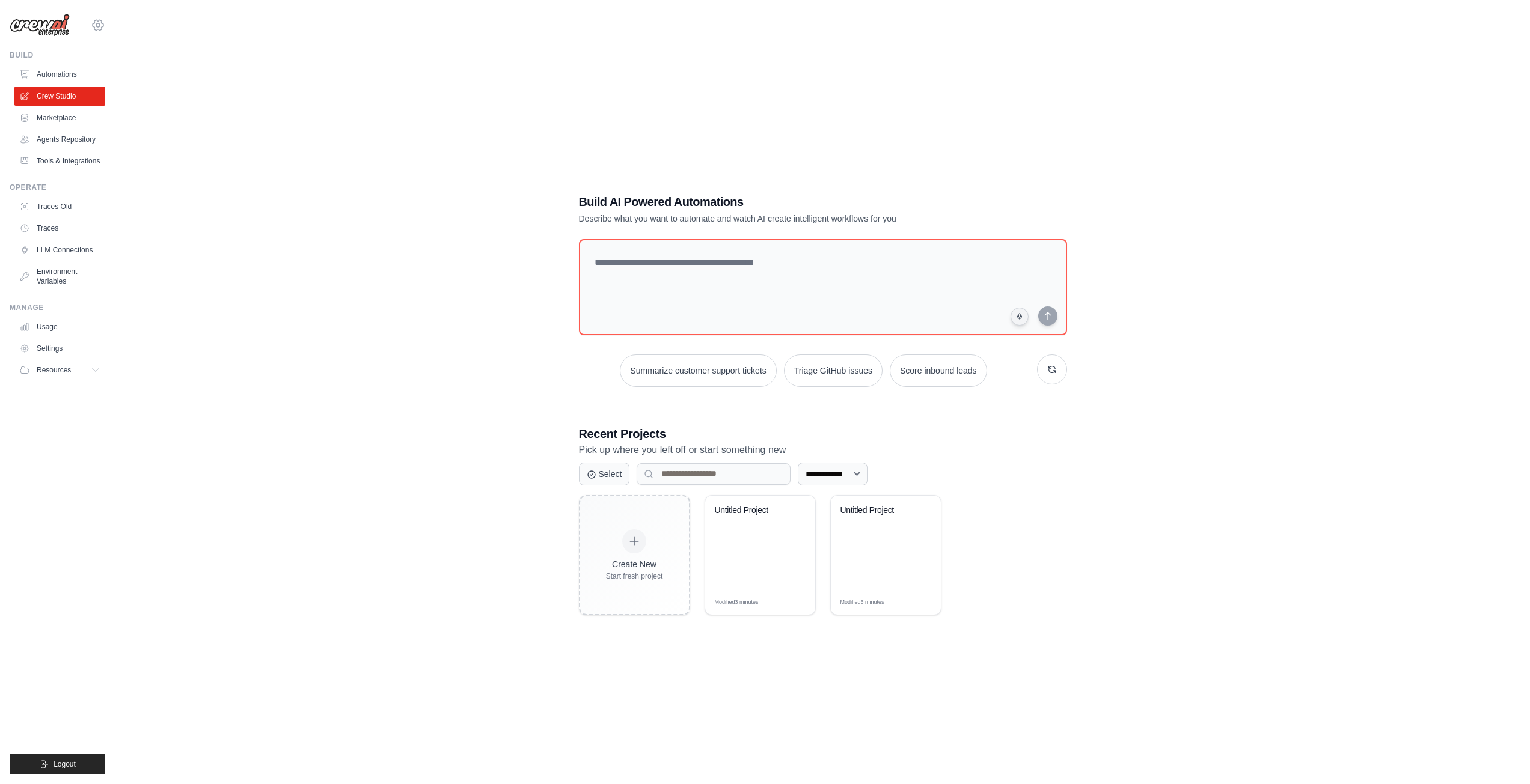
click at [98, 24] on icon at bounding box center [98, 24] width 14 height 14
click at [157, 73] on span "Settings" at bounding box center [150, 74] width 95 height 12
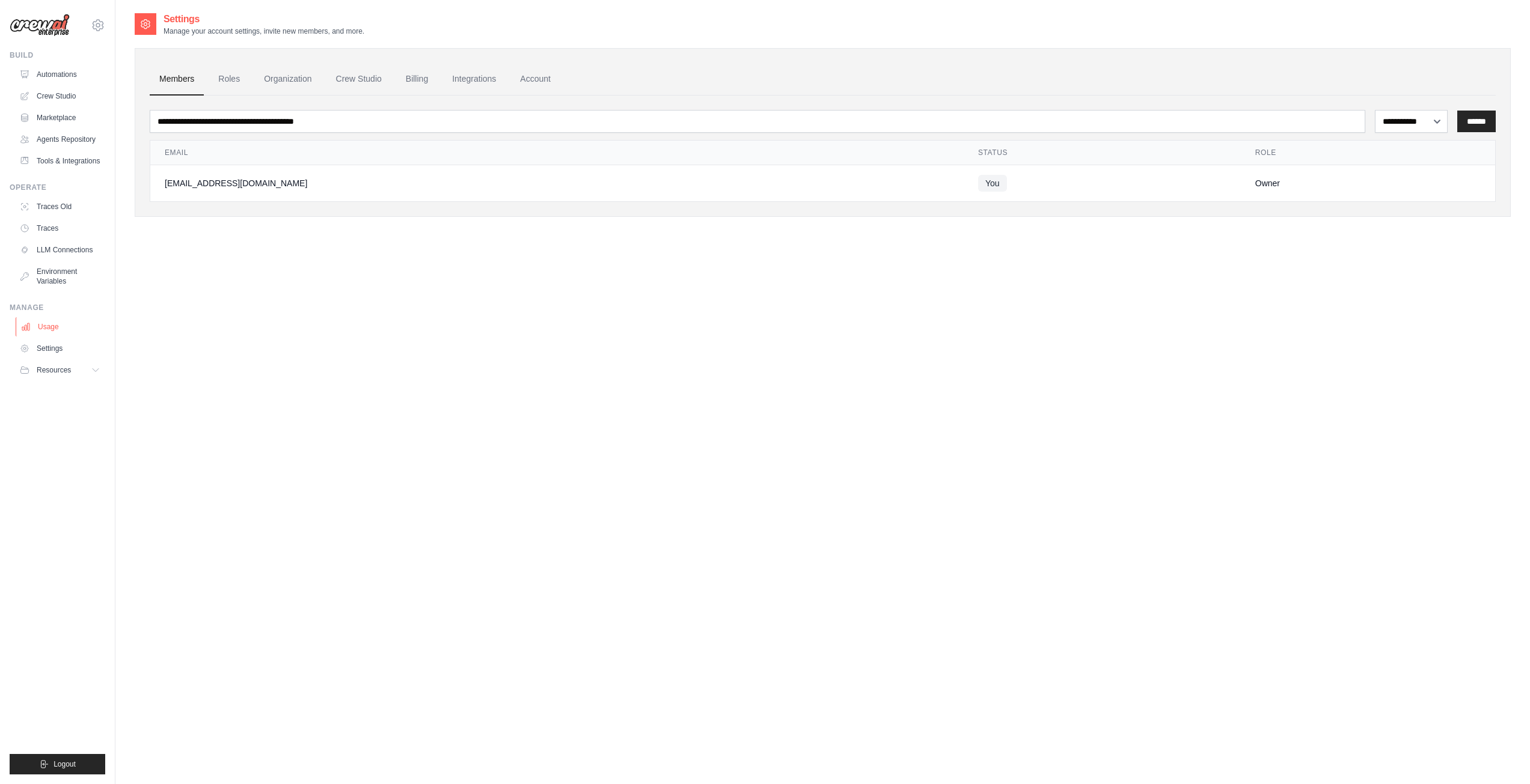
click at [63, 323] on link "Usage" at bounding box center [61, 326] width 91 height 19
click at [419, 77] on link "Billing" at bounding box center [417, 79] width 41 height 33
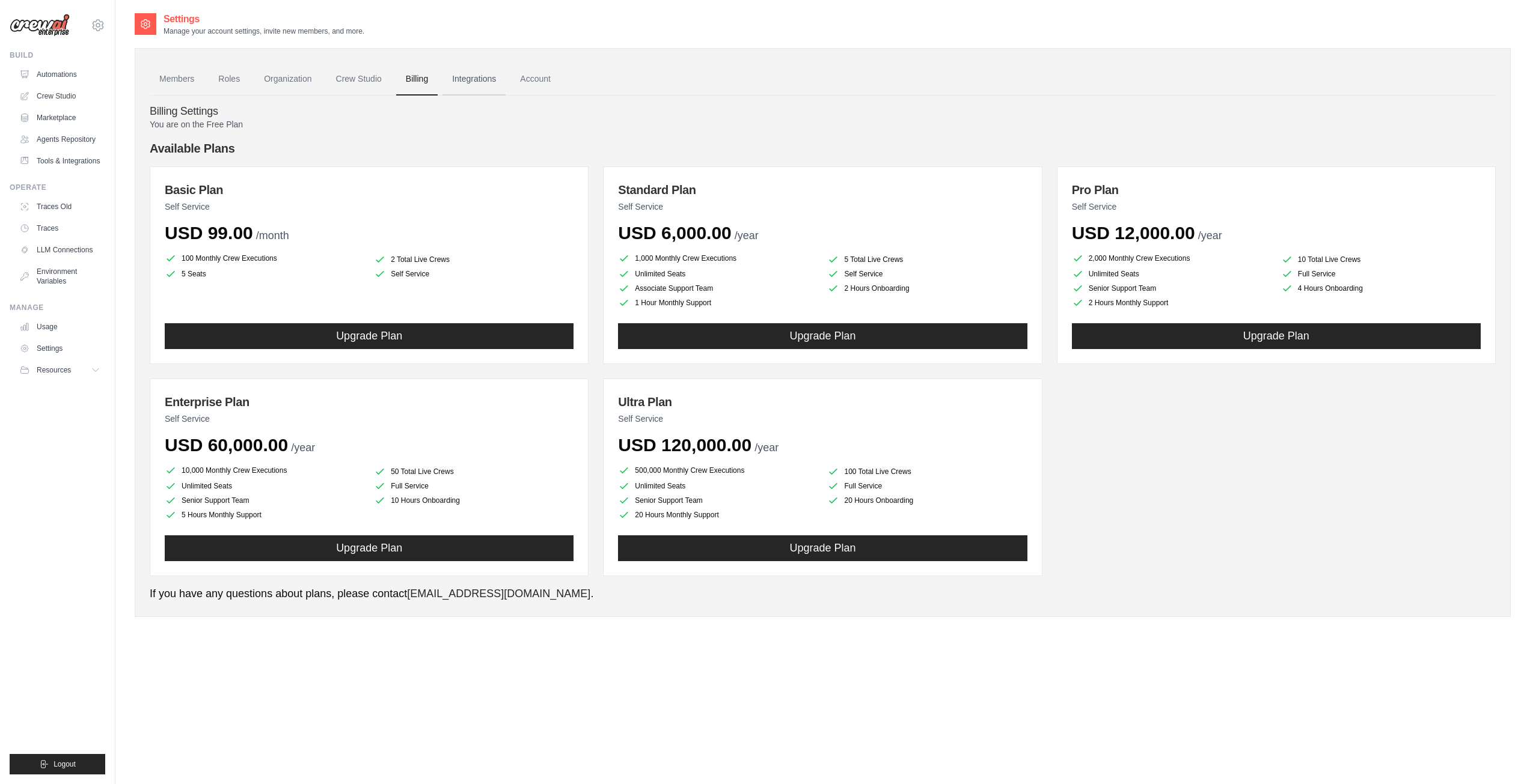
click at [482, 76] on link "Integrations" at bounding box center [473, 79] width 63 height 33
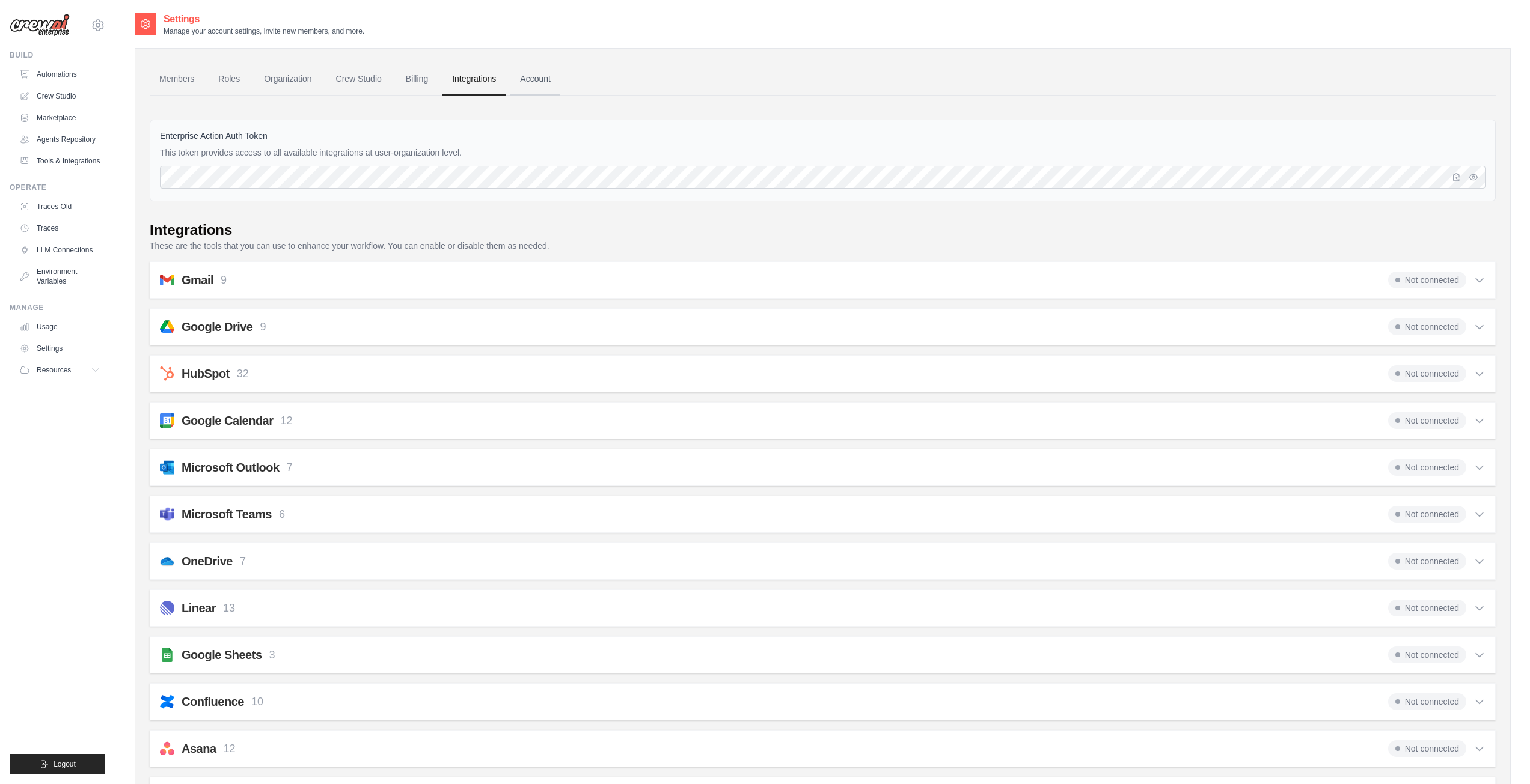
click at [523, 84] on link "Account" at bounding box center [535, 79] width 50 height 33
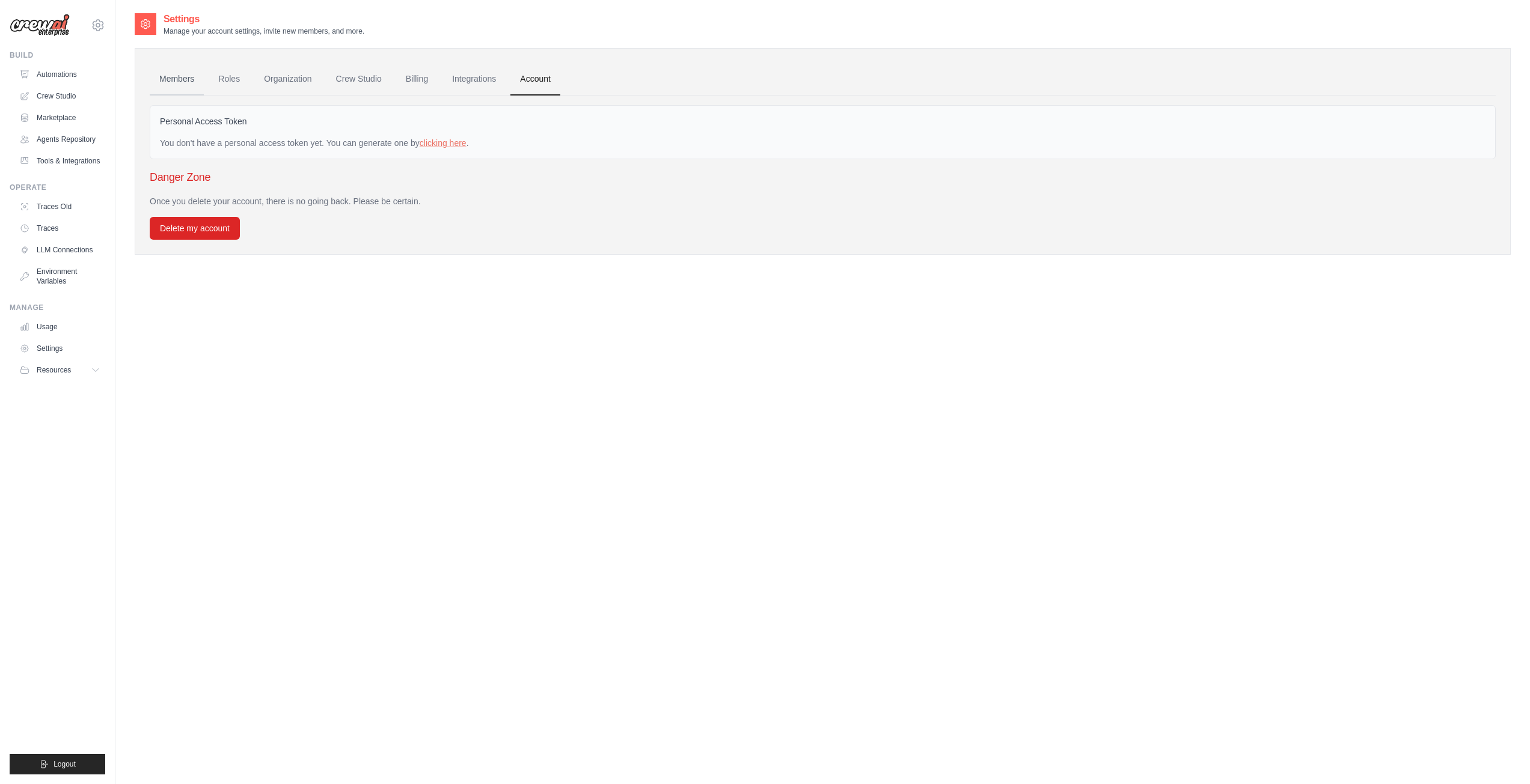
click at [172, 86] on link "Members" at bounding box center [177, 79] width 55 height 33
